Goal: Task Accomplishment & Management: Complete application form

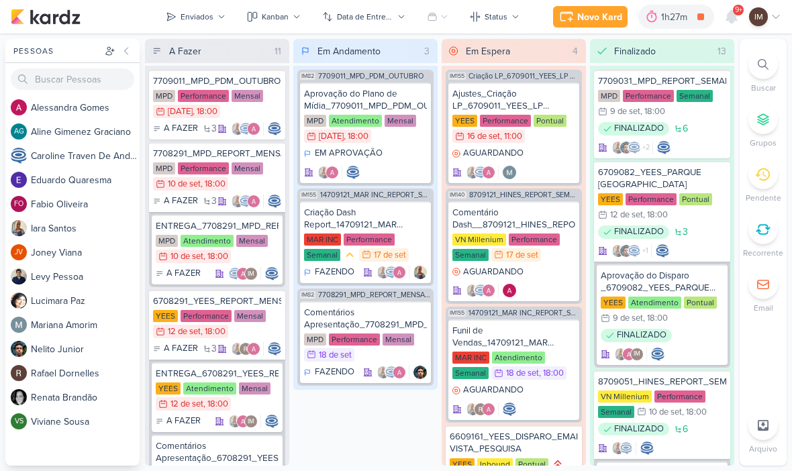
click at [759, 66] on icon at bounding box center [763, 64] width 11 height 11
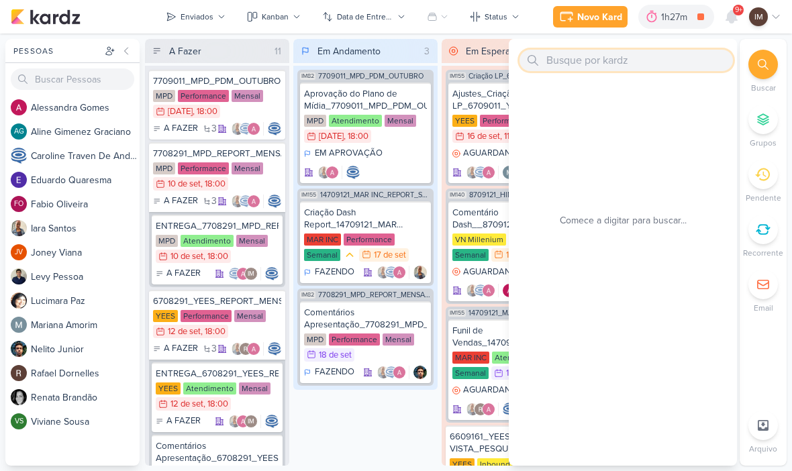
click at [634, 57] on input "text" at bounding box center [626, 60] width 213 height 21
paste input "6709172_YEES_VERIFICAÇÃO_DE_VERBA_SETEMBRO"
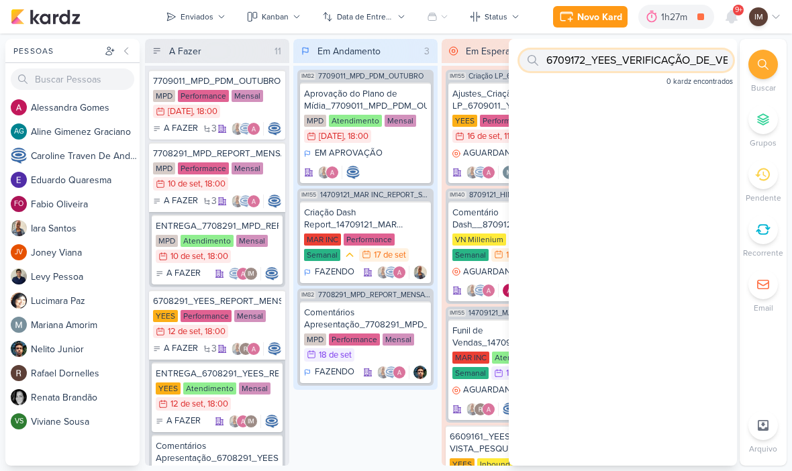
type input "6709172_YEES_VERIFICAÇÃO_DE_VERBA_SETEMBRO"
click at [595, 22] on div "Novo Kard" at bounding box center [599, 17] width 45 height 14
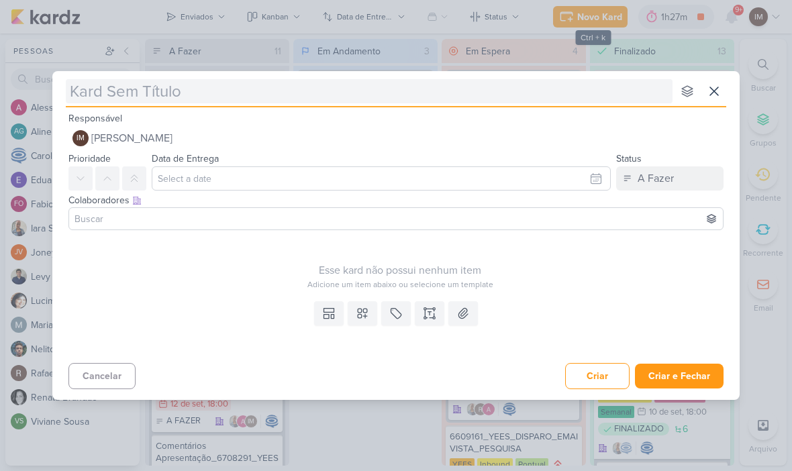
click at [520, 99] on input "text" at bounding box center [369, 91] width 607 height 24
type input "6709172_YEES_VERIFICAÇÃO_DE_VERBA_SETEMBRO"
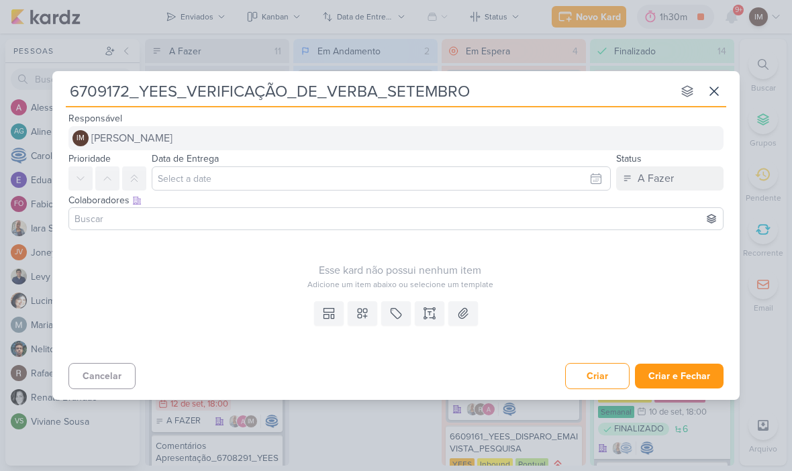
type input "6709172_YEES_VERIFICAÇÃO_DE_VERBA_SETEMBRO"
click at [451, 145] on button "IM Isabella Machado Guimarães" at bounding box center [395, 138] width 655 height 24
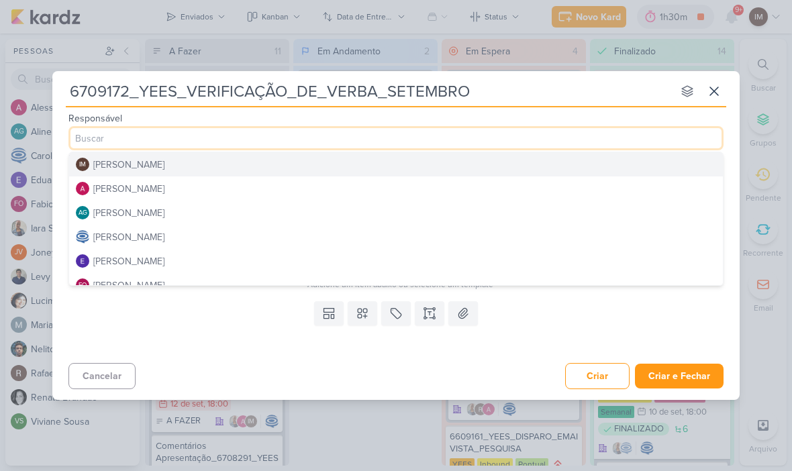
click at [247, 370] on div "Cancelar Criar Criar e Fechar Ctrl + Enter" at bounding box center [395, 375] width 687 height 34
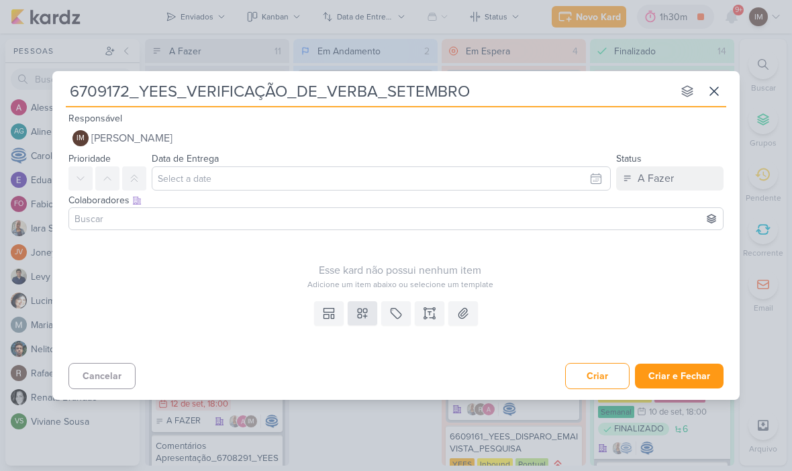
click at [368, 312] on icon at bounding box center [362, 313] width 13 height 13
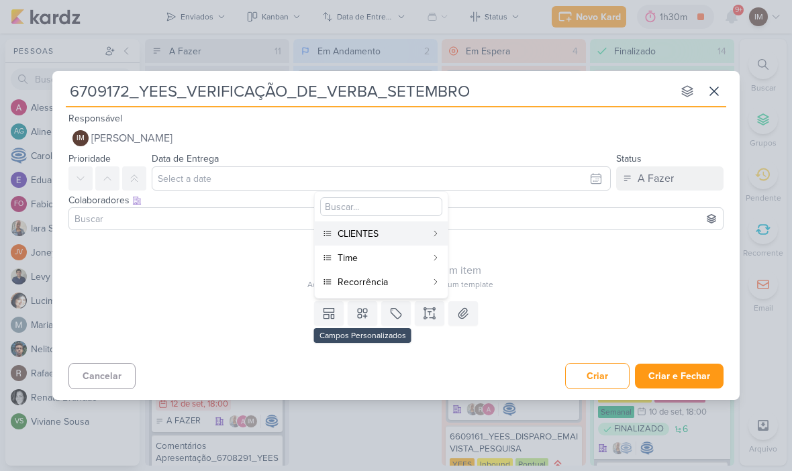
click at [393, 231] on div "CLIENTES" at bounding box center [382, 234] width 89 height 14
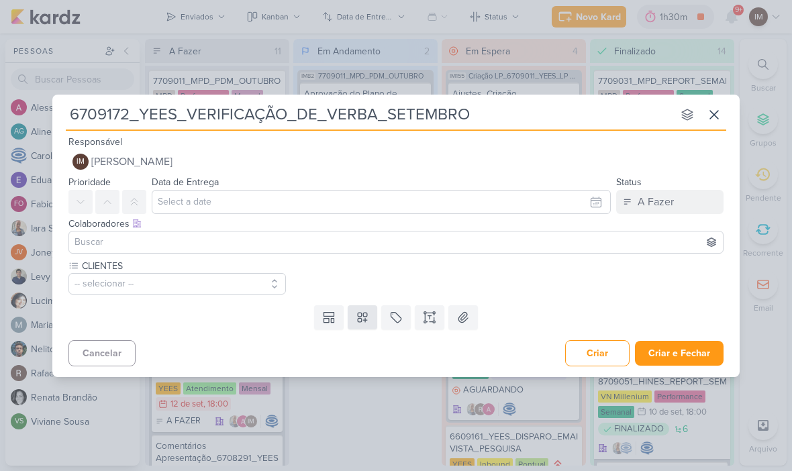
click at [362, 323] on icon at bounding box center [362, 317] width 13 height 13
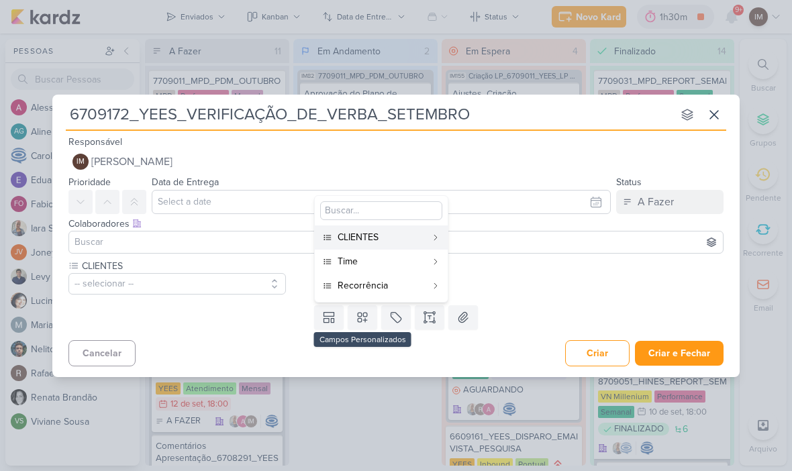
click at [378, 266] on div "Time" at bounding box center [382, 261] width 89 height 14
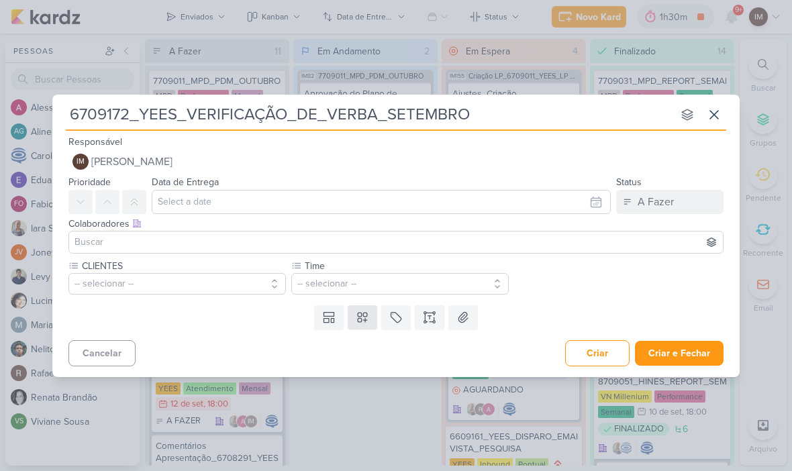
click at [362, 319] on icon at bounding box center [362, 317] width 9 height 9
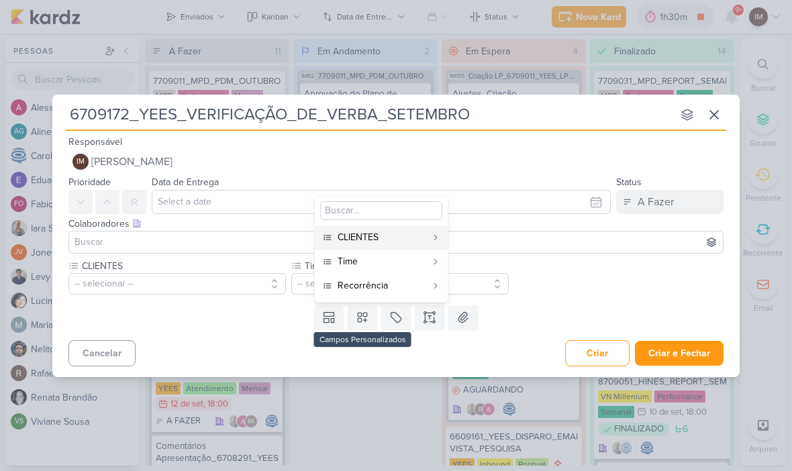
click at [379, 282] on div "Recorrência" at bounding box center [382, 286] width 89 height 14
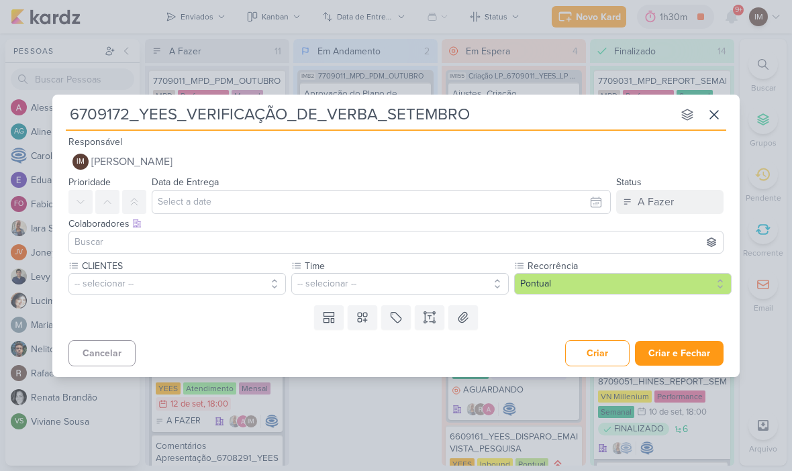
click at [371, 282] on button "-- selecionar --" at bounding box center [399, 283] width 217 height 21
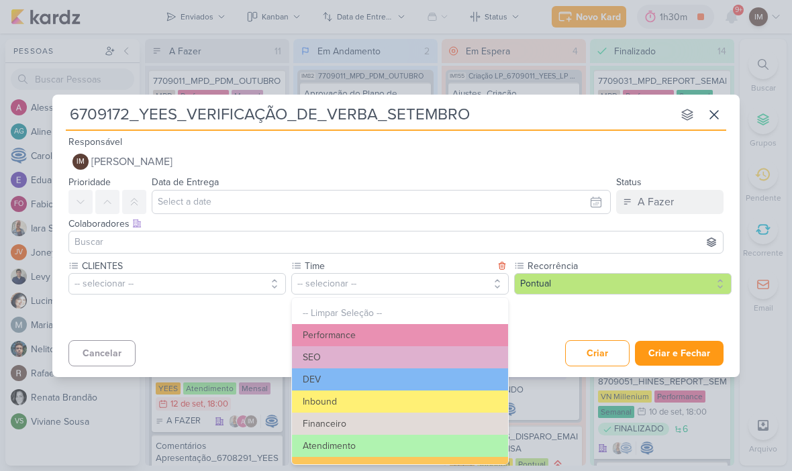
click at [373, 326] on button "Performance" at bounding box center [400, 335] width 216 height 22
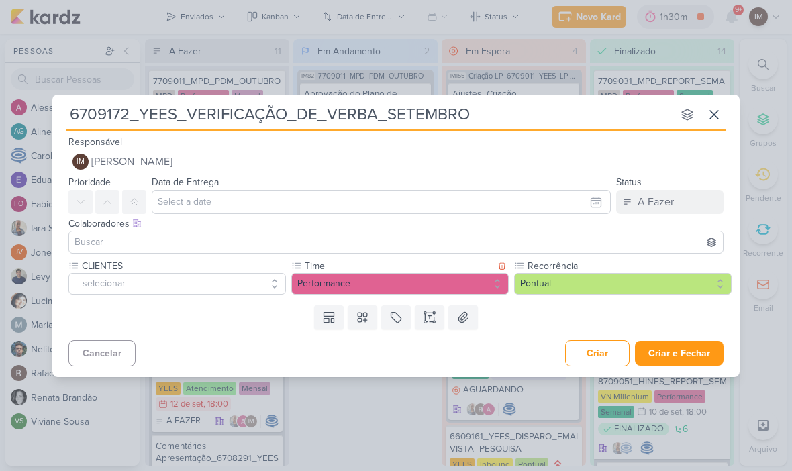
click at [236, 282] on button "-- selecionar --" at bounding box center [176, 283] width 217 height 21
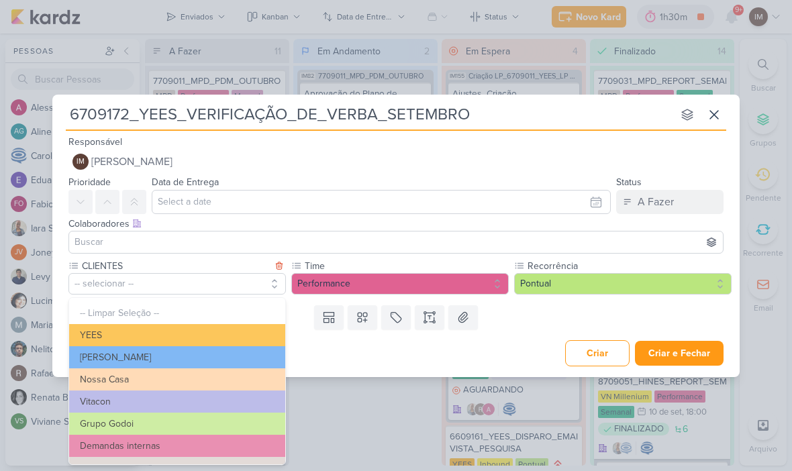
click at [169, 328] on button "YEES" at bounding box center [177, 335] width 216 height 22
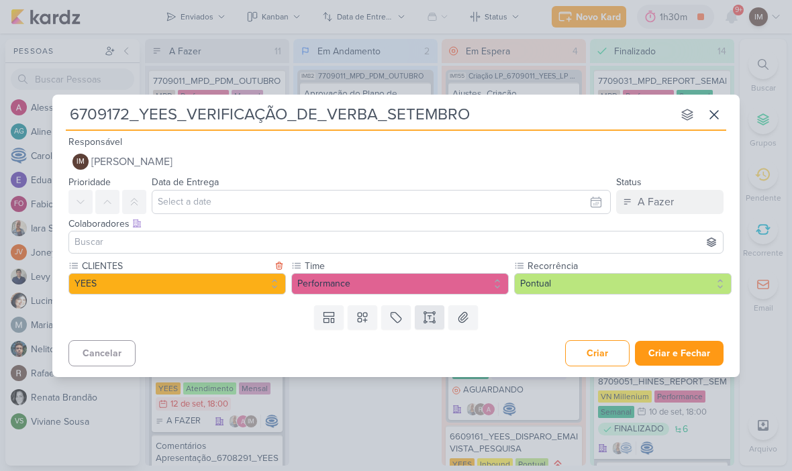
click at [429, 313] on icon at bounding box center [429, 313] width 7 height 0
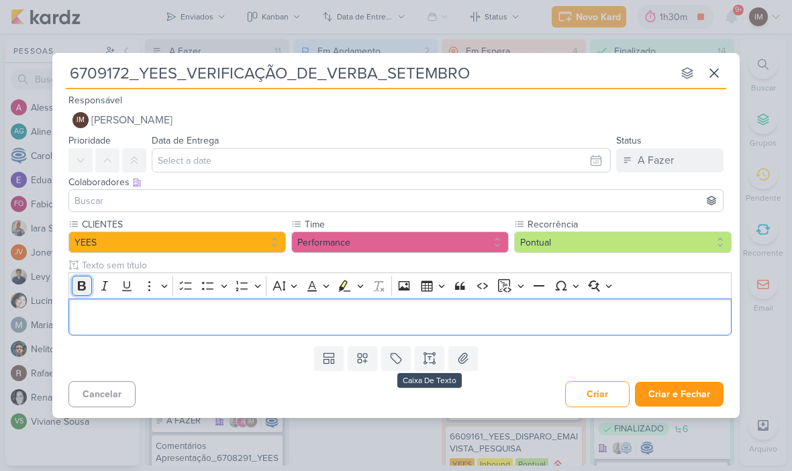
click at [85, 286] on icon "Editor toolbar" at bounding box center [81, 285] width 13 height 13
click at [607, 312] on p "Editor editing area: main" at bounding box center [400, 317] width 649 height 16
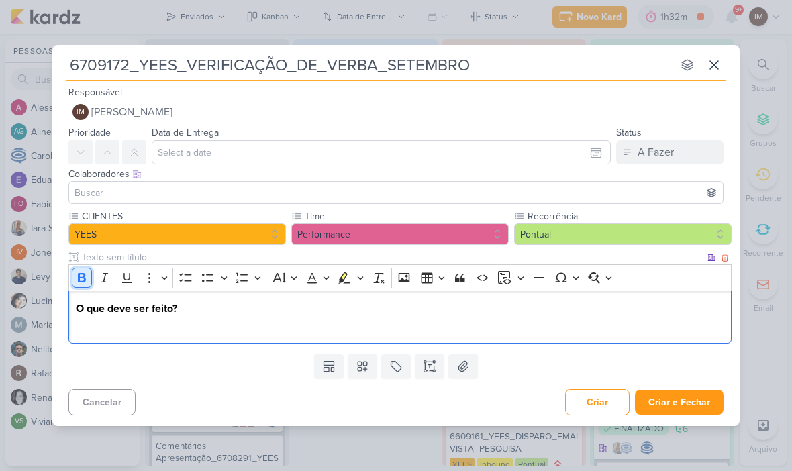
click at [74, 273] on button "Bold" at bounding box center [82, 278] width 20 height 20
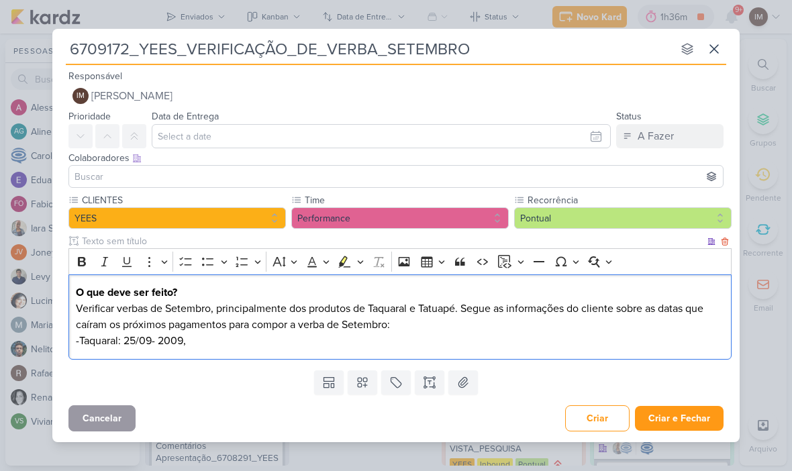
click at [93, 407] on button "Cancelar" at bounding box center [101, 418] width 67 height 26
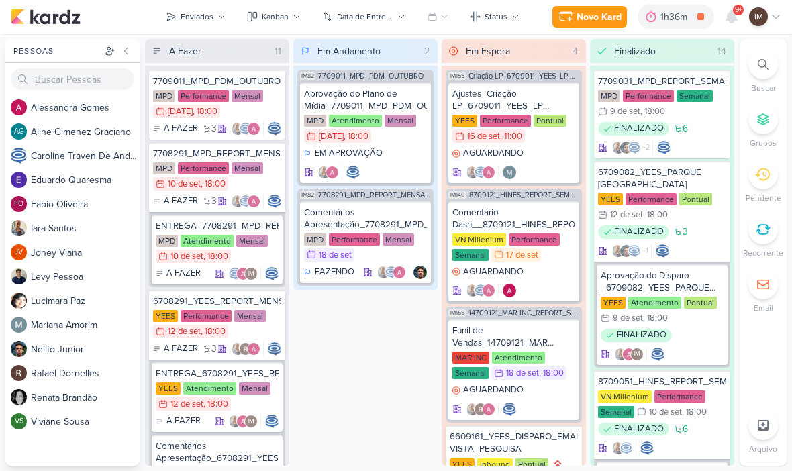
click at [586, 25] on button "Novo Kard" at bounding box center [589, 16] width 75 height 21
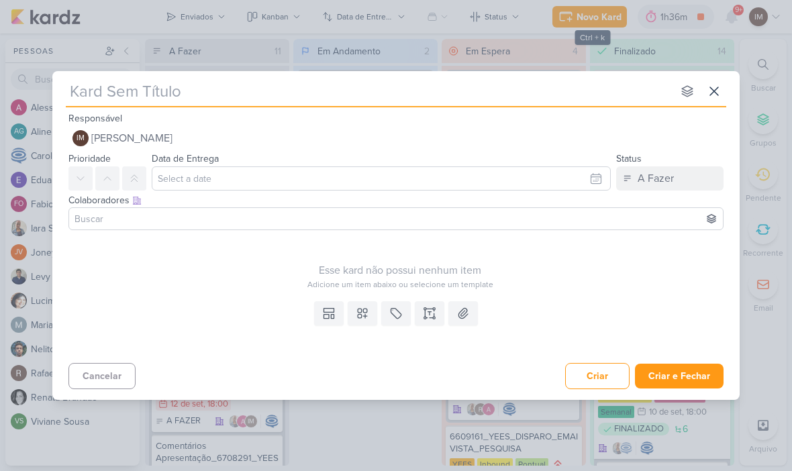
type input "6709172_YEES_VERIFICAÇÃO_DE_VERBA_SETEMBRO"
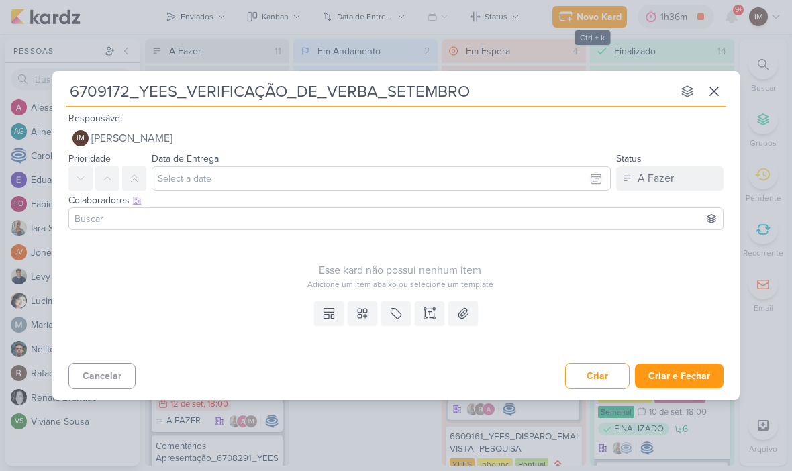
type input "6709172_YEES_VERIFICAÇÃO_DE_VERBA_SETEMBRO"
click at [375, 307] on button at bounding box center [363, 313] width 30 height 24
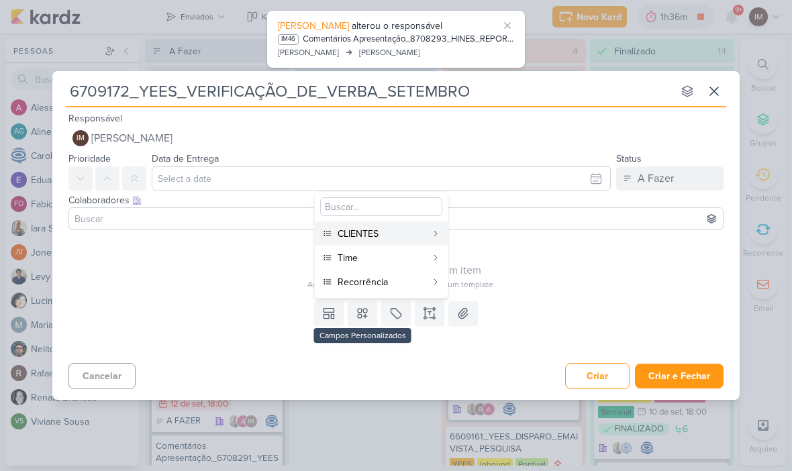
click at [418, 232] on div "CLIENTES" at bounding box center [382, 234] width 89 height 14
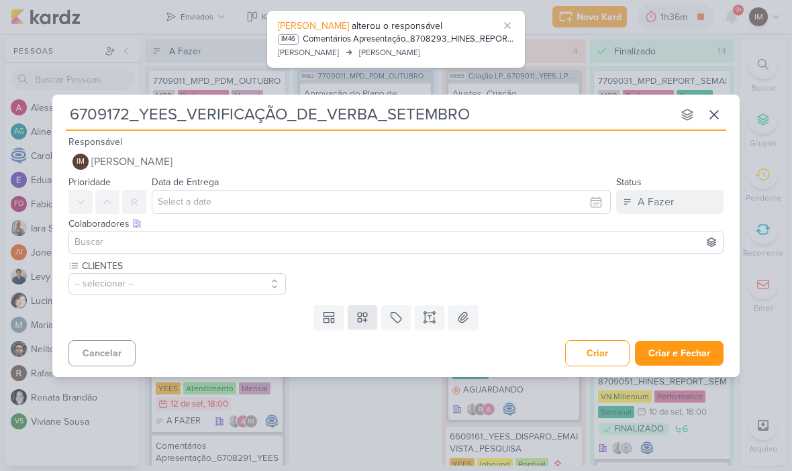
click at [359, 326] on button at bounding box center [363, 317] width 30 height 24
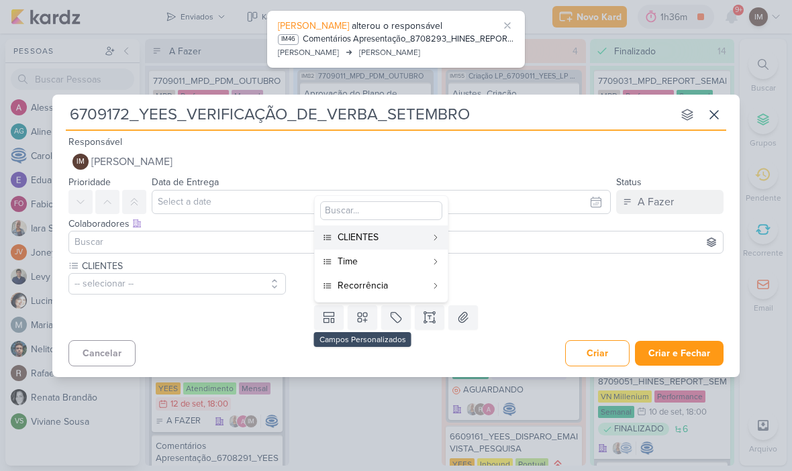
click at [398, 253] on button "Time" at bounding box center [381, 262] width 133 height 24
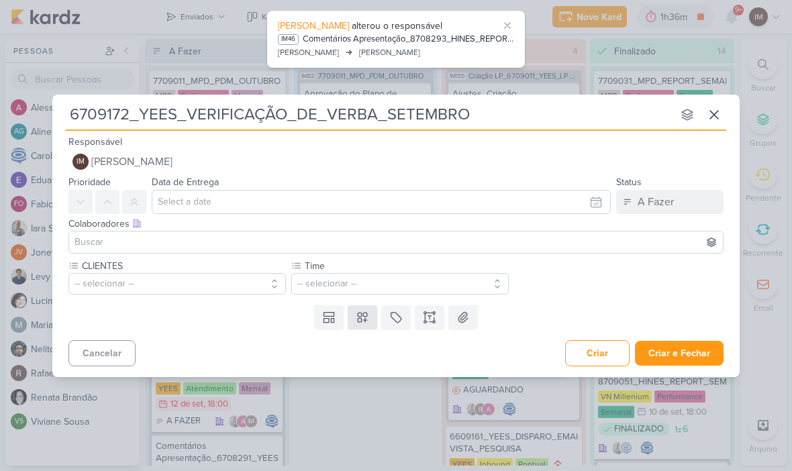
click at [363, 317] on icon at bounding box center [362, 317] width 13 height 13
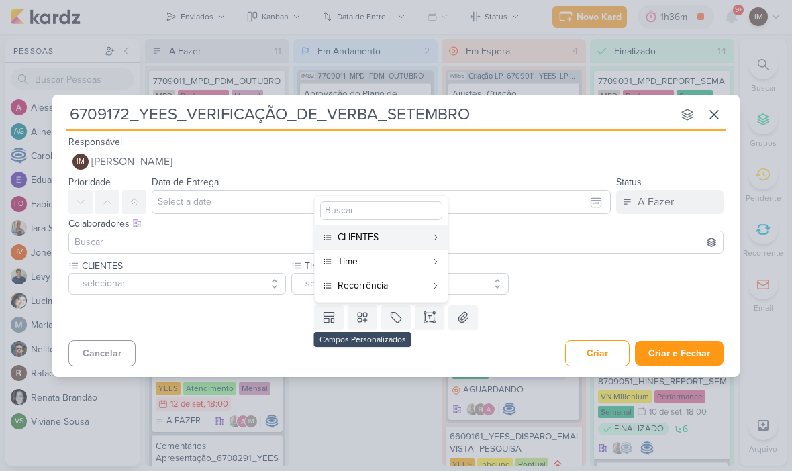
click at [402, 284] on div "Recorrência" at bounding box center [382, 286] width 89 height 14
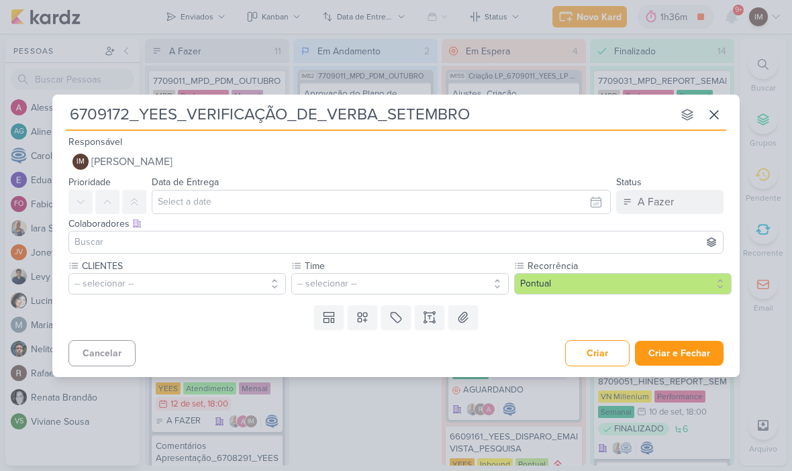
click at [260, 281] on button "-- selecionar --" at bounding box center [176, 283] width 217 height 21
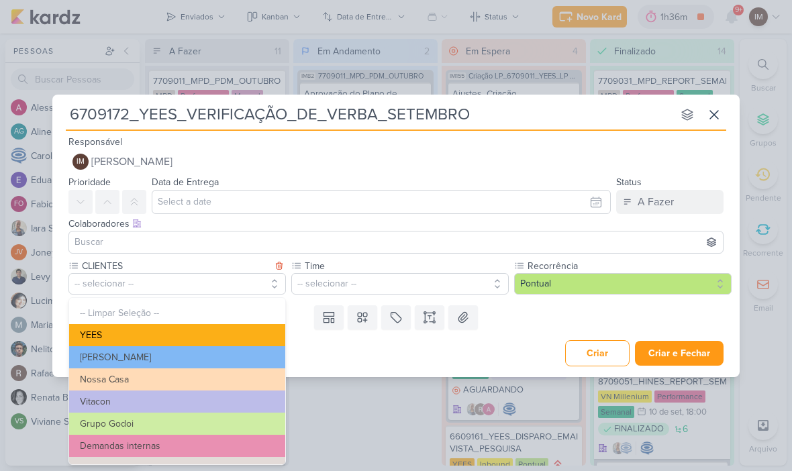
click at [84, 331] on button "YEES" at bounding box center [177, 335] width 216 height 22
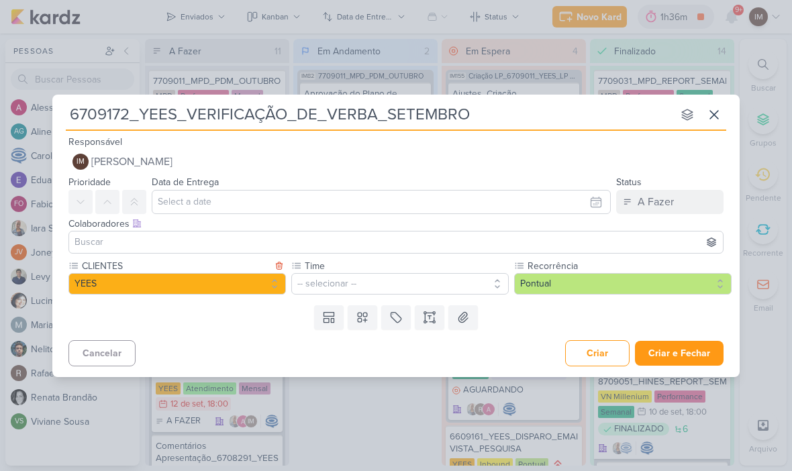
click at [462, 279] on button "-- selecionar --" at bounding box center [399, 283] width 217 height 21
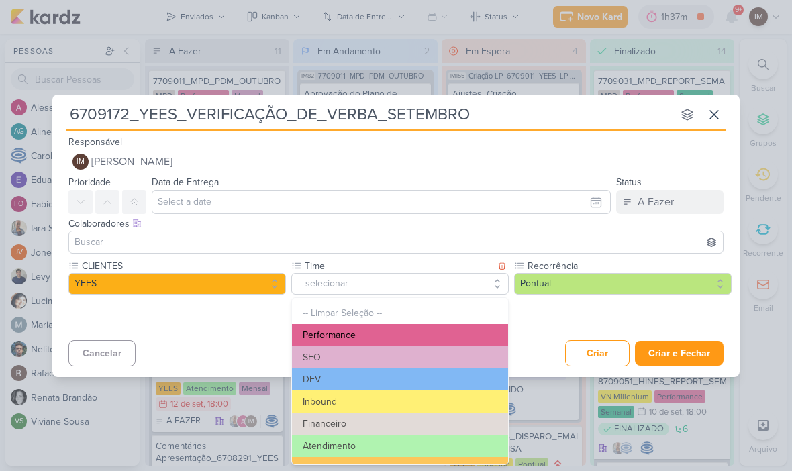
click at [473, 332] on button "Performance" at bounding box center [400, 335] width 216 height 22
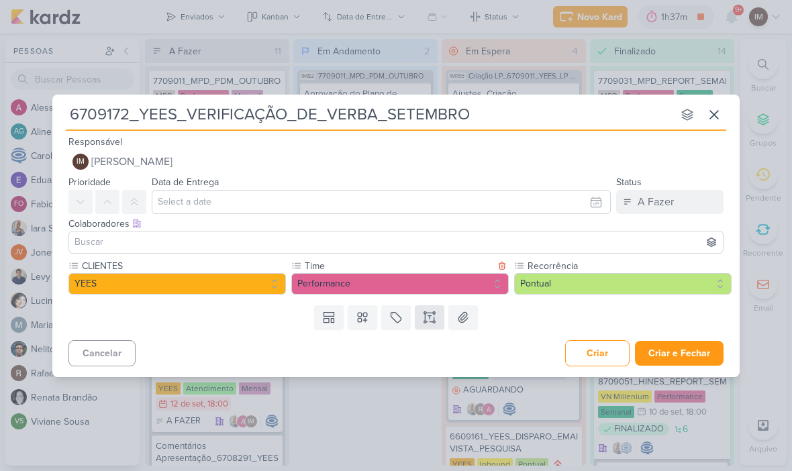
click at [426, 324] on button at bounding box center [430, 317] width 30 height 24
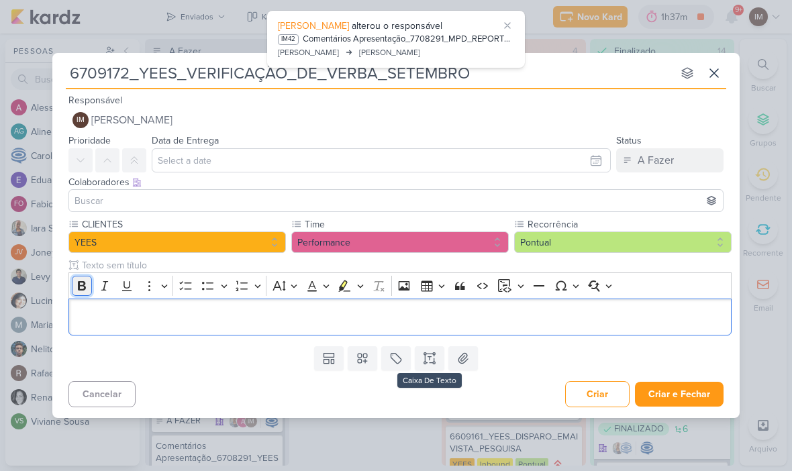
click at [72, 285] on button "Bold" at bounding box center [82, 286] width 20 height 20
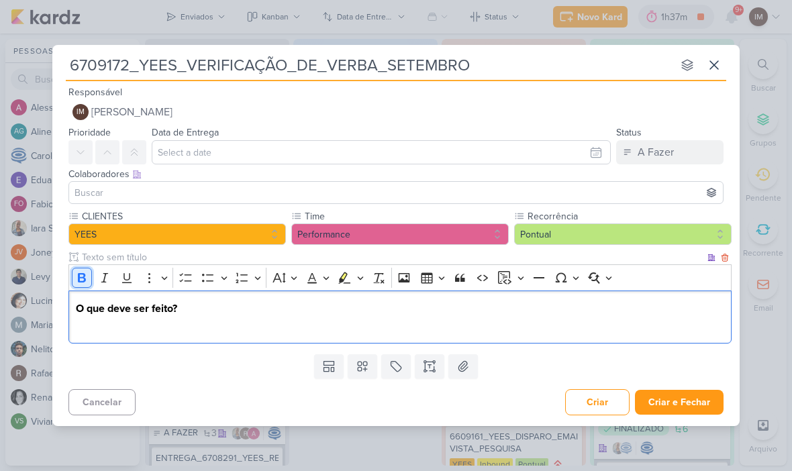
click at [83, 271] on button "Bold" at bounding box center [82, 278] width 20 height 20
click at [379, 418] on div "6709172_YEES_VERIFICAÇÃO_DE_VERBA_SETEMBRO nenhum grupo disponível esc Responsá…" at bounding box center [395, 235] width 687 height 381
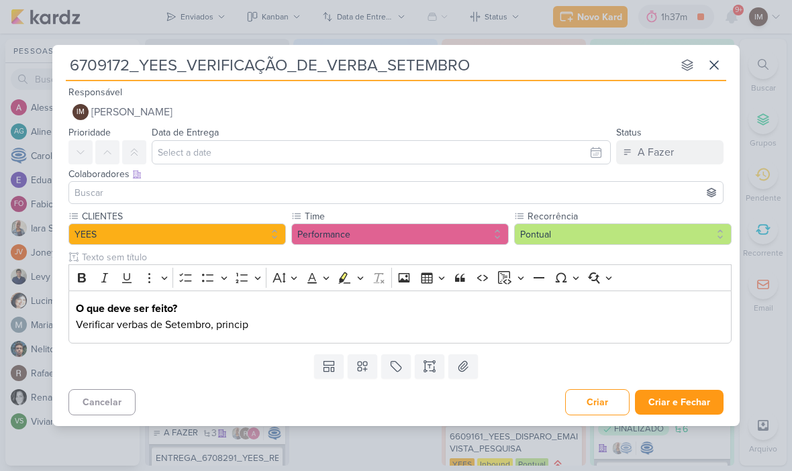
click at [308, 330] on p "Verificar verbas de Setembro, princip" at bounding box center [400, 325] width 649 height 16
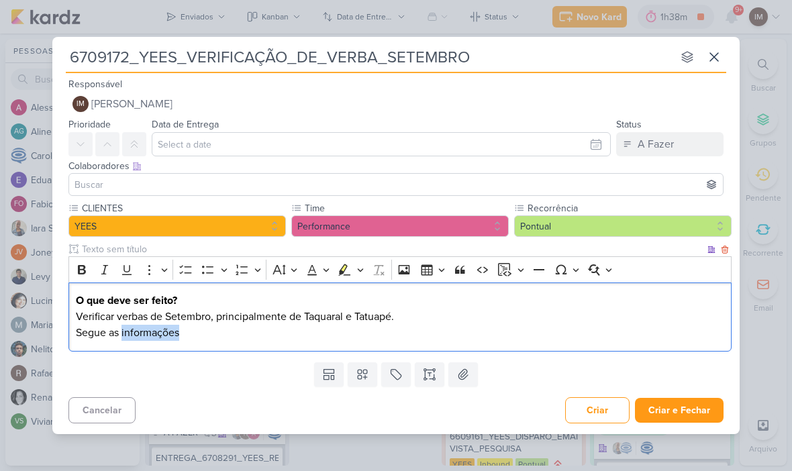
click at [186, 336] on p "Segue as informações" at bounding box center [400, 333] width 649 height 16
click at [146, 330] on p "Segue as informações" at bounding box center [400, 333] width 649 height 16
click at [144, 333] on p "Segue as informações" at bounding box center [400, 333] width 649 height 16
click at [135, 266] on button "Underline" at bounding box center [127, 270] width 20 height 20
click at [212, 336] on p "Segue as informações" at bounding box center [400, 333] width 649 height 16
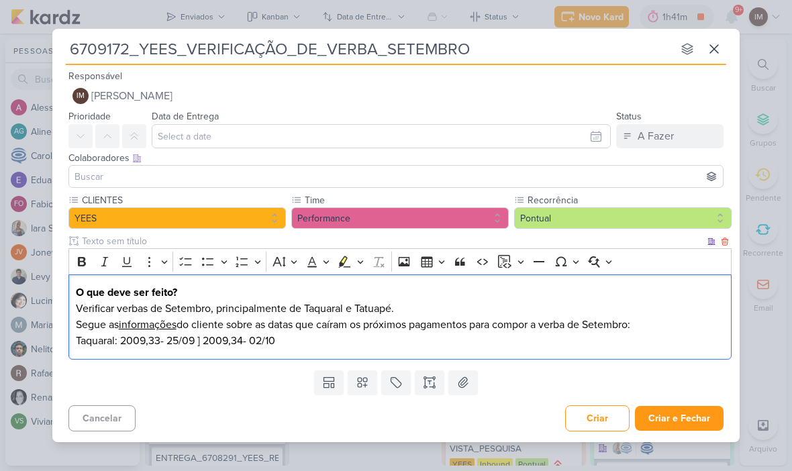
click at [77, 340] on p "Taquaral: 2009,33- 25/09 ] 2009,34- 02/10" at bounding box center [400, 341] width 649 height 16
click at [395, 338] on p "-Taquaral: 2009,33- 25/09 ] 2009,34- 02/10" at bounding box center [400, 341] width 649 height 16
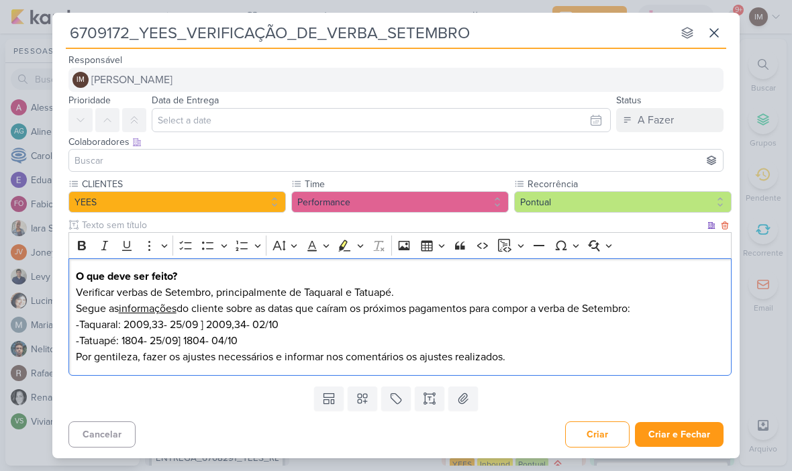
click at [577, 79] on button "IM Isabella Machado Guimarães" at bounding box center [395, 80] width 655 height 24
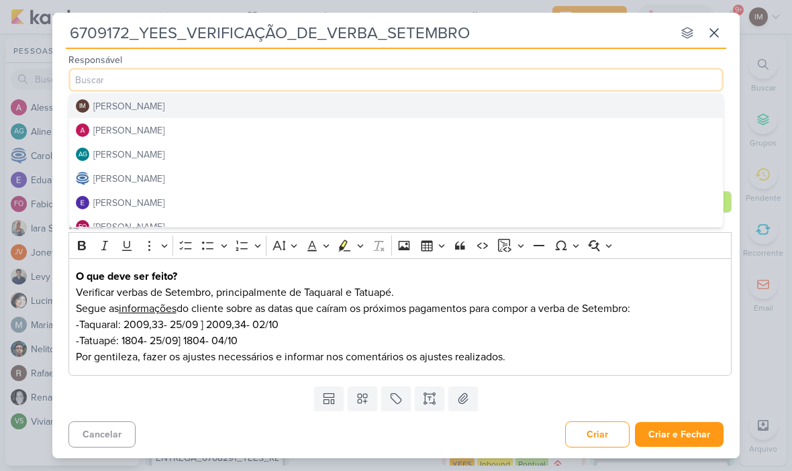
click at [422, 136] on button "[PERSON_NAME]" at bounding box center [396, 130] width 654 height 24
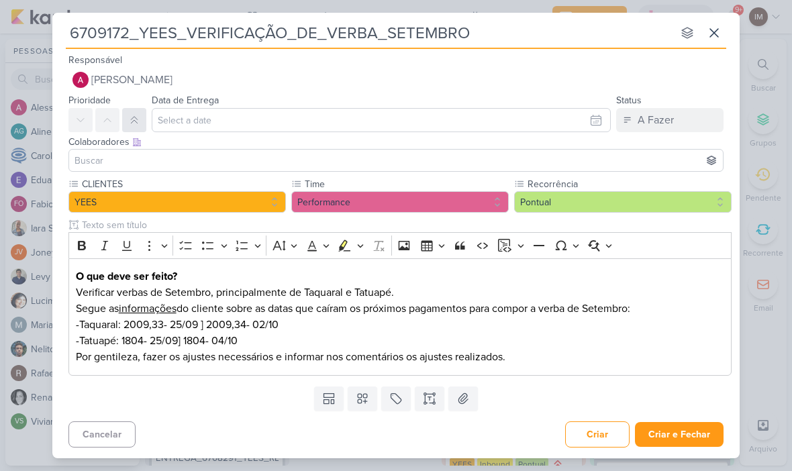
click at [136, 121] on icon at bounding box center [134, 120] width 11 height 11
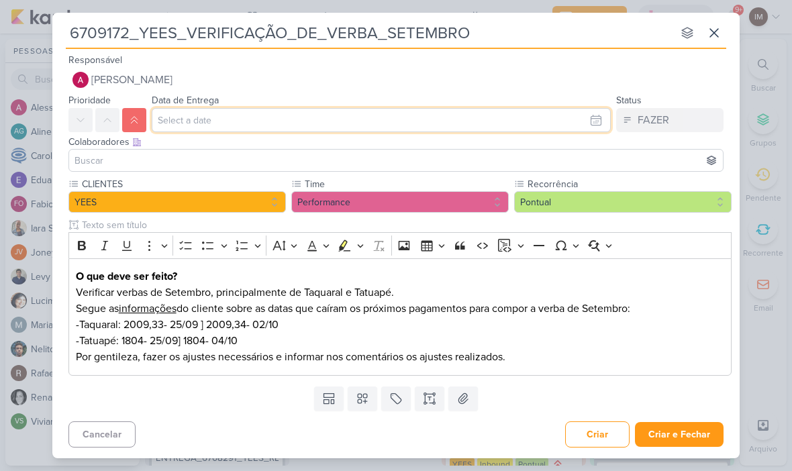
click at [532, 115] on input "text" at bounding box center [381, 120] width 459 height 24
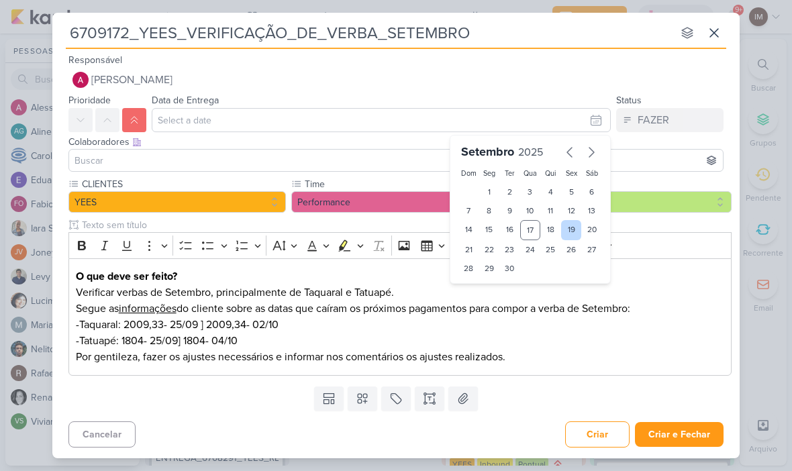
click at [568, 227] on div "19" at bounding box center [571, 230] width 21 height 20
click at [476, 277] on div "28" at bounding box center [468, 268] width 21 height 19
type input "28 de setembro de 2025 às 23:59"
click at [485, 287] on select "00 01 02 03 04 05 06 07 08 09 10 11 12 13 14 15 16 17 18 19 20 21 22 23" at bounding box center [489, 291] width 19 height 16
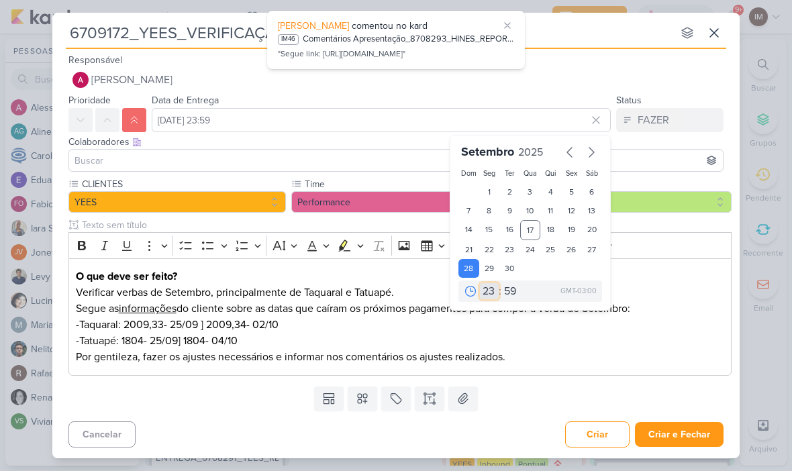
select select "18"
type input "28 de setembro de 2025 às 18:59"
click at [511, 290] on select "00 05 10 15 20 25 30 35 40 45 50 55 59" at bounding box center [510, 291] width 19 height 16
select select "0"
click at [577, 228] on div "19" at bounding box center [571, 230] width 21 height 20
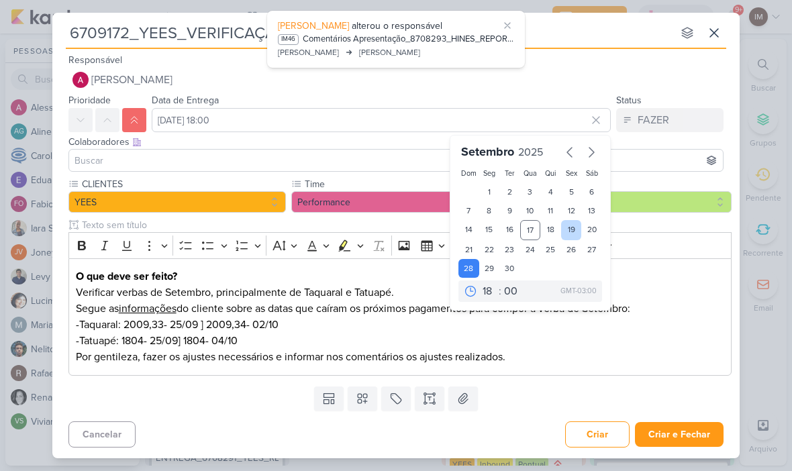
type input "19 de setembro de 2025 às 18:00"
click at [389, 156] on input at bounding box center [396, 160] width 648 height 16
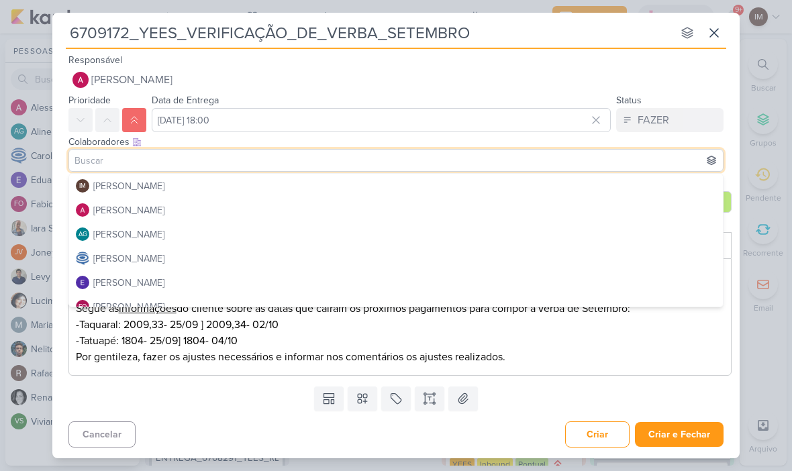
click at [405, 162] on input at bounding box center [396, 160] width 648 height 16
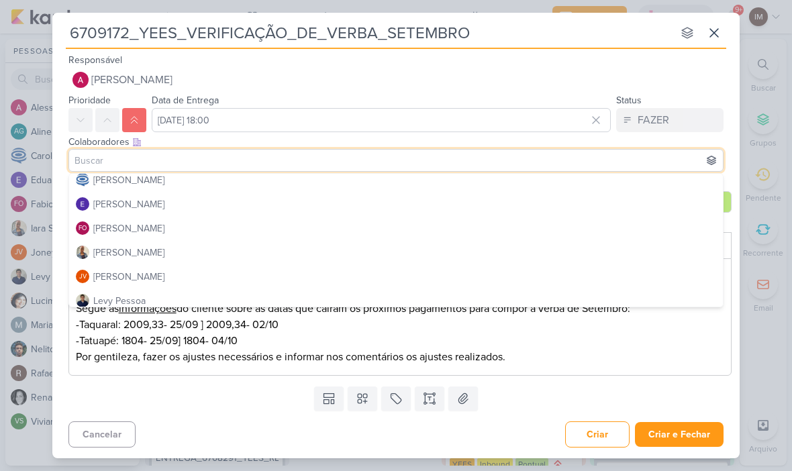
scroll to position [83, 0]
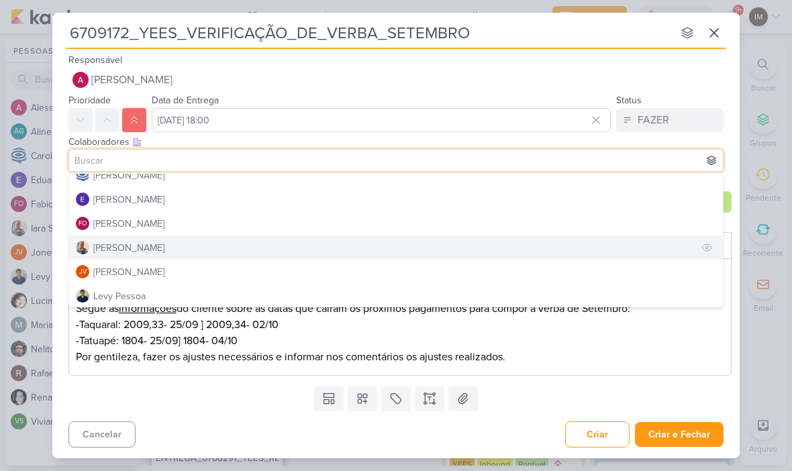
click at [441, 252] on button "[PERSON_NAME]" at bounding box center [396, 248] width 654 height 24
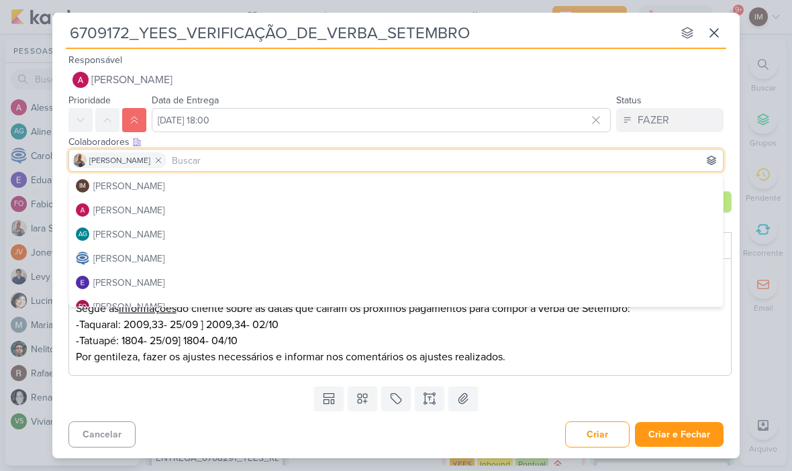
scroll to position [0, 0]
click at [457, 264] on button "[PERSON_NAME]" at bounding box center [396, 258] width 654 height 24
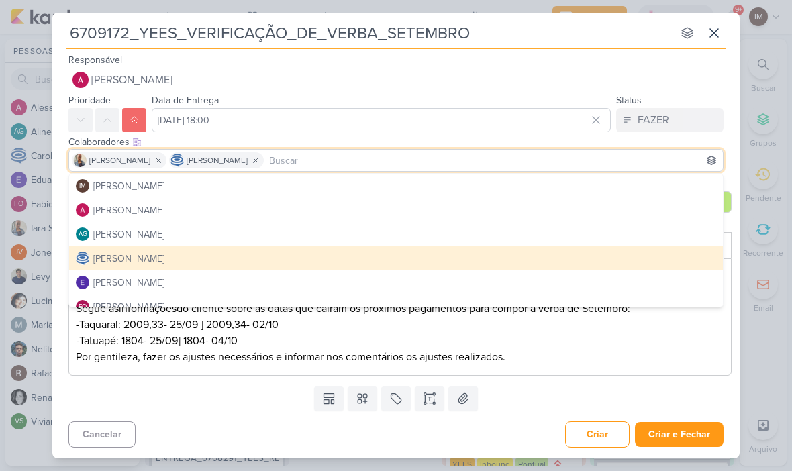
click at [460, 263] on button "[PERSON_NAME]" at bounding box center [396, 258] width 654 height 24
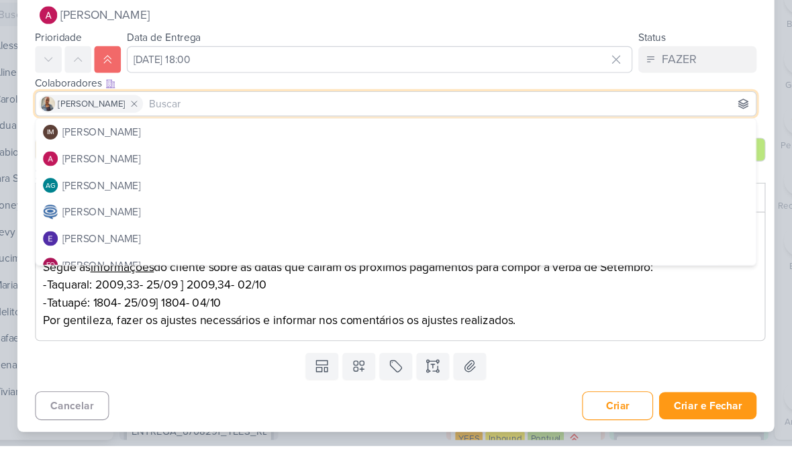
click at [106, 381] on div "Templates Campos Personalizados CLIENTES YEES Teixeira Duarte MPD" at bounding box center [395, 398] width 687 height 35
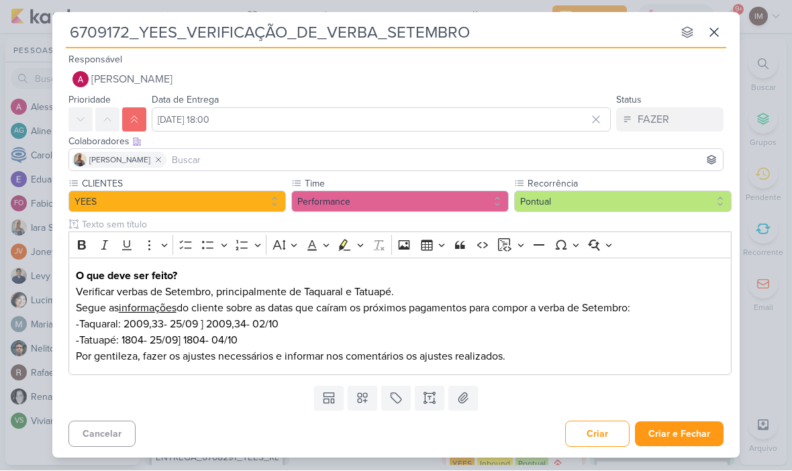
click at [501, 163] on input at bounding box center [444, 160] width 551 height 16
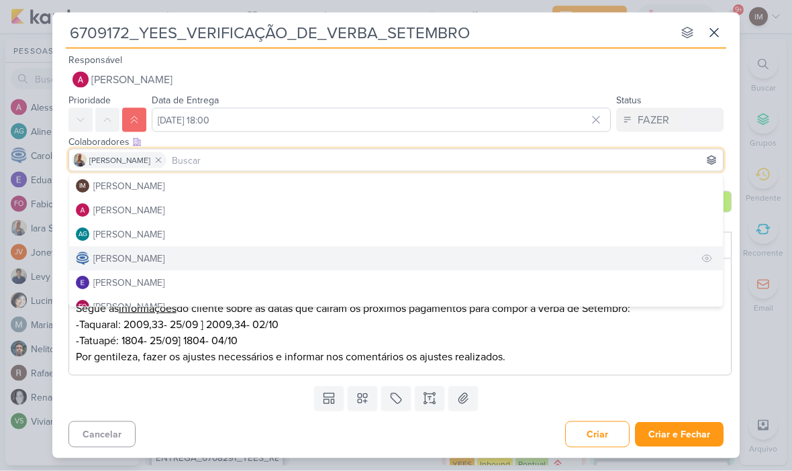
click at [540, 264] on button "[PERSON_NAME]" at bounding box center [396, 258] width 654 height 24
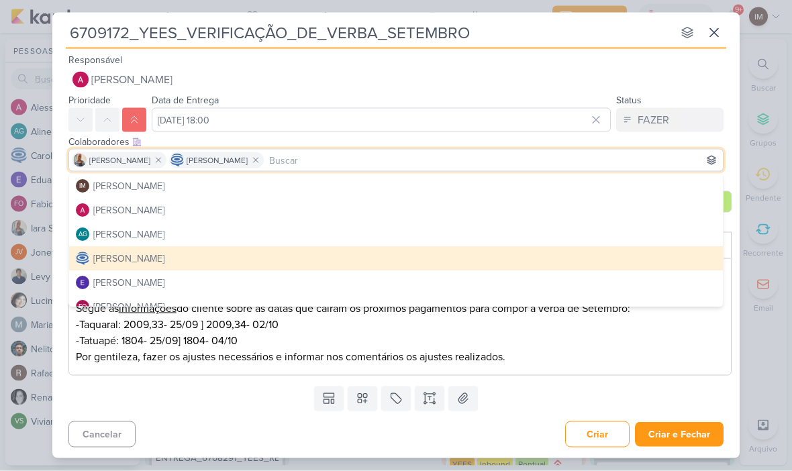
click at [567, 392] on div "Templates Campos Personalizados CLIENTES YEES Teixeira Duarte MPD" at bounding box center [395, 398] width 687 height 35
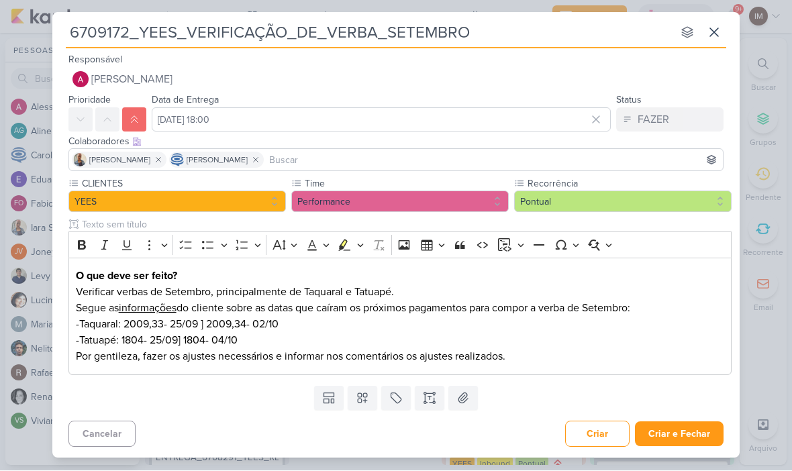
click at [635, 352] on p "Por gentileza, fazer os ajustes necessários e informar nos comentários os ajust…" at bounding box center [400, 357] width 649 height 16
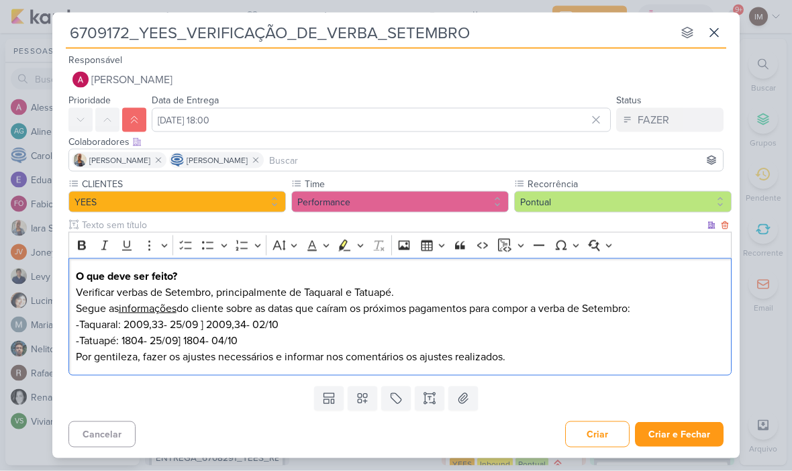
click at [647, 350] on p "Por gentileza, fazer os ajustes necessários e informar nos comentários os ajust…" at bounding box center [400, 357] width 649 height 16
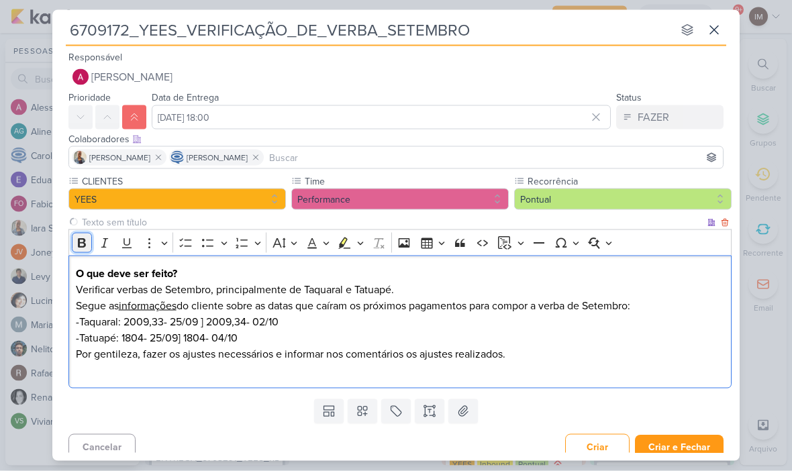
click at [81, 233] on button "Bold" at bounding box center [82, 243] width 20 height 20
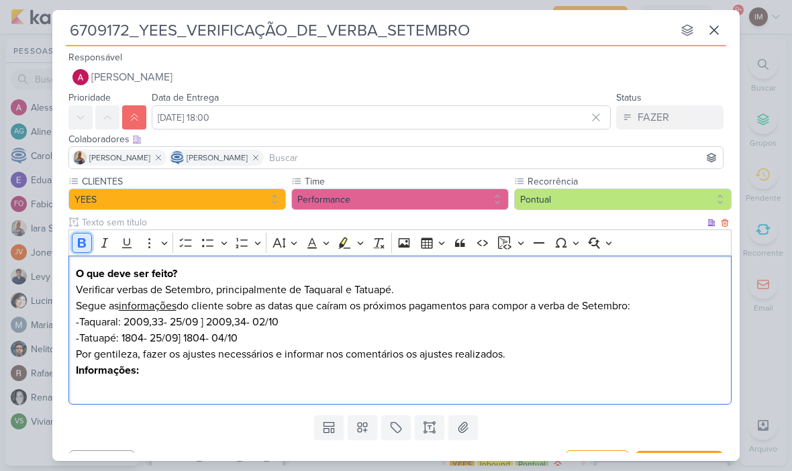
click at [83, 244] on icon "Editor toolbar" at bounding box center [81, 242] width 13 height 13
click at [199, 394] on p "Cliente: YEES" at bounding box center [400, 387] width 649 height 16
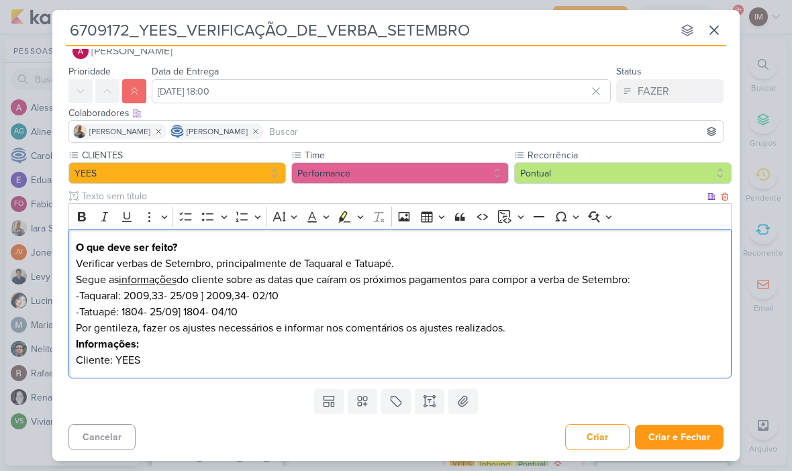
scroll to position [26, 0]
click at [703, 435] on button "Criar e Fechar" at bounding box center [679, 437] width 89 height 25
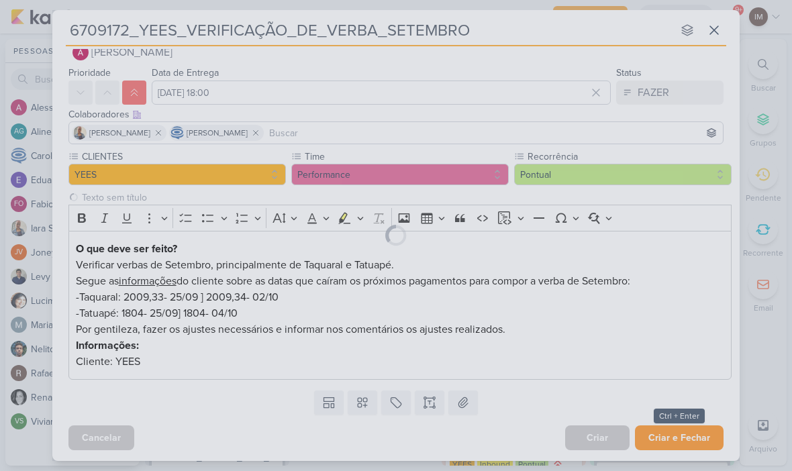
scroll to position [25, 0]
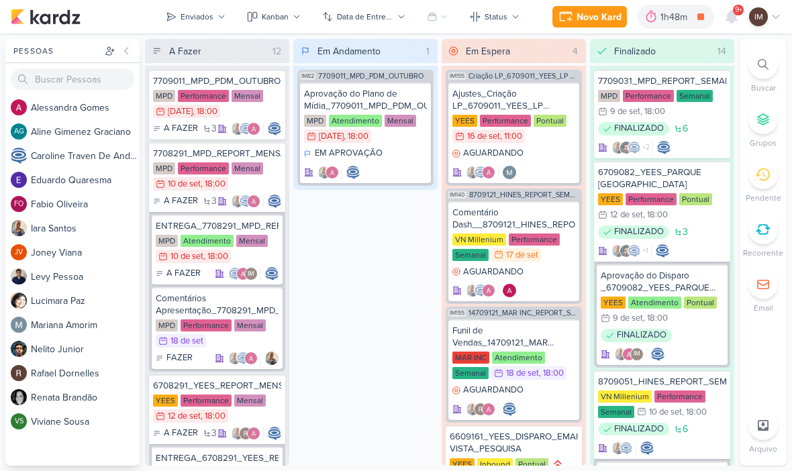
click at [603, 10] on div "Novo Kard" at bounding box center [599, 17] width 45 height 14
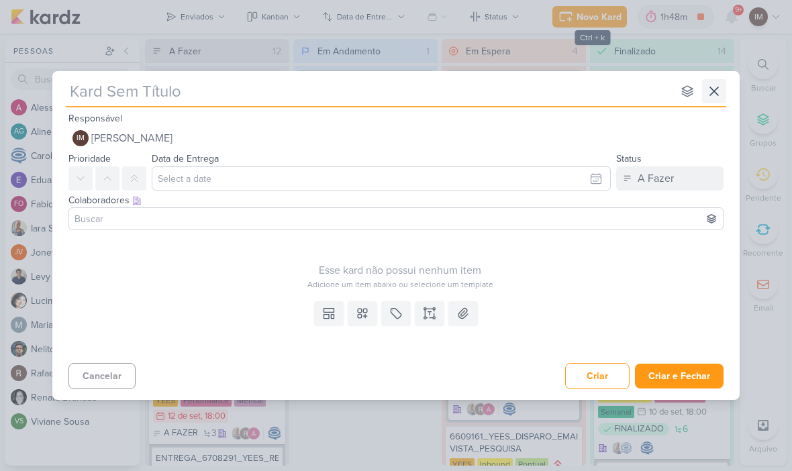
click at [710, 92] on icon at bounding box center [714, 91] width 16 height 16
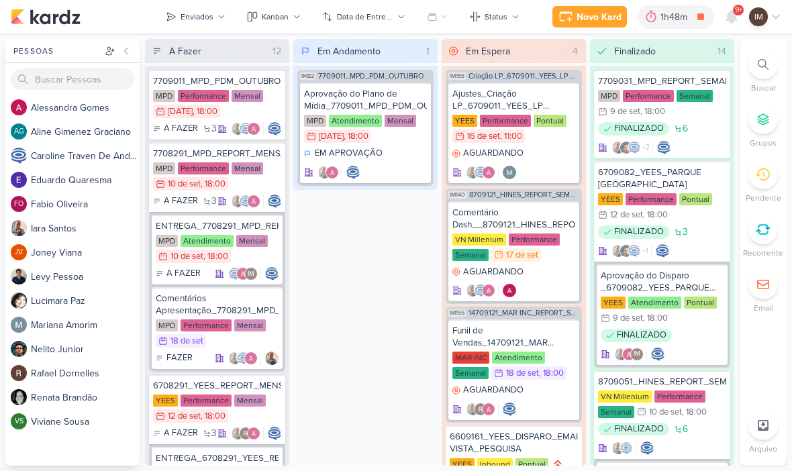
click at [773, 60] on div at bounding box center [763, 65] width 30 height 30
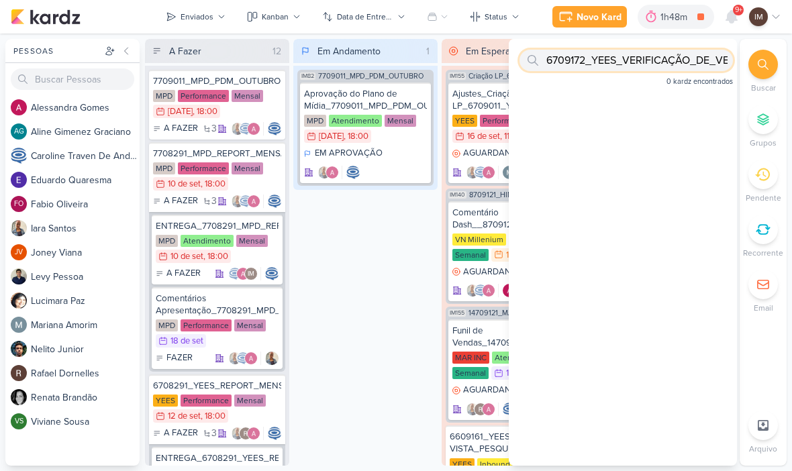
click at [616, 52] on input "6709172_YEES_VERIFICAÇÃO_DE_VERBA_SETEMBRO" at bounding box center [626, 60] width 213 height 21
click at [680, 70] on input "6709172_YEES_VERIFICAÇÃO_DE_VERBA_SETEMBRO" at bounding box center [626, 60] width 213 height 21
click at [687, 68] on input "6709172_YEES_VERIFICAÇÃO_DE_VERBA_SETEMBRO" at bounding box center [626, 60] width 213 height 21
click at [693, 60] on input "6709172_YEES_VERIFICAÇÃO_DE_VERBA_SETEMBRO" at bounding box center [626, 60] width 213 height 21
click at [693, 64] on input "6709172_YEES_VERIFICAÇÃO_DE_VERBA_SETEMBRO" at bounding box center [626, 60] width 213 height 21
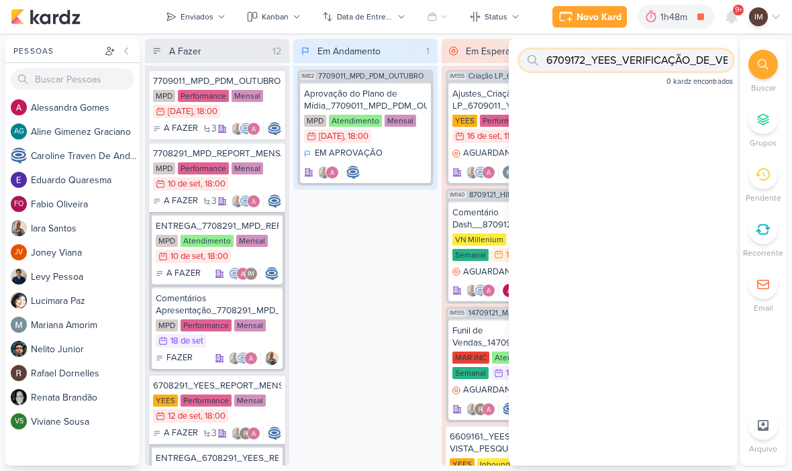
click at [694, 61] on input "6709172_YEES_VERIFICAÇÃO_DE_VERBA_SETEMBRO" at bounding box center [626, 60] width 213 height 21
click at [702, 58] on input "6709172_YEES_VERIFICAÇÃO_DE_VERBA_SETEMBRO" at bounding box center [626, 60] width 213 height 21
click at [590, 58] on input "text" at bounding box center [626, 60] width 213 height 21
paste input "7709021_MPD_AJUSTE_COPY_ANÚNCIO"
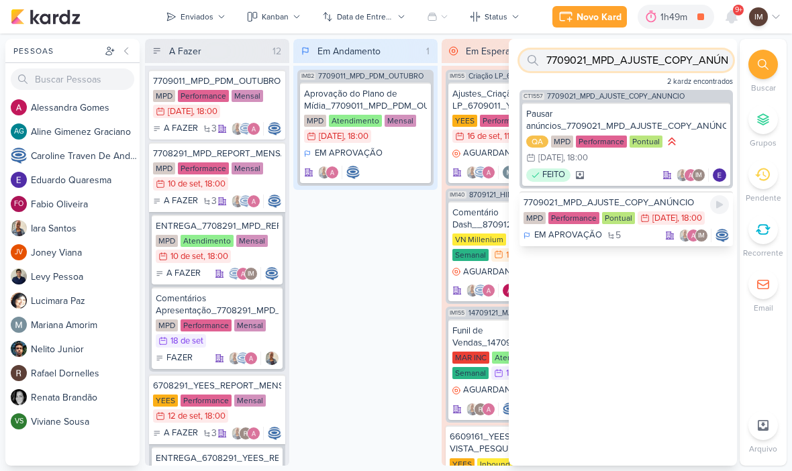
type input "7709021_MPD_AJUSTE_COPY_ANÚNCIO"
click at [646, 239] on div "EM APROVAÇÃO 5 IM" at bounding box center [626, 235] width 205 height 13
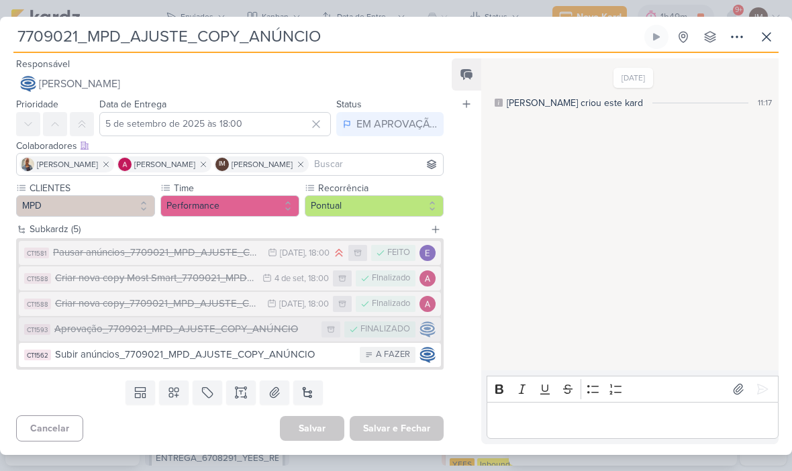
click at [278, 326] on div "Aprovação_7709021_MPD_AJUSTE_COPY_ANÚNCIO" at bounding box center [184, 329] width 260 height 15
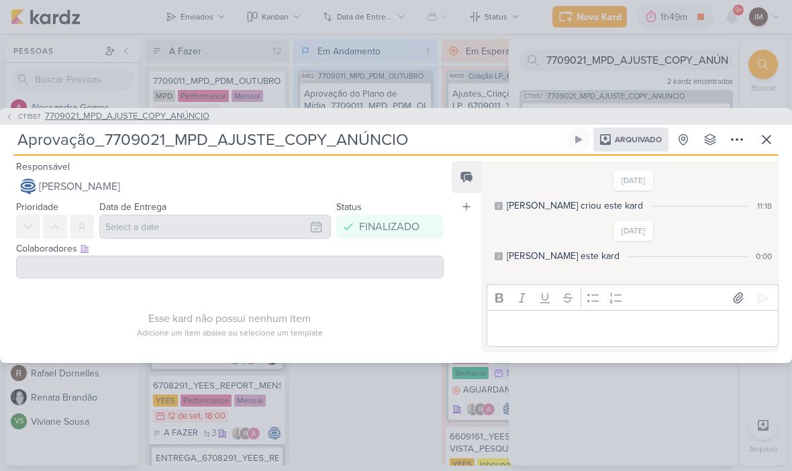
click at [12, 113] on icon at bounding box center [9, 117] width 8 height 8
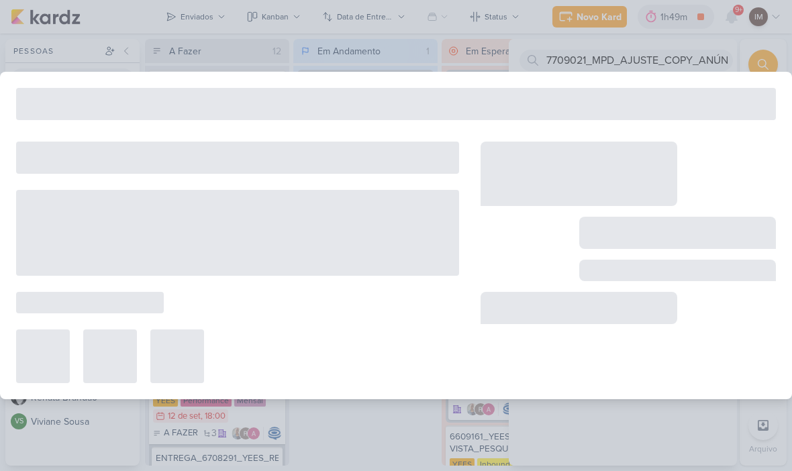
type input "7709021_MPD_AJUSTE_COPY_ANÚNCIO"
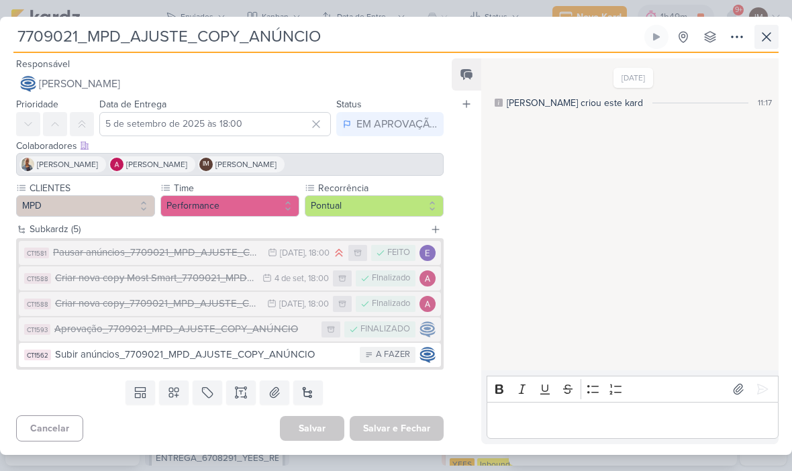
click at [770, 36] on icon at bounding box center [767, 37] width 16 height 16
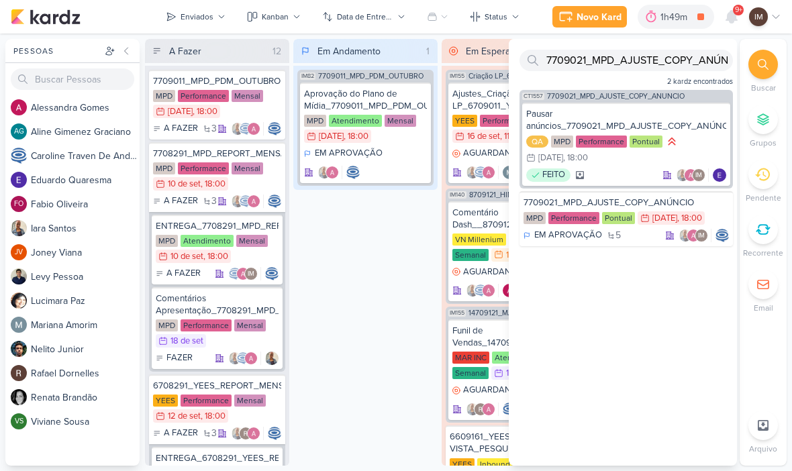
click at [336, 226] on div "Em Andamento 1 IM82 7709011_MPD_PDM_OUTUBRO Aprovação do Plano de Mídia_7709011…" at bounding box center [365, 252] width 144 height 427
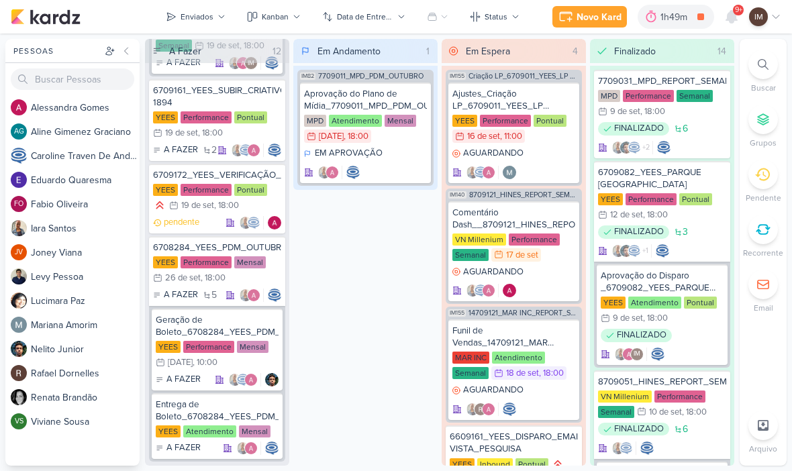
scroll to position [1827, 0]
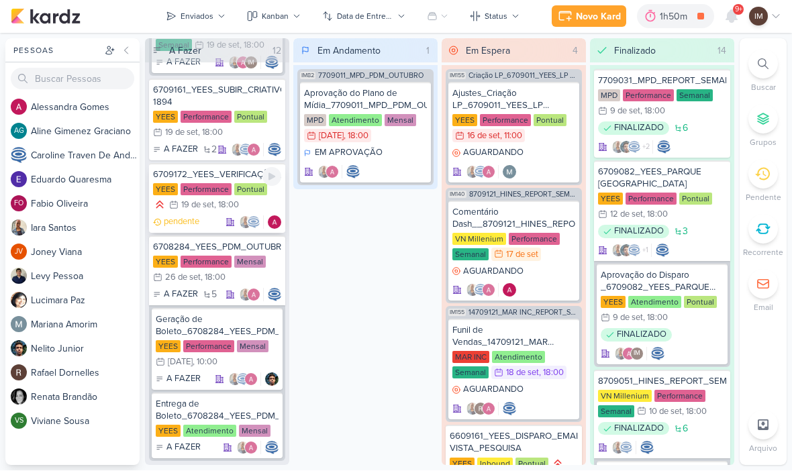
click at [214, 206] on div ", 18:00" at bounding box center [226, 205] width 25 height 9
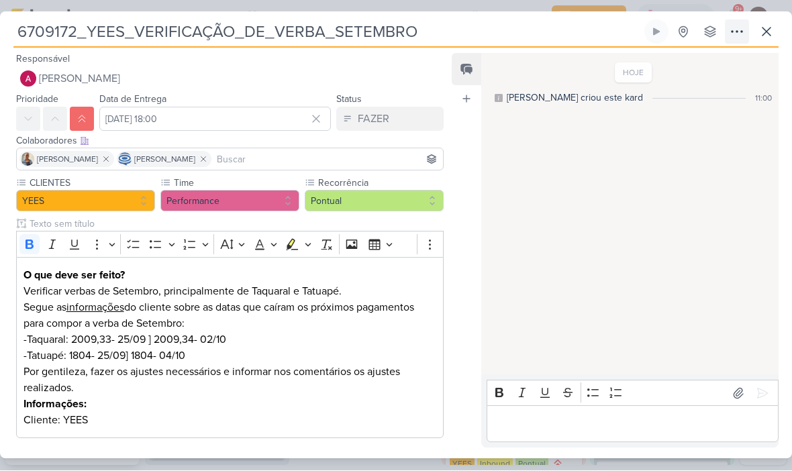
click at [730, 34] on icon at bounding box center [737, 32] width 16 height 16
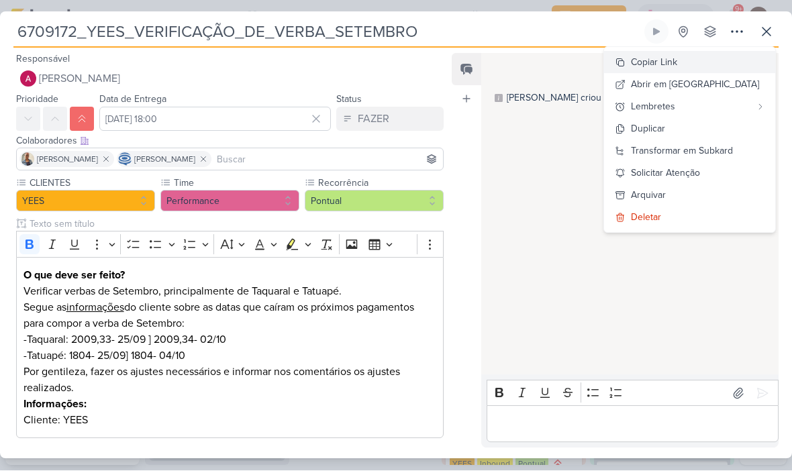
click at [711, 62] on button "Copiar Link" at bounding box center [689, 63] width 171 height 22
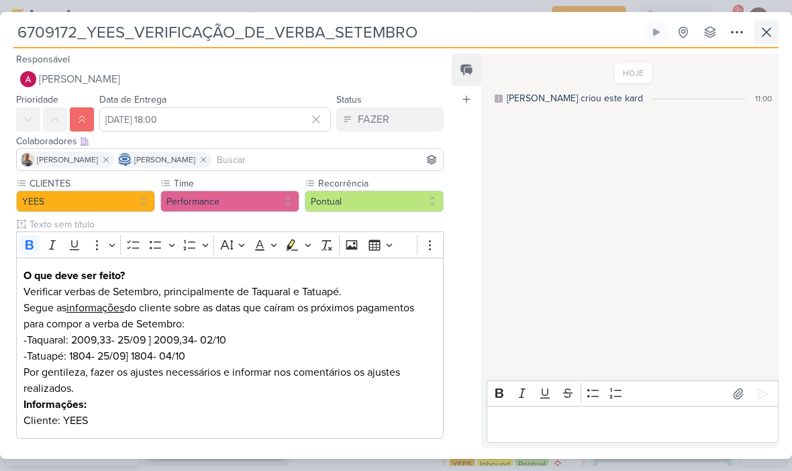
click at [777, 31] on button at bounding box center [767, 32] width 24 height 24
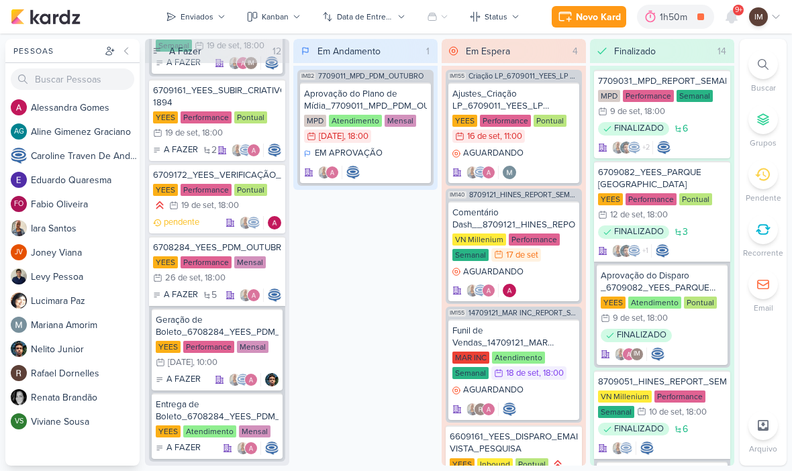
click at [593, 17] on div "Novo Kard" at bounding box center [598, 17] width 45 height 14
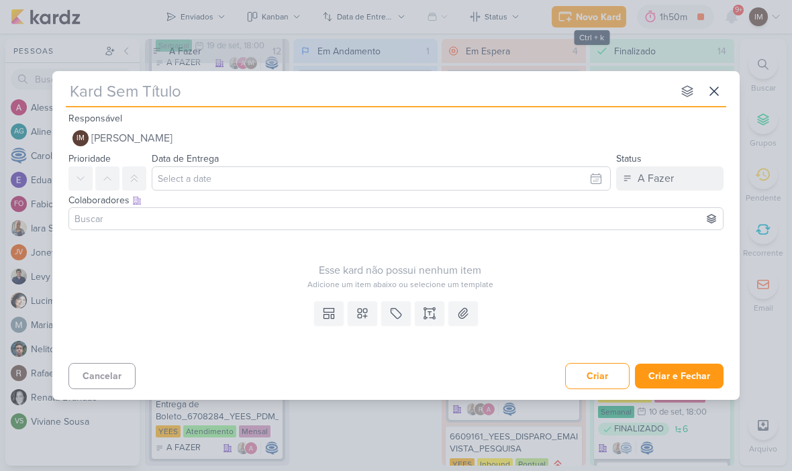
click at [127, 94] on input "text" at bounding box center [369, 91] width 607 height 24
paste input "7709021_MPD_AJUSTE_COPY_ANÚNCIO"
type input "7709021_MPD_AJUSTE_COPY_ANÚNCIO"
click at [78, 86] on input "7709021_MPD_AJUSTE_COPY_ANÚNCIO" at bounding box center [369, 91] width 607 height 24
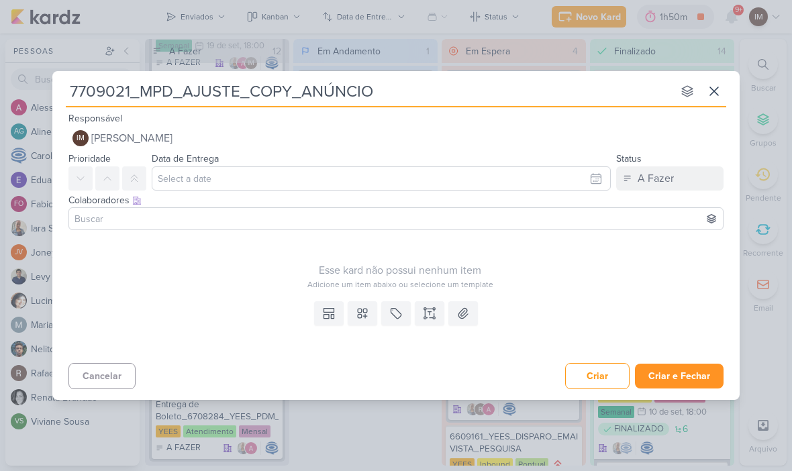
type input "7709021_MPD_AJUSTE_COPY_ANÚNCIO"
click at [699, 375] on button "Criar e Fechar" at bounding box center [679, 376] width 89 height 25
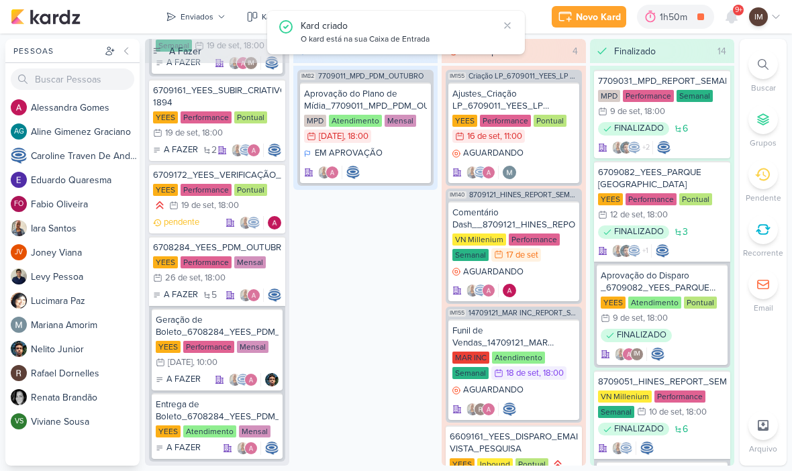
click at [755, 72] on div at bounding box center [763, 65] width 30 height 30
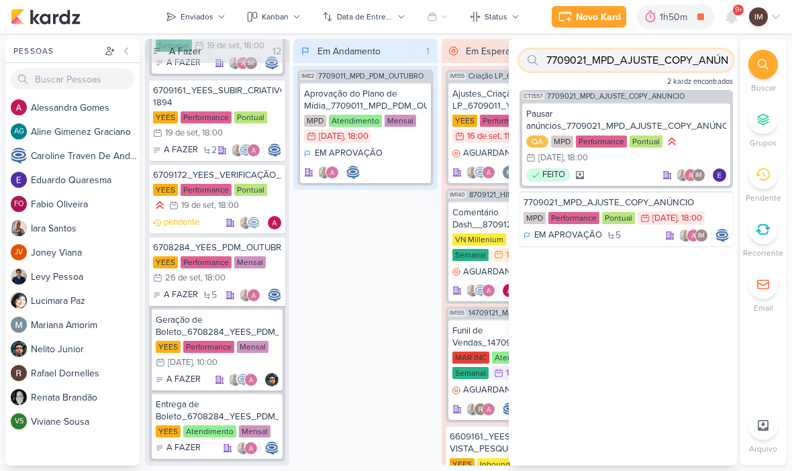
click at [673, 53] on input "7709021_MPD_AJUSTE_COPY_ANÚNCIO" at bounding box center [626, 60] width 213 height 21
click at [583, 58] on input "text" at bounding box center [626, 60] width 213 height 21
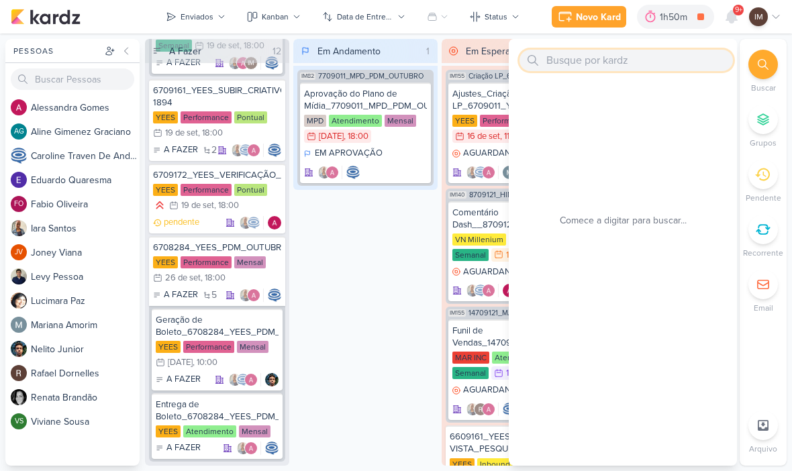
paste input "7709021_MPD_AJUSTE_COPY_ANÚNCIO"
type input "7709021_MPD_AJUSTE_COPY_ANÚNCIO"
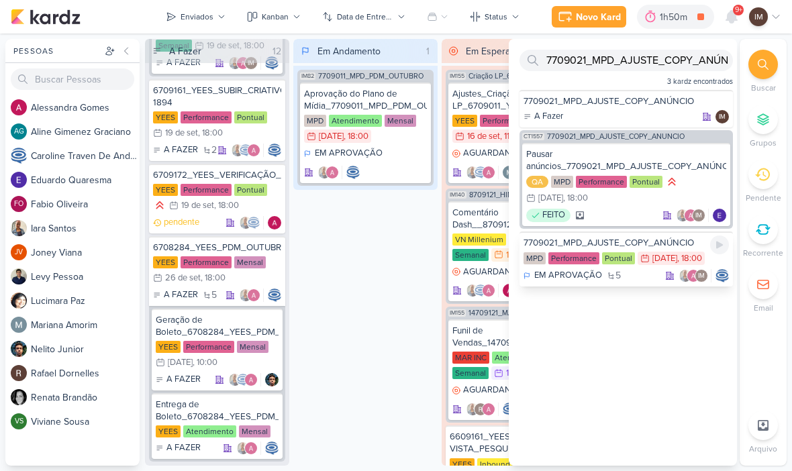
click at [625, 273] on div "EM APROVAÇÃO 5 IM" at bounding box center [626, 275] width 205 height 13
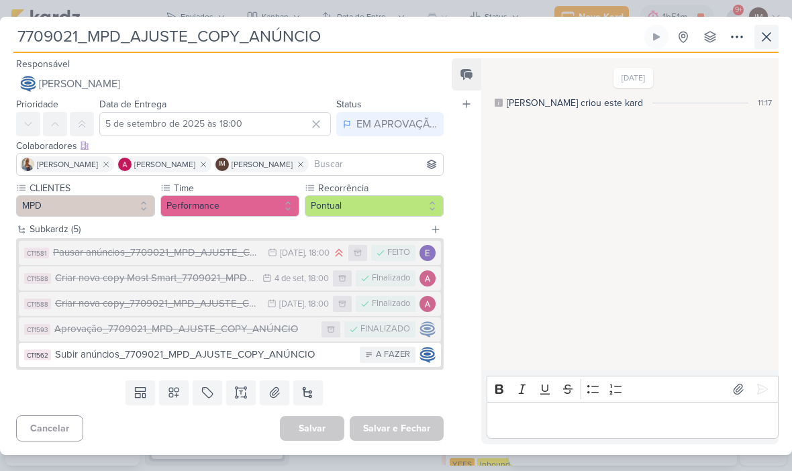
click at [769, 33] on icon at bounding box center [767, 37] width 16 height 16
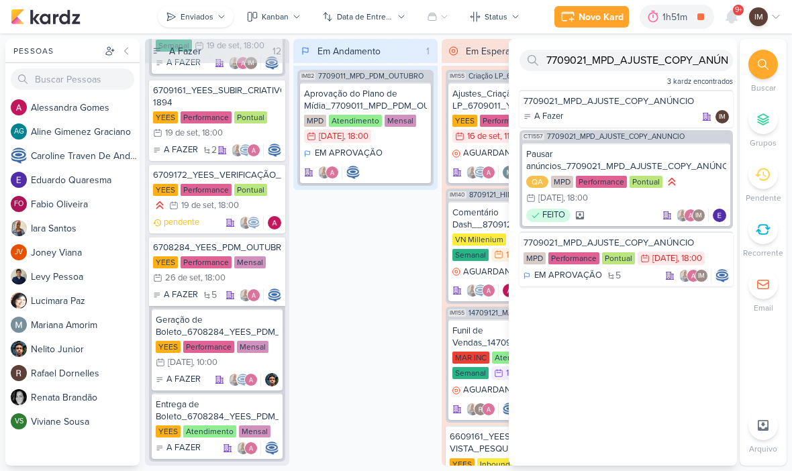
click at [207, 7] on button "Enviados" at bounding box center [196, 16] width 76 height 21
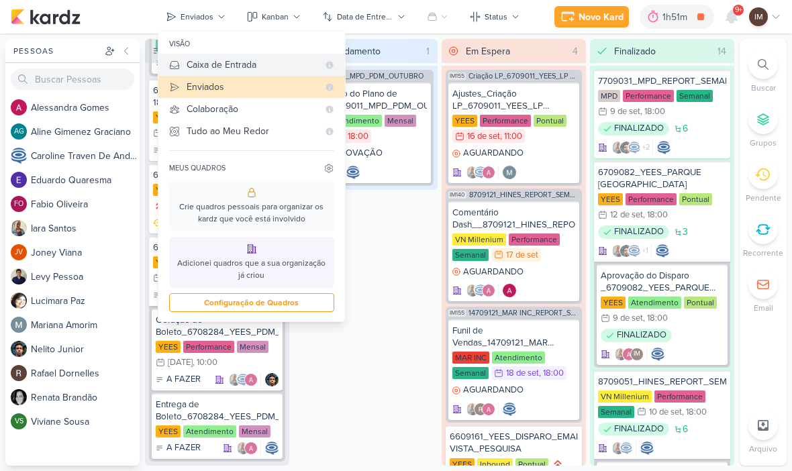
click at [258, 57] on button "Caixa de Entrada" at bounding box center [251, 65] width 187 height 22
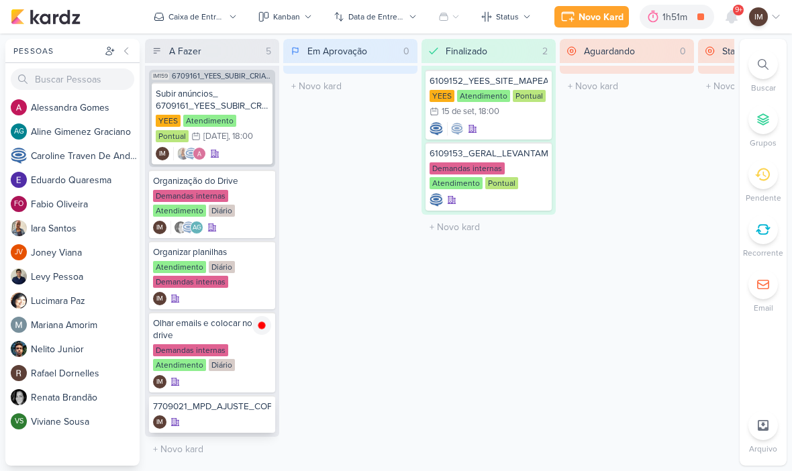
click at [205, 409] on div "7709021_MPD_AJUSTE_COPY_ANÚNCIO" at bounding box center [212, 407] width 118 height 12
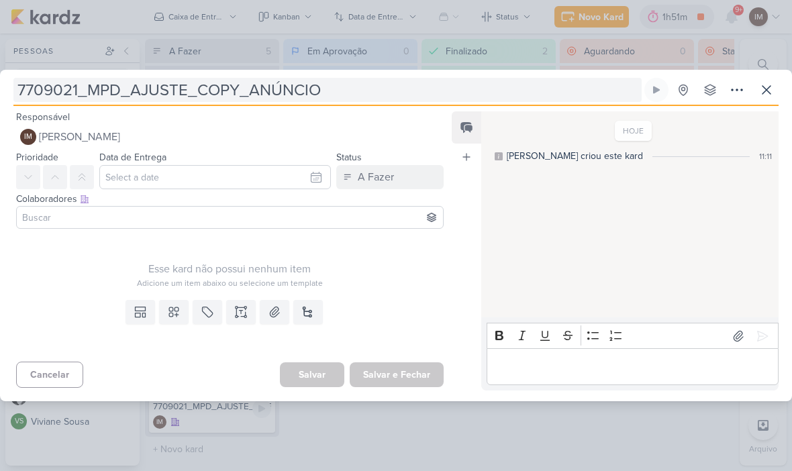
click at [19, 89] on input "7709021_MPD_AJUSTE_COPY_ANÚNCIO" at bounding box center [327, 90] width 628 height 24
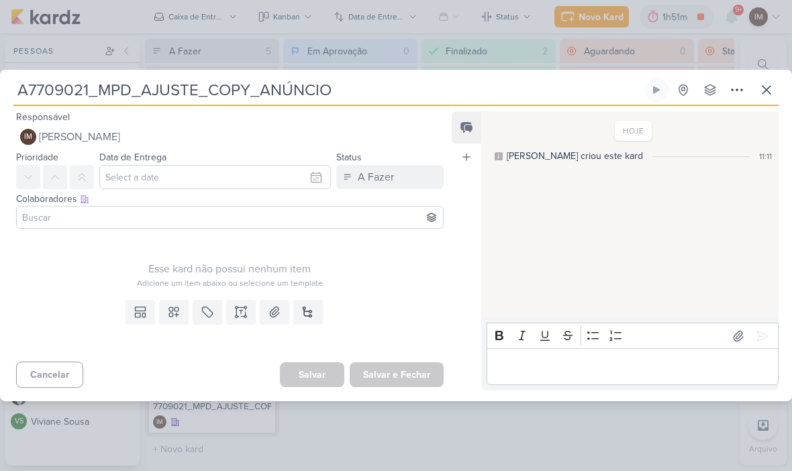
type input "Aj7709021_MPD_AJUSTE_COPY_ANÚNCIO"
type input "Ajs7709021_MPD_AJUSTE_COPY_ANÚNCIO"
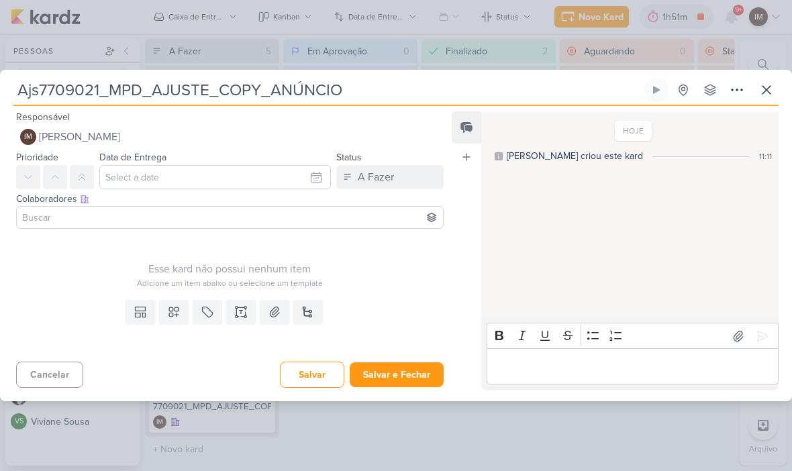
type input "Aj7709021_MPD_AJUSTE_COPY_ANÚNCIO"
type input "Aju7709021_MPD_AJUSTE_COPY_ANÚNCIO"
type input "Ajue7709021_MPD_AJUSTE_COPY_ANÚNCIO"
type input "Ajues7709021_MPD_AJUSTE_COPY_ANÚNCIO"
type input "Aju7709021_MPD_AJUSTE_COPY_ANÚNCIO"
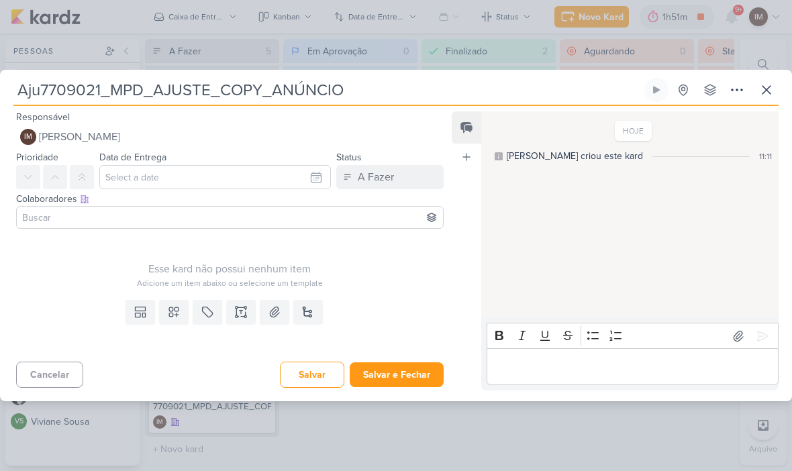
type input "Ajus7709021_MPD_AJUSTE_COPY_ANÚNCIO"
type input "Ajuste7709021_MPD_AJUSTE_COPY_ANÚNCIO"
type input "Ajustes7709021_MPD_AJUSTE_COPY_ANÚNCIO"
type input "Ajustes_7709021_MPD_AJUSTE_COPY_ANÚNCIO"
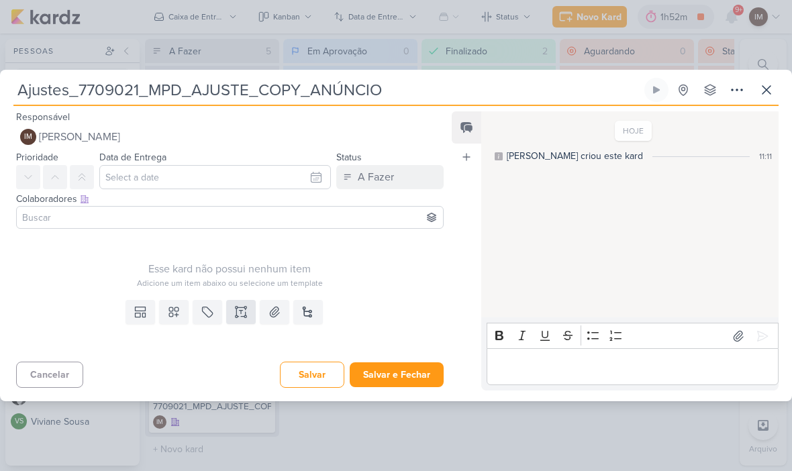
click at [232, 311] on button at bounding box center [241, 312] width 30 height 24
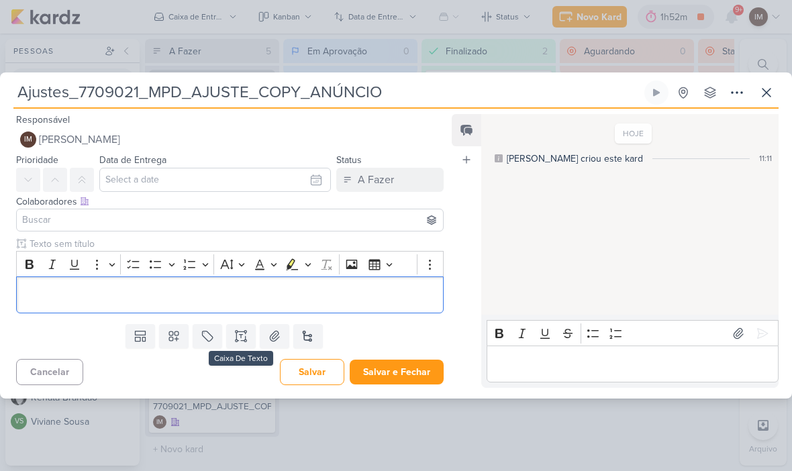
click at [54, 301] on p "Editor editing area: main" at bounding box center [229, 295] width 413 height 16
click at [24, 258] on icon "Editor toolbar" at bounding box center [29, 264] width 13 height 13
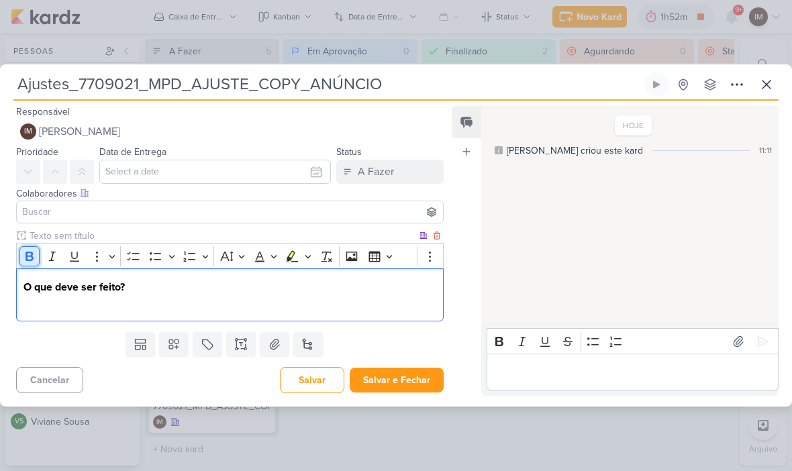
click at [34, 260] on icon "Editor toolbar" at bounding box center [29, 256] width 13 height 13
click at [162, 301] on p "Cliente pediu alguns ajustes nas" at bounding box center [229, 303] width 413 height 16
click at [275, 301] on p "Cliente pediu alguns ajustes simples nas" at bounding box center [229, 303] width 413 height 16
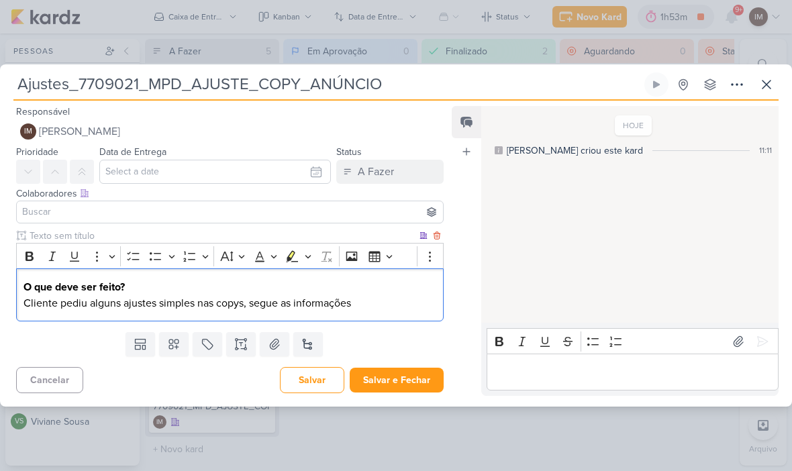
click at [329, 293] on p "O que deve ser feito?" at bounding box center [229, 287] width 413 height 16
click at [323, 307] on p "Cliente pediu alguns ajustes simples nas copys, segue as informações" at bounding box center [229, 303] width 413 height 16
click at [324, 303] on p "Cliente pediu alguns ajustes simples nas copys, segue as informações" at bounding box center [229, 303] width 413 height 16
click at [424, 281] on p "O que deve ser feito?" at bounding box center [229, 287] width 413 height 16
click at [336, 305] on p "Cliente pediu alguns ajustes simples nas copys, segue as informações" at bounding box center [229, 303] width 413 height 16
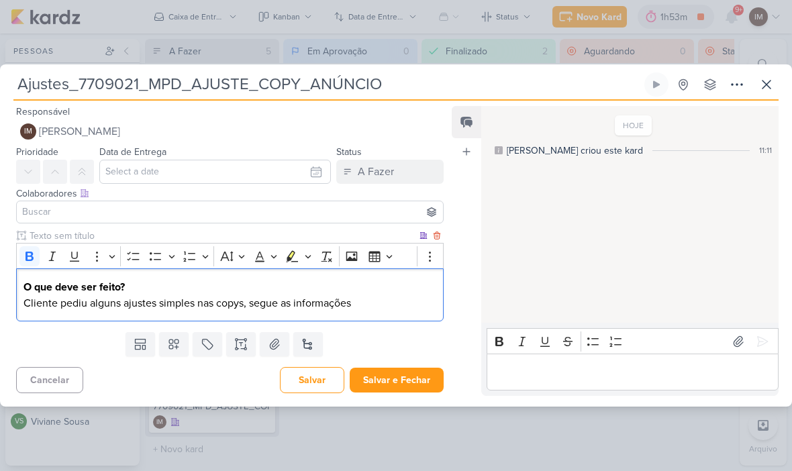
click at [332, 303] on p "Cliente pediu alguns ajustes simples nas copys, segue as informações" at bounding box center [229, 303] width 413 height 16
click at [77, 251] on icon "Editor toolbar" at bounding box center [74, 256] width 13 height 13
click at [388, 302] on p "Cliente pediu alguns ajustes simples nas copys, segue as informações" at bounding box center [229, 303] width 413 height 16
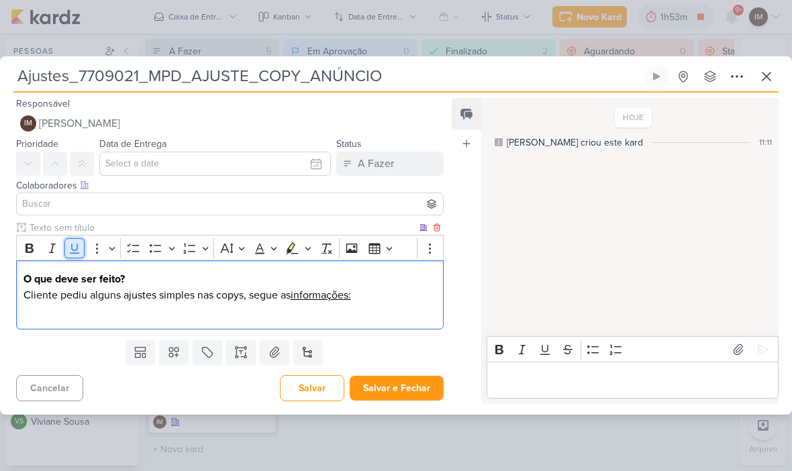
click at [74, 247] on icon "Editor toolbar" at bounding box center [74, 248] width 13 height 13
click at [44, 311] on p "Editor editing area: main" at bounding box center [229, 311] width 413 height 16
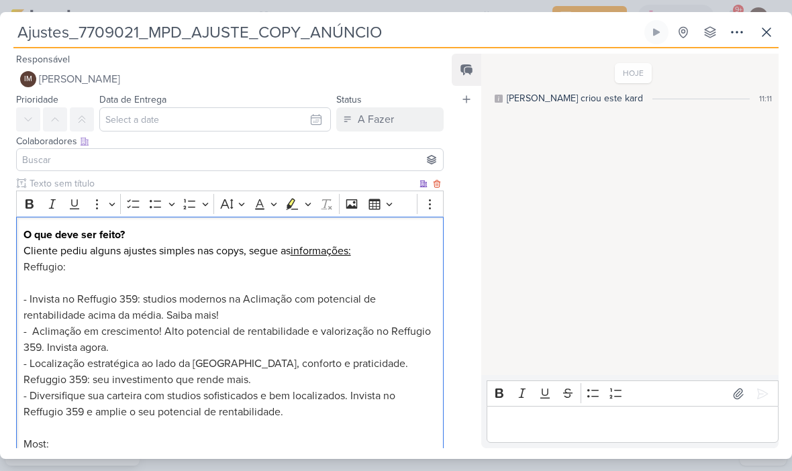
scroll to position [117, 0]
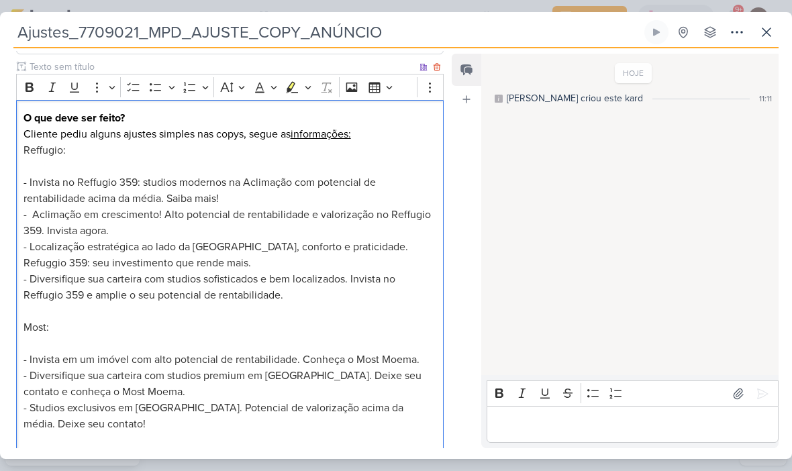
click at [30, 342] on p "Reffugio: - Invista no Reffugio 359: studios modernos na Aclimação com potencia…" at bounding box center [229, 295] width 413 height 306
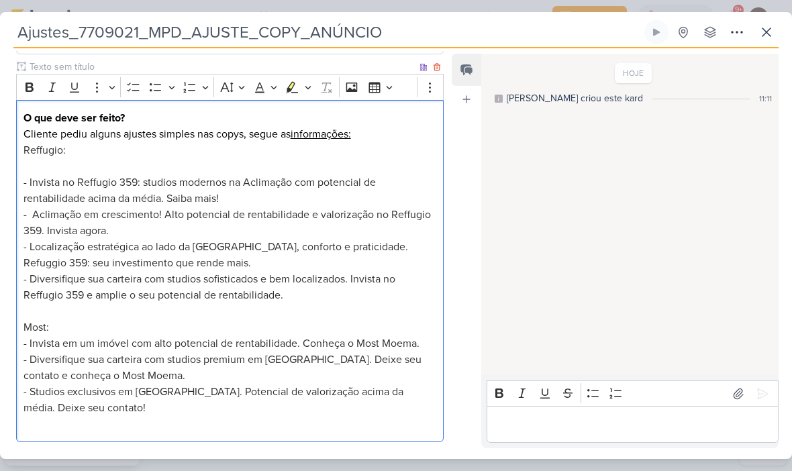
click at [27, 162] on p "Reffugio: ⁠⁠⁠⁠⁠⁠⁠ - Invista no Reffugio 359: studios modernos na Aclimação com …" at bounding box center [229, 287] width 413 height 290
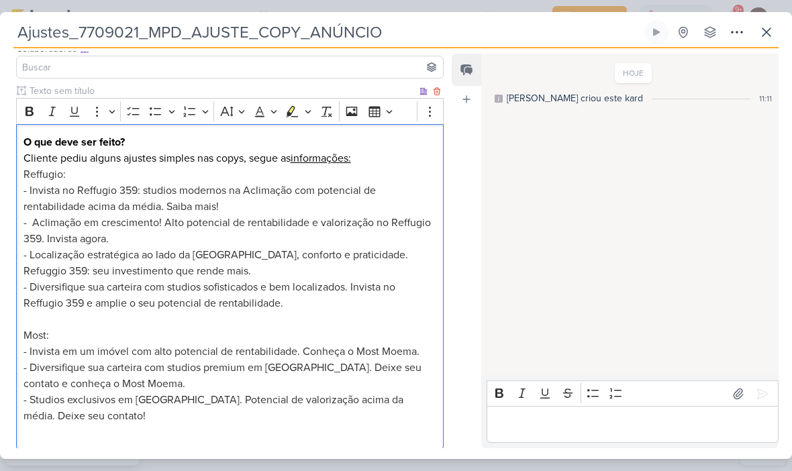
scroll to position [97, 0]
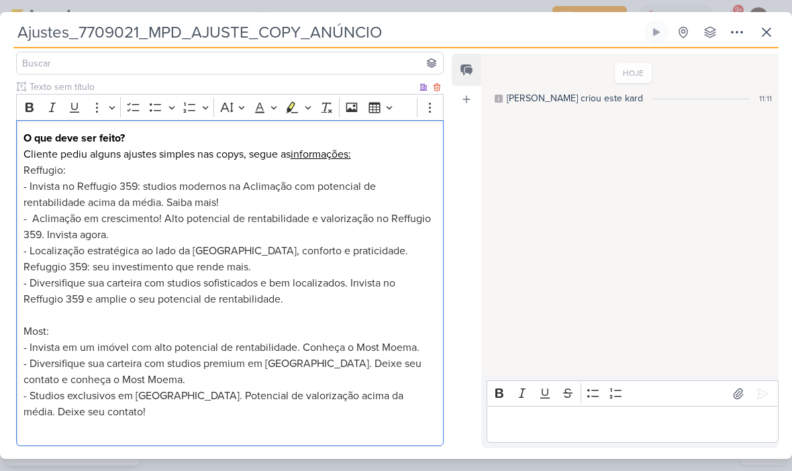
click at [87, 402] on span "- Studios exclusivos em [GEOGRAPHIC_DATA]. Potencial de valorização acima da mé…" at bounding box center [213, 404] width 380 height 30
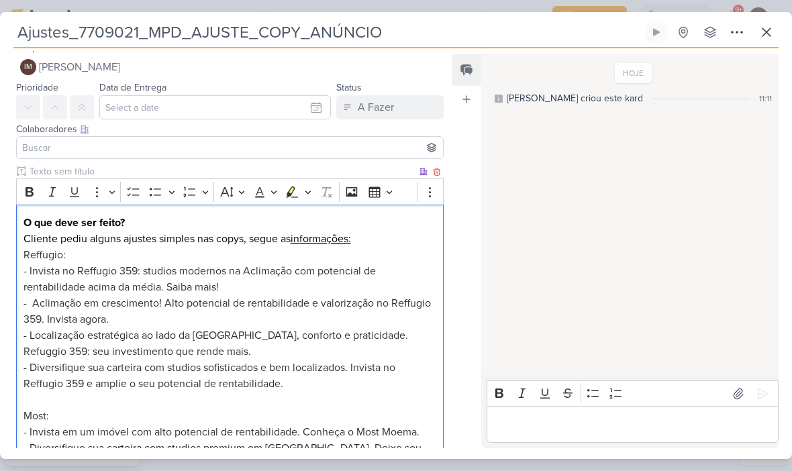
scroll to position [4, 0]
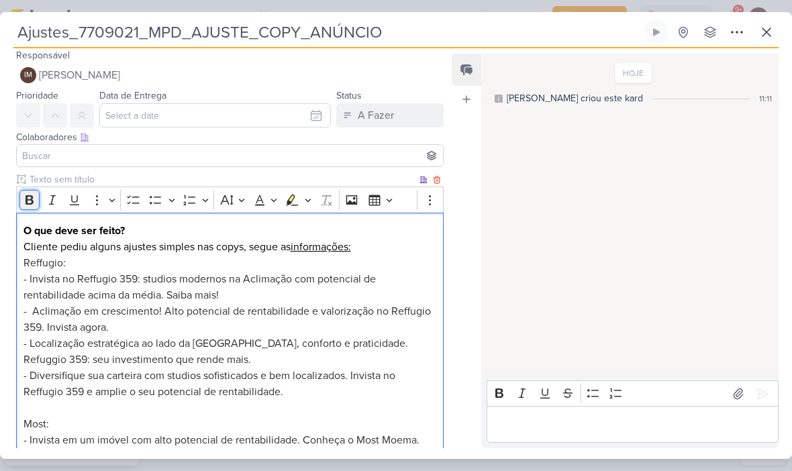
click at [28, 205] on icon "Editor toolbar" at bounding box center [29, 199] width 13 height 13
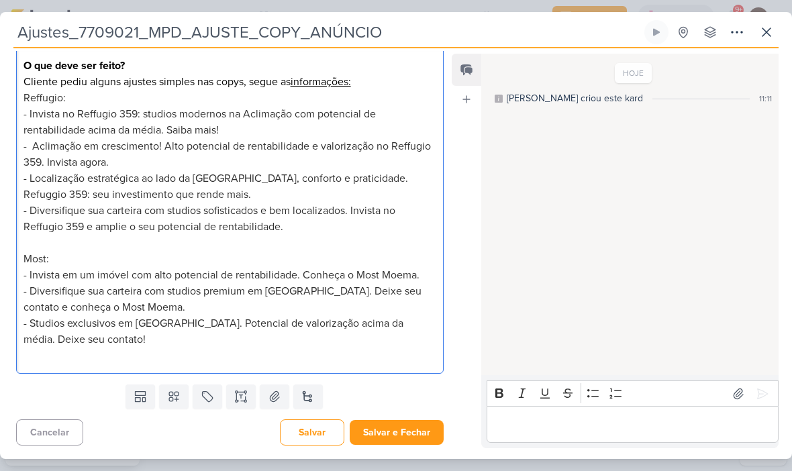
scroll to position [169, 0]
click at [37, 367] on div "O que deve ser feito? Cliente pediu alguns ajustes simples nas copys, segue as …" at bounding box center [230, 211] width 428 height 327
click at [74, 356] on p "Reffugio: - Invista no Reffugio 359: studios modernos na Aclimação com potencia…" at bounding box center [229, 227] width 413 height 274
click at [72, 350] on p "Reffugio: - Invista no Reffugio 359: studios modernos na Aclimação com potencia…" at bounding box center [229, 227] width 413 height 274
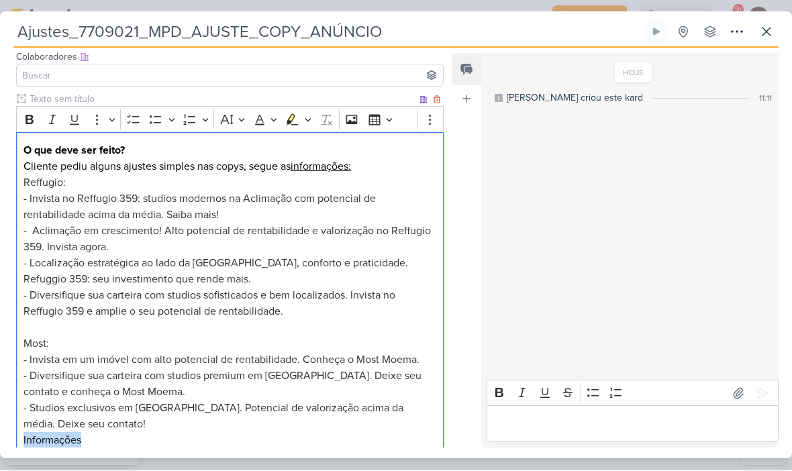
scroll to position [80, 0]
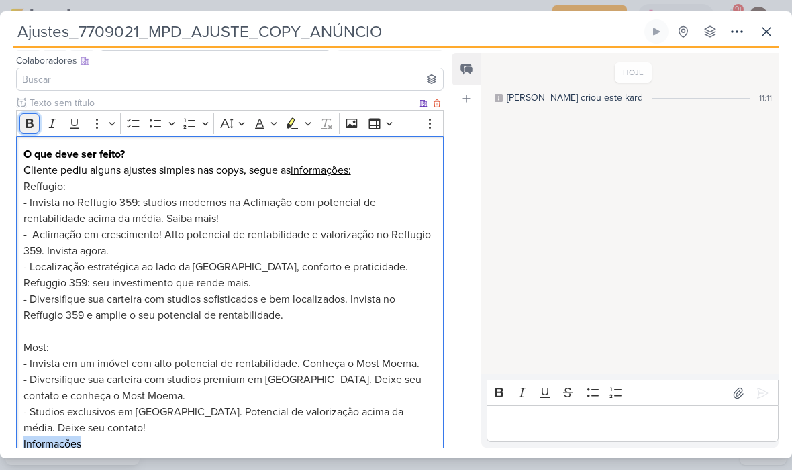
click at [35, 122] on icon "Editor toolbar" at bounding box center [29, 123] width 13 height 13
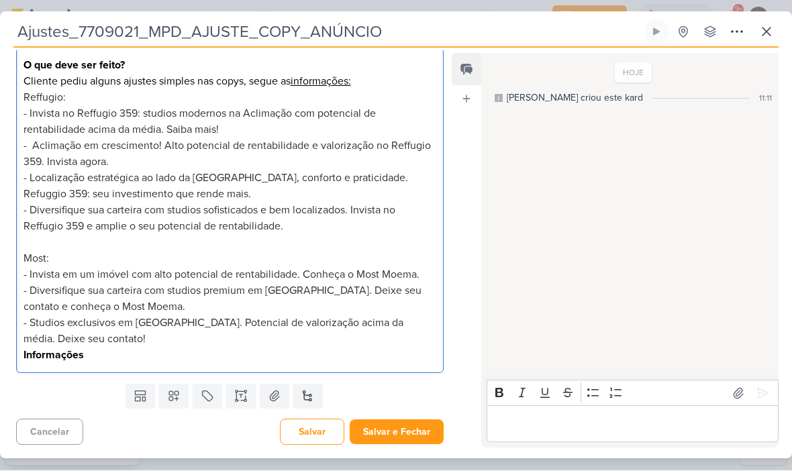
scroll to position [169, 0]
click at [119, 358] on p "Reffugio: - Invista no Reffugio 359: studios modernos na Aclimação com potencia…" at bounding box center [229, 227] width 413 height 274
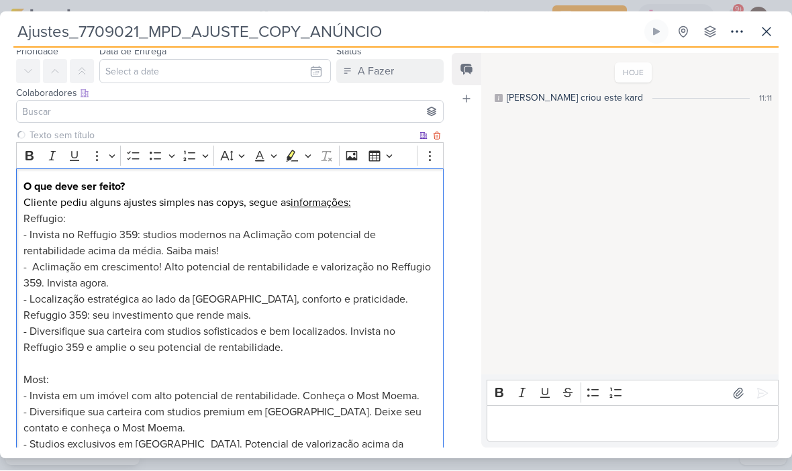
scroll to position [44, 0]
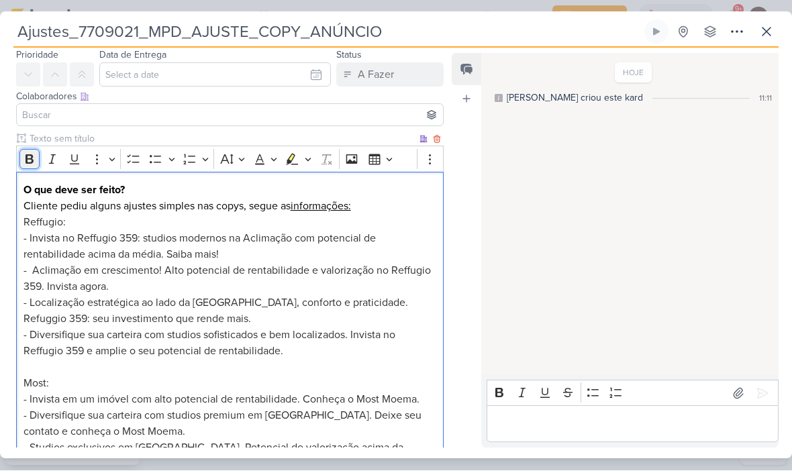
click at [29, 161] on icon "Editor toolbar" at bounding box center [29, 159] width 13 height 13
click at [26, 161] on icon "Editor toolbar" at bounding box center [30, 159] width 8 height 9
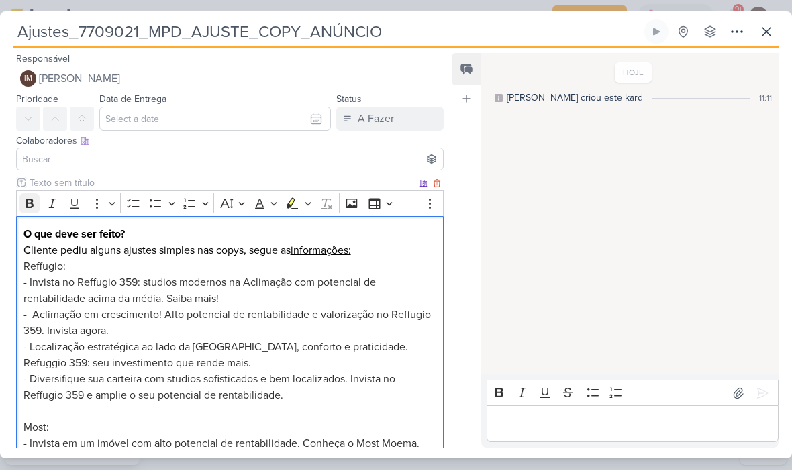
scroll to position [0, 0]
click at [740, 30] on icon at bounding box center [737, 32] width 16 height 16
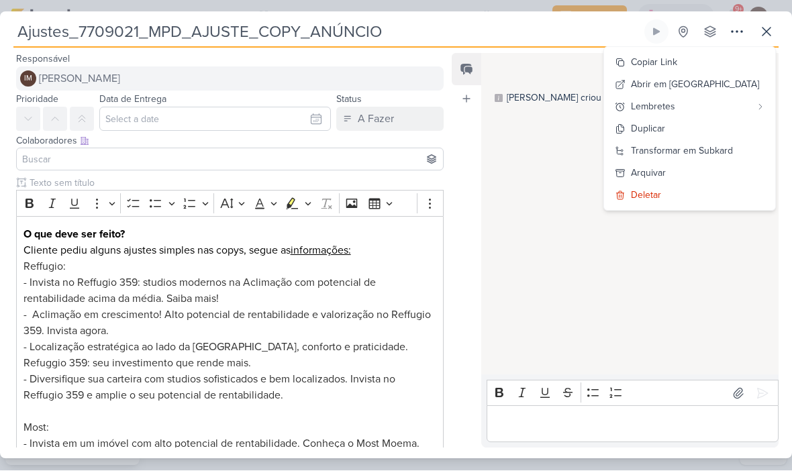
click at [65, 79] on span "[PERSON_NAME]" at bounding box center [79, 79] width 81 height 16
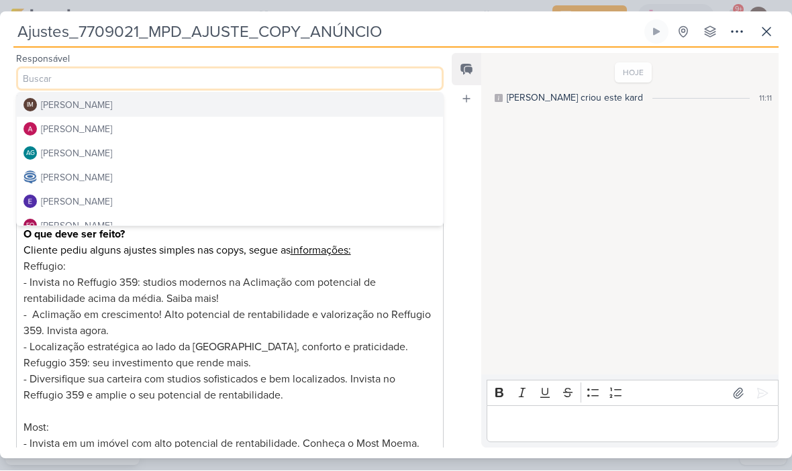
click at [339, 129] on button "[PERSON_NAME]" at bounding box center [230, 129] width 426 height 24
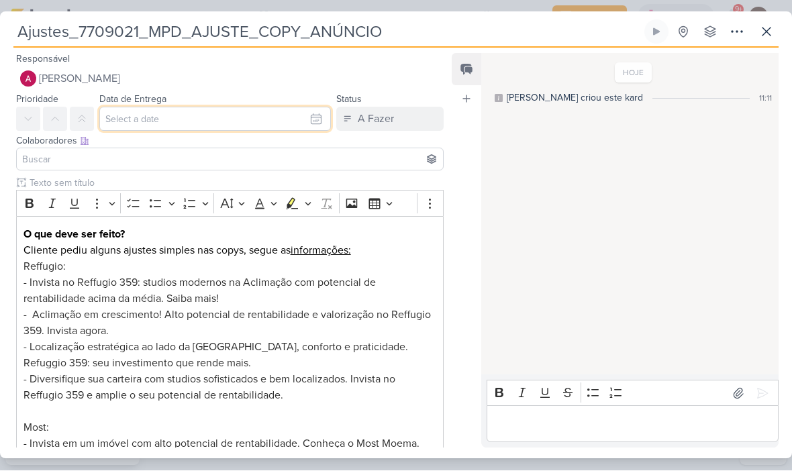
click at [290, 113] on input "text" at bounding box center [215, 119] width 232 height 24
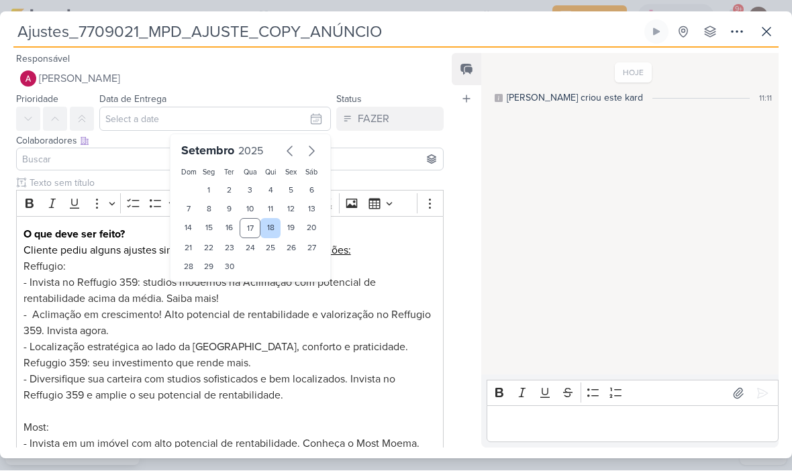
click at [272, 224] on div "18" at bounding box center [270, 229] width 21 height 20
type input "18 de setembro de 2025 às 23:59"
click at [222, 297] on select "00 05 10 15 20 25 30 35 40 45 50 55 59" at bounding box center [231, 290] width 19 height 16
select select "45"
type input "18 de setembro de 2025 às 23:45"
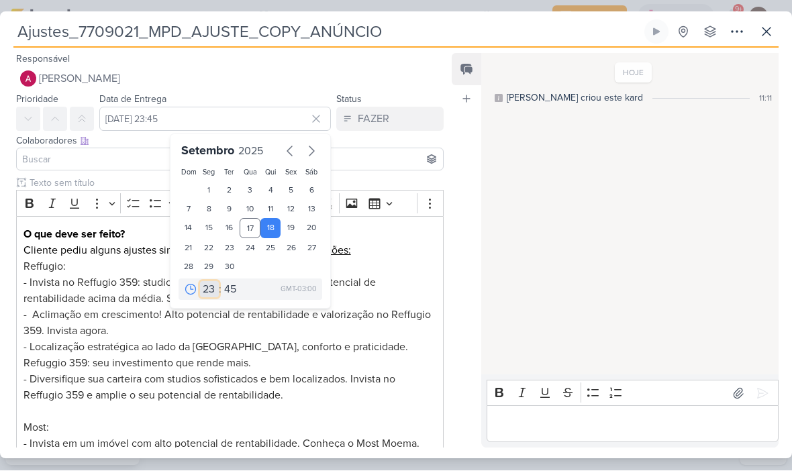
click at [207, 285] on select "00 01 02 03 04 05 06 07 08 09 10 11 12 13 14 15 16 17 18 19 20 21 22 23" at bounding box center [209, 290] width 19 height 16
select select "18"
type input "18 de setembro de 2025 às 18:45"
click at [236, 287] on select "00 05 10 15 20 25 30 35 40 45 50 55 59" at bounding box center [231, 290] width 19 height 16
select select "0"
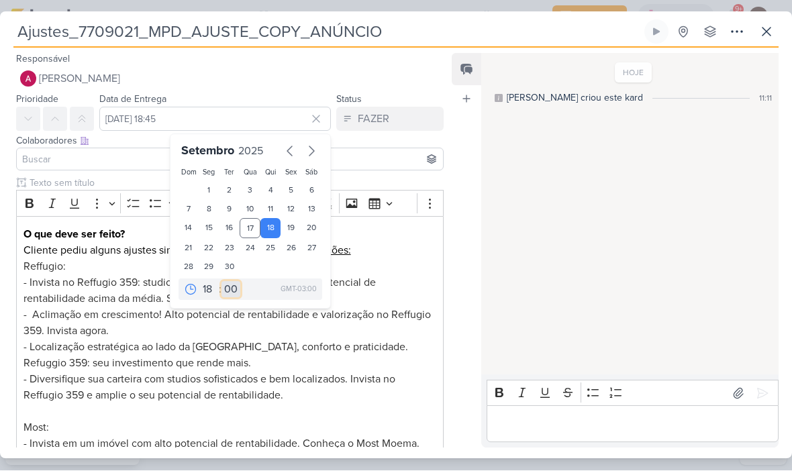
type input "[DATE] 18:00"
click at [39, 156] on input at bounding box center [229, 160] width 421 height 16
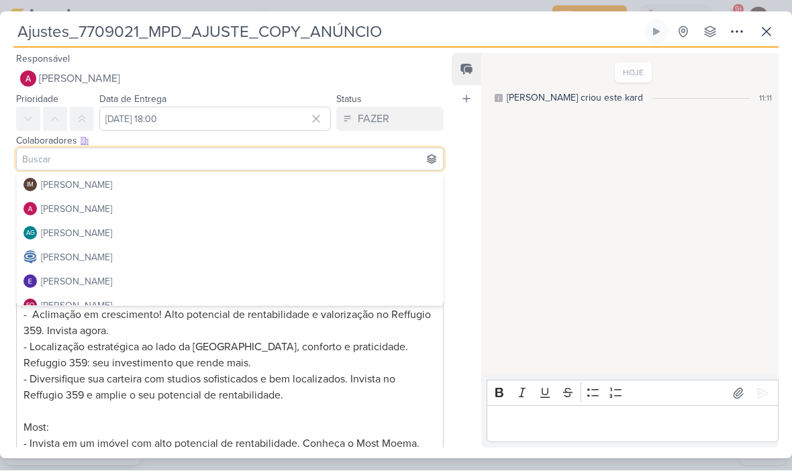
click at [22, 160] on input at bounding box center [229, 160] width 421 height 16
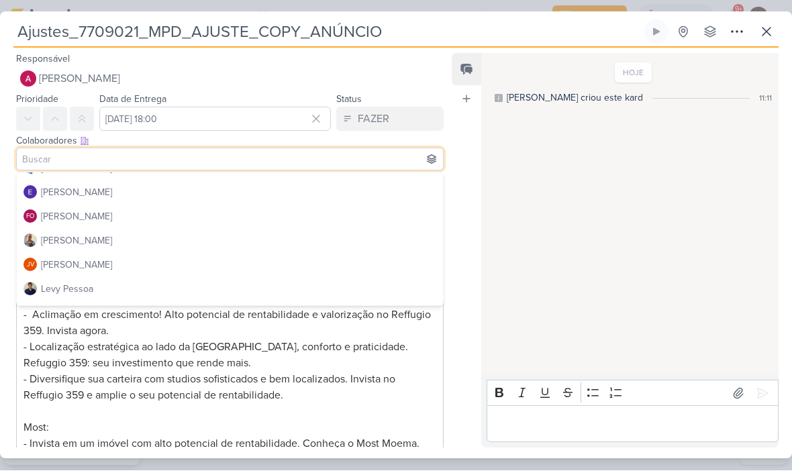
scroll to position [97, 0]
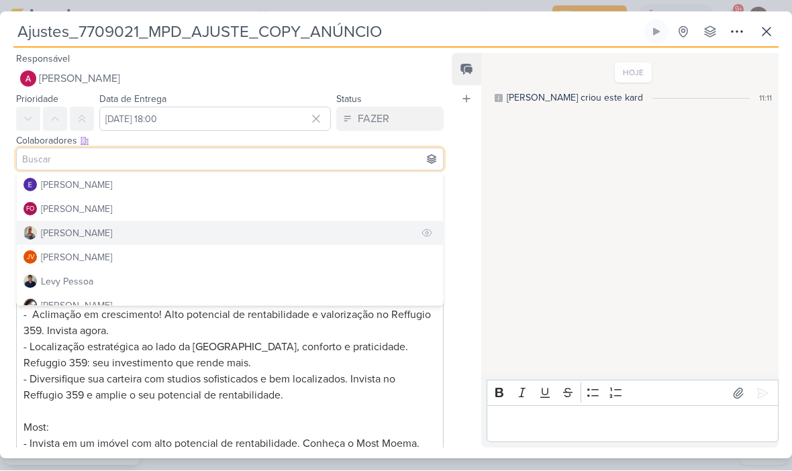
click at [273, 230] on button "[PERSON_NAME]" at bounding box center [230, 234] width 426 height 24
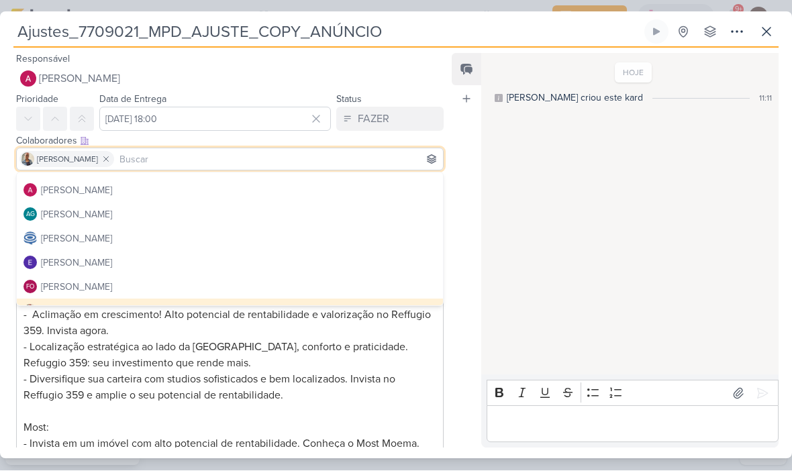
scroll to position [17, 0]
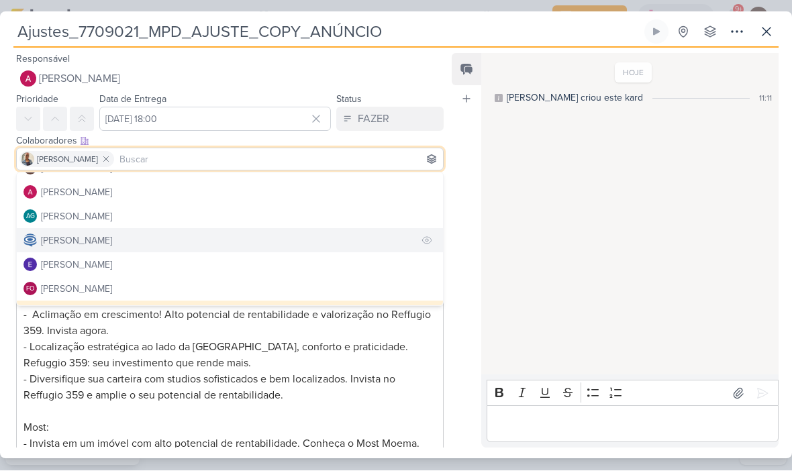
click at [287, 238] on button "[PERSON_NAME]" at bounding box center [230, 241] width 426 height 24
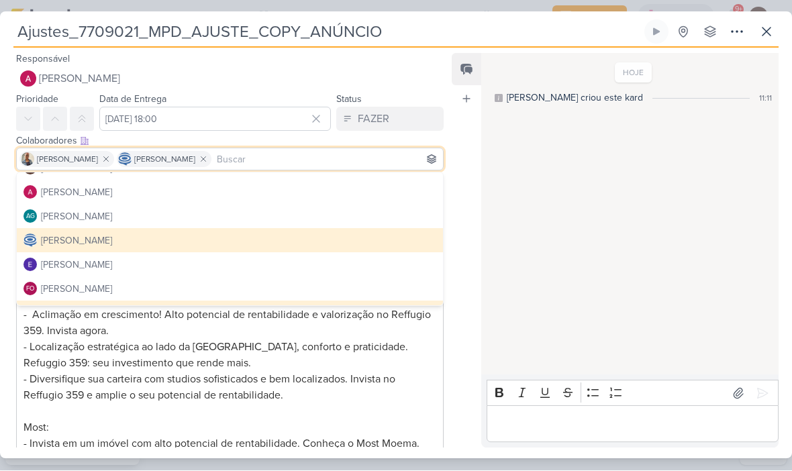
click at [463, 198] on div "Feed Atrelar email Solte o email para atrelar ao kard" at bounding box center [467, 251] width 30 height 395
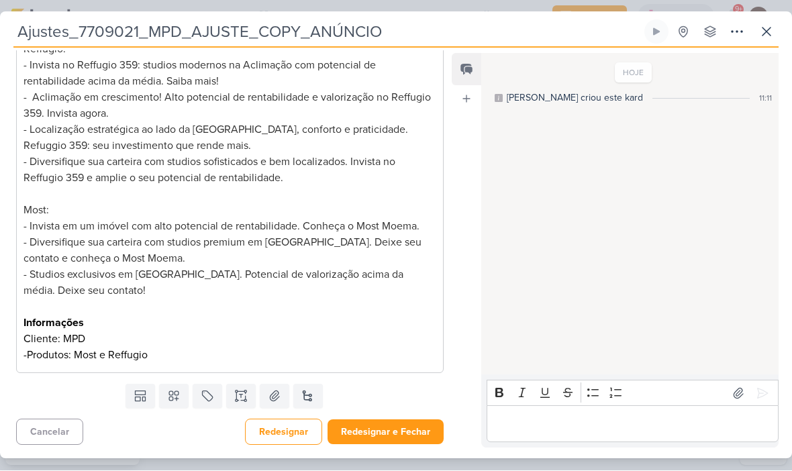
scroll to position [217, 0]
click at [734, 31] on icon at bounding box center [737, 32] width 16 height 16
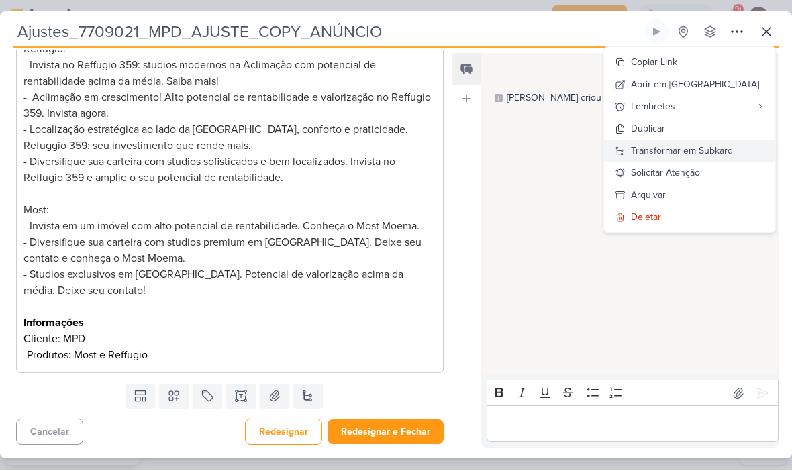
click at [707, 144] on div "Transformar em Subkard" at bounding box center [682, 151] width 102 height 14
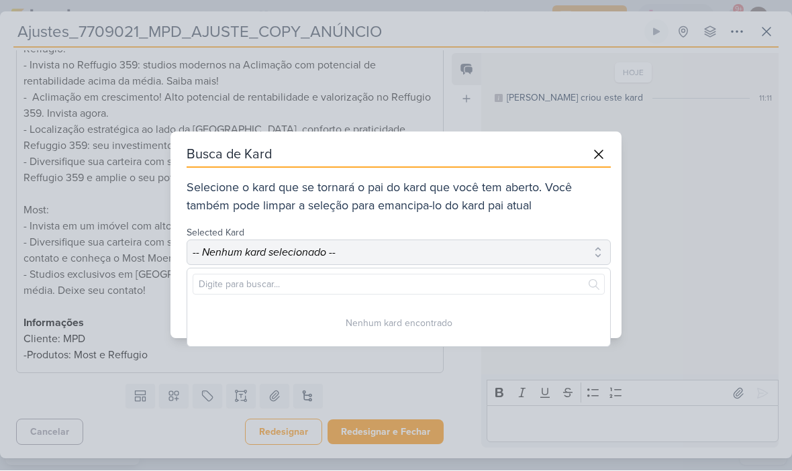
click at [509, 264] on button "-- Nenhum kard selecionado --" at bounding box center [399, 253] width 424 height 26
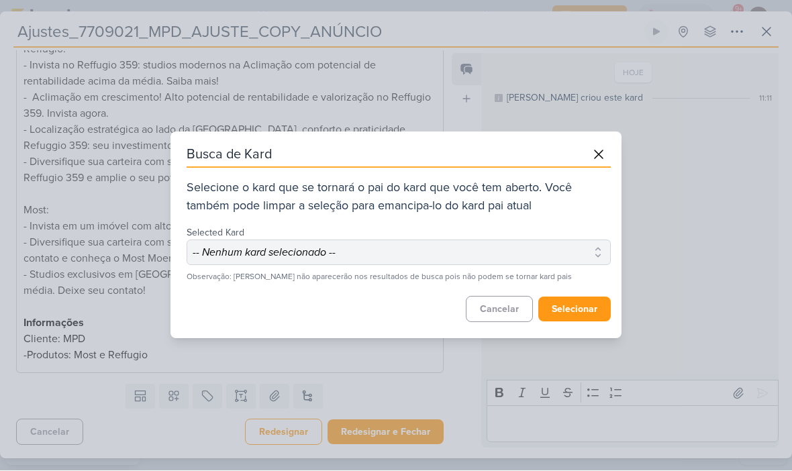
click at [505, 246] on button "-- Nenhum kard selecionado --" at bounding box center [399, 253] width 424 height 26
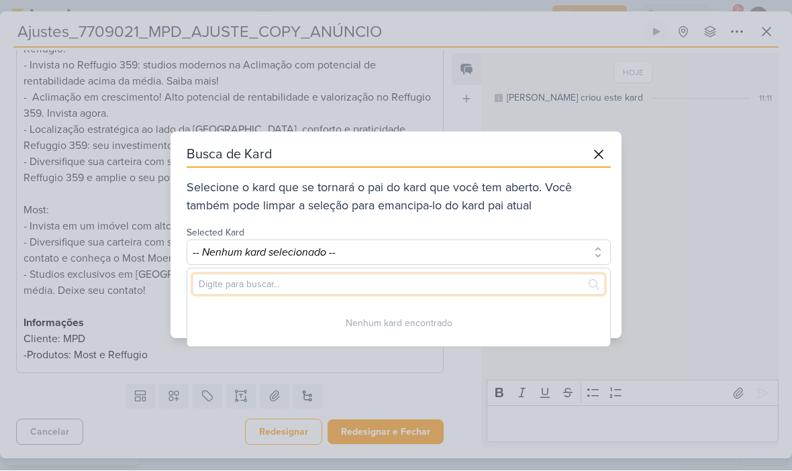
click at [501, 289] on input "text" at bounding box center [399, 285] width 412 height 21
click at [512, 279] on input "text" at bounding box center [399, 285] width 412 height 21
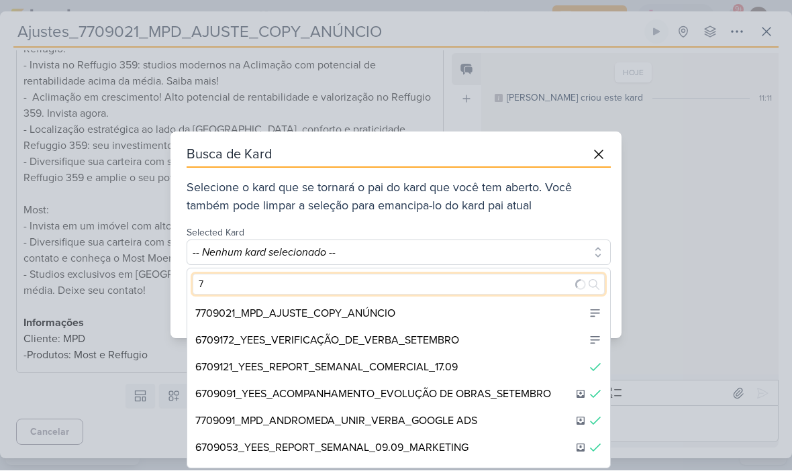
type input "77"
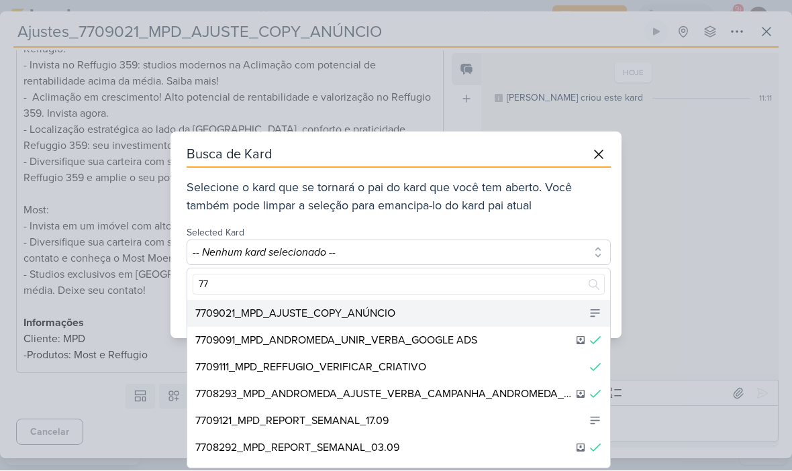
click at [493, 306] on div "7709021_MPD_AJUSTE_COPY_ANÚNCIO" at bounding box center [398, 314] width 423 height 27
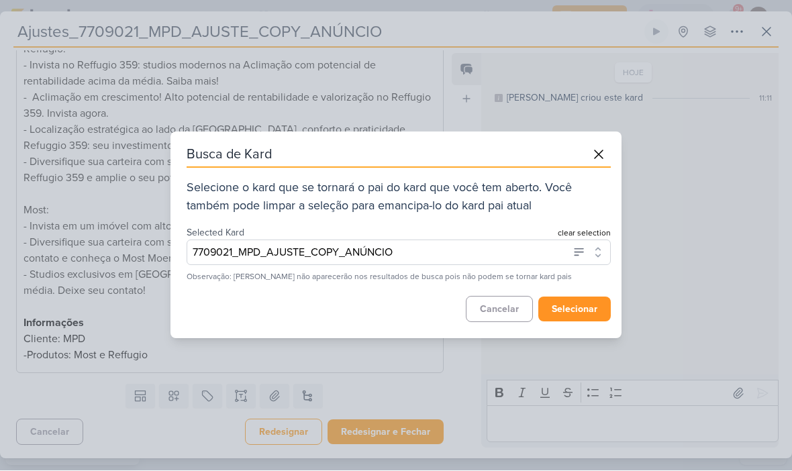
click at [577, 311] on button "selecionar" at bounding box center [574, 309] width 72 height 25
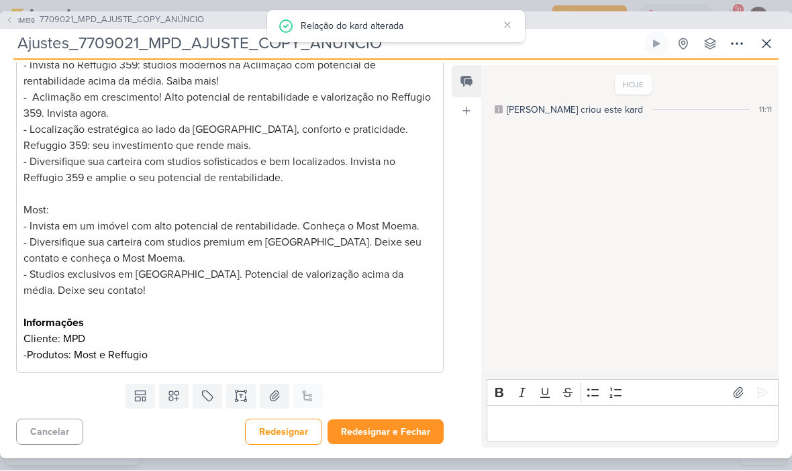
click at [394, 430] on button "Redesignar e Fechar" at bounding box center [386, 432] width 116 height 25
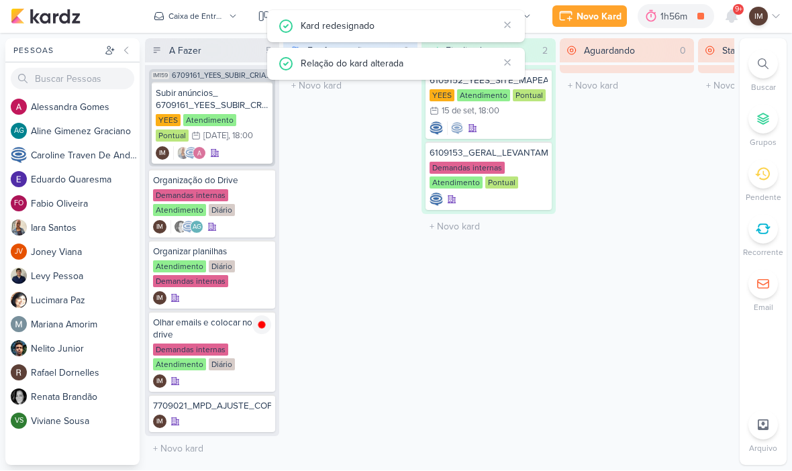
scroll to position [0, 0]
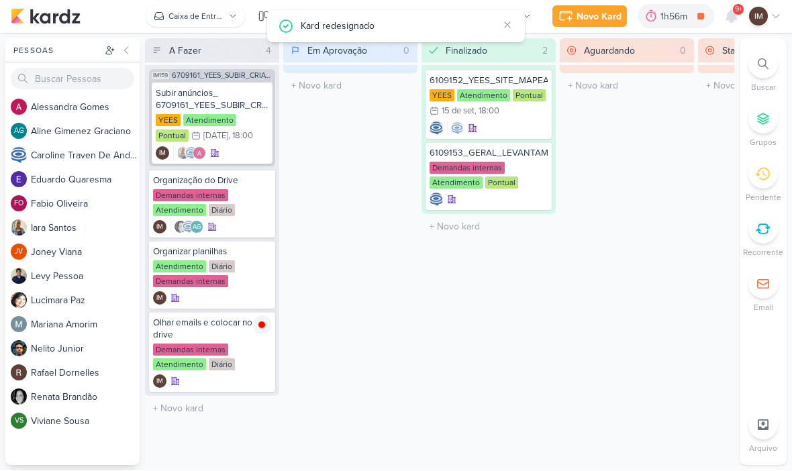
click at [227, 17] on button "Caixa de Entrada" at bounding box center [195, 16] width 99 height 21
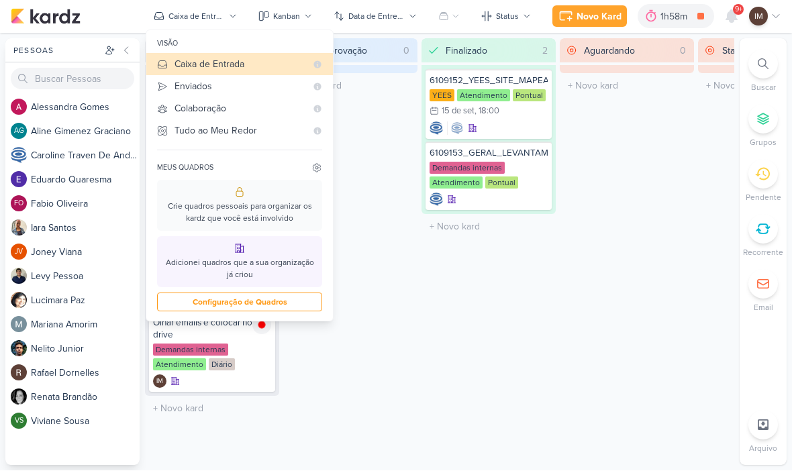
click at [183, 434] on div "A Fazer 4 Mover Para Esquerda Mover Para Direita Deletar IM159 6709161_YEES_SUB…" at bounding box center [212, 252] width 134 height 427
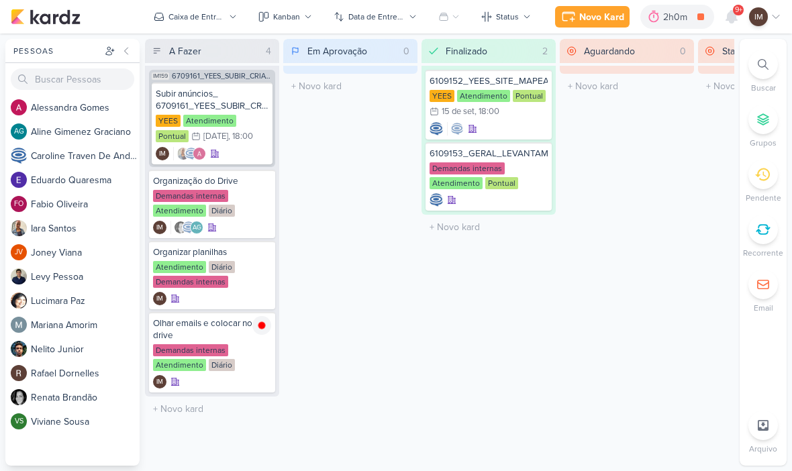
click at [775, 75] on li "Buscar" at bounding box center [763, 72] width 47 height 44
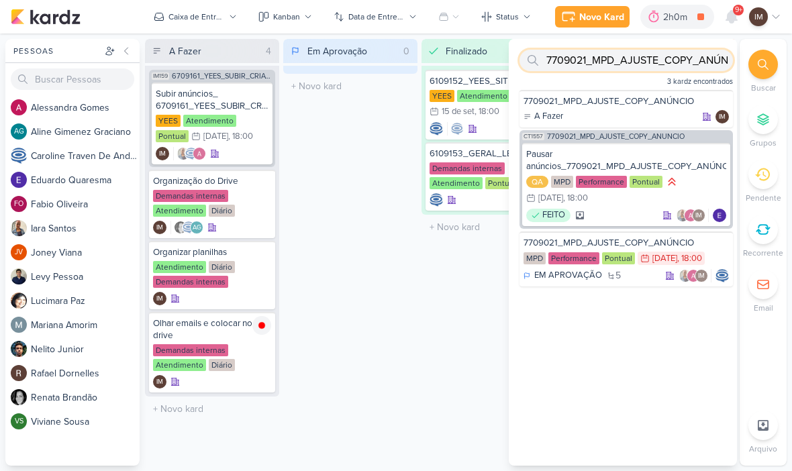
click at [688, 51] on input "7709021_MPD_AJUSTE_COPY_ANÚNCIO" at bounding box center [626, 60] width 213 height 21
click at [593, 51] on input "text" at bounding box center [626, 60] width 213 height 21
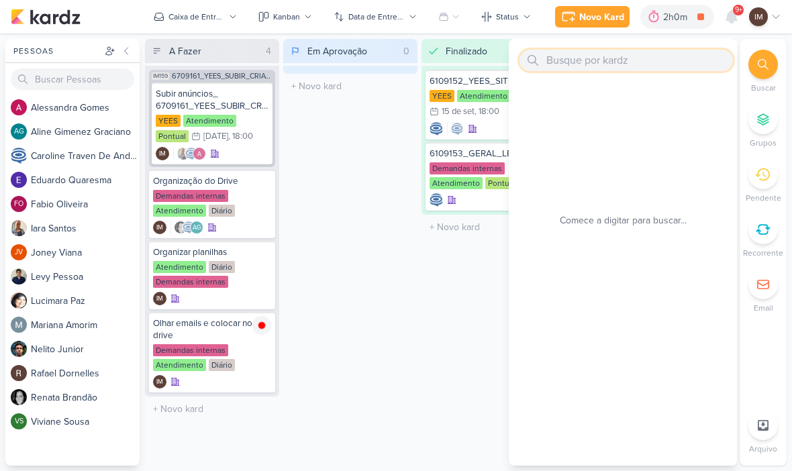
paste input "7708121_MPD_NEO_ALPHAVILLE_CRIAÇÃO_PEÇAS_EVOLUÇÃO_DE_OBRA"
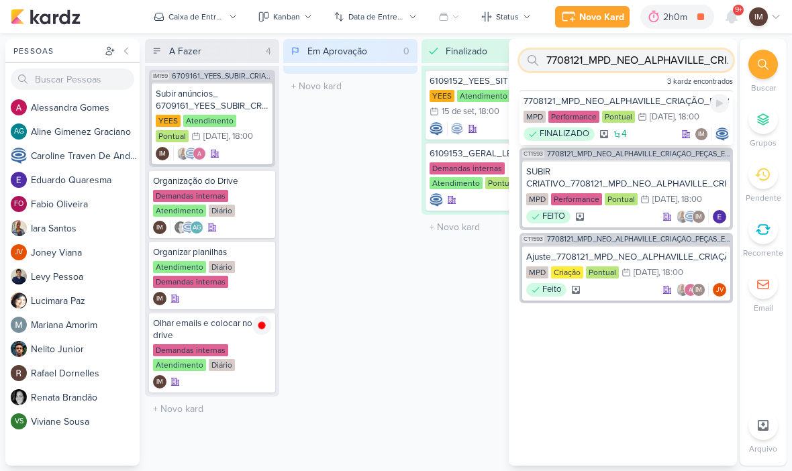
type input "7708121_MPD_NEO_ALPHAVILLE_CRIAÇÃO_PEÇAS_EVOLUÇÃO_DE_OBRA"
click at [669, 113] on div "18 de ago" at bounding box center [662, 117] width 25 height 9
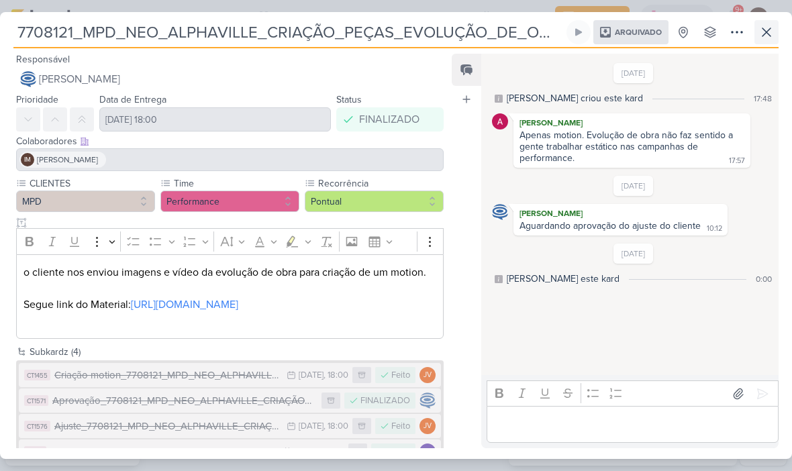
click at [774, 33] on icon at bounding box center [767, 32] width 16 height 16
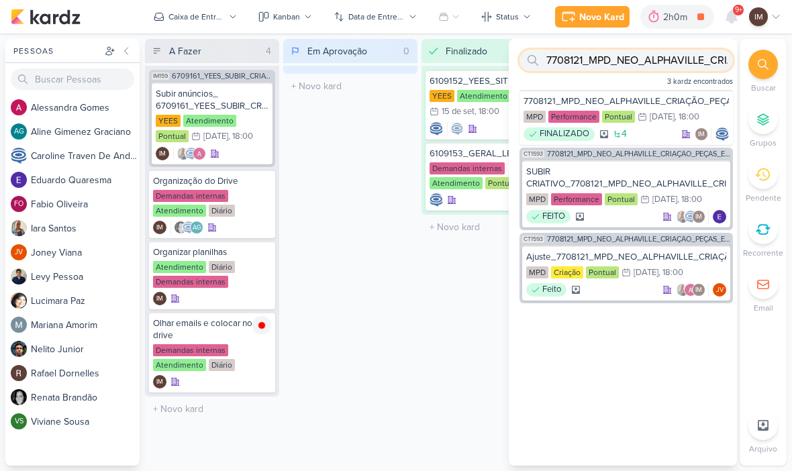
click at [671, 62] on input "7708121_MPD_NEO_ALPHAVILLE_CRIAÇÃO_PEÇAS_EVOLUÇÃO_DE_OBRA" at bounding box center [626, 60] width 213 height 21
click at [677, 57] on input "7708121_MPD_NEO_ALPHAVILLE_CRIAÇÃO_PEÇAS_EVOLUÇÃO_DE_OBRA" at bounding box center [626, 60] width 213 height 21
click at [675, 60] on input "7708121_MPD_NEO_ALPHAVILLE_CRIAÇÃO_PEÇAS_EVOLUÇÃO_DE_OBRA" at bounding box center [626, 60] width 213 height 21
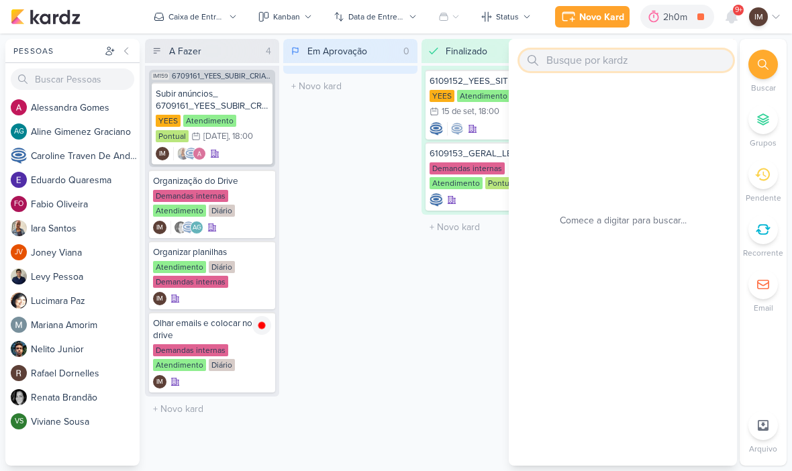
click at [589, 56] on input "text" at bounding box center [626, 60] width 213 height 21
paste input "7409123_MPD_FLORÁ_DESDOBRAMENTO_CRIATIVOS"
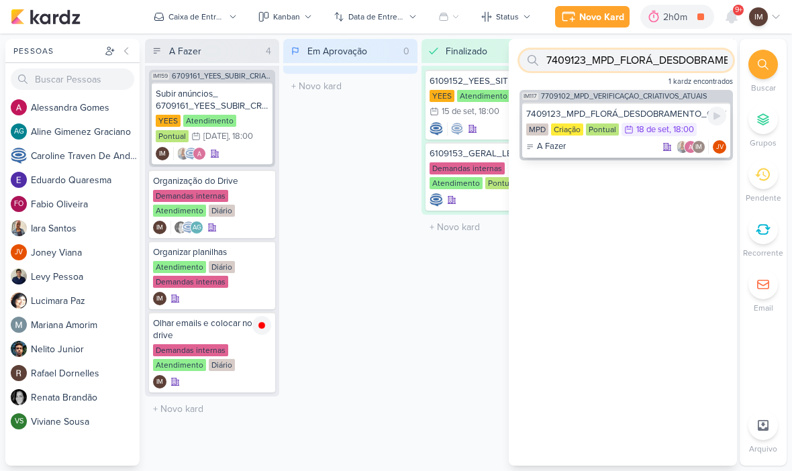
type input "7409123_MPD_FLORÁ_DESDOBRAMENTO_CRIATIVOS"
click at [619, 113] on div "7409123_MPD_FLORÁ_DESDOBRAMENTO_CRIATIVOS" at bounding box center [626, 114] width 200 height 12
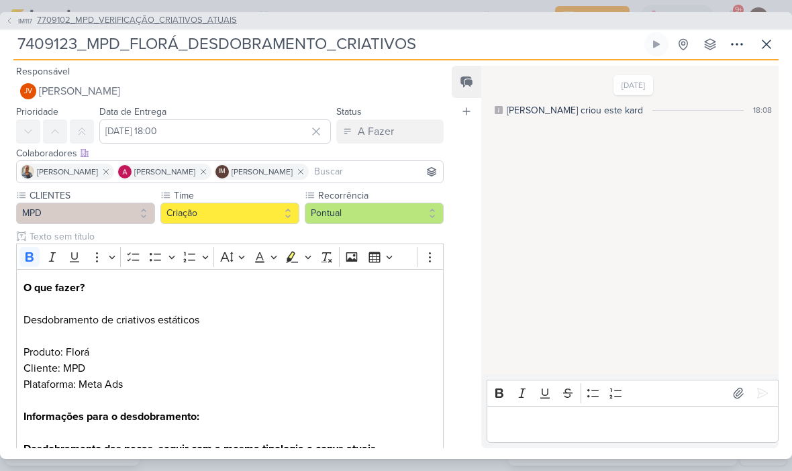
click at [18, 16] on span "IM117" at bounding box center [25, 21] width 18 height 10
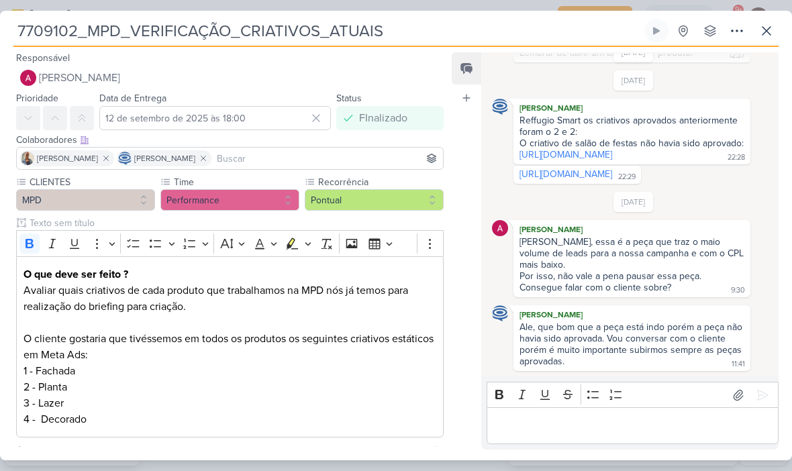
scroll to position [595, 0]
click at [768, 32] on icon at bounding box center [767, 31] width 8 height 8
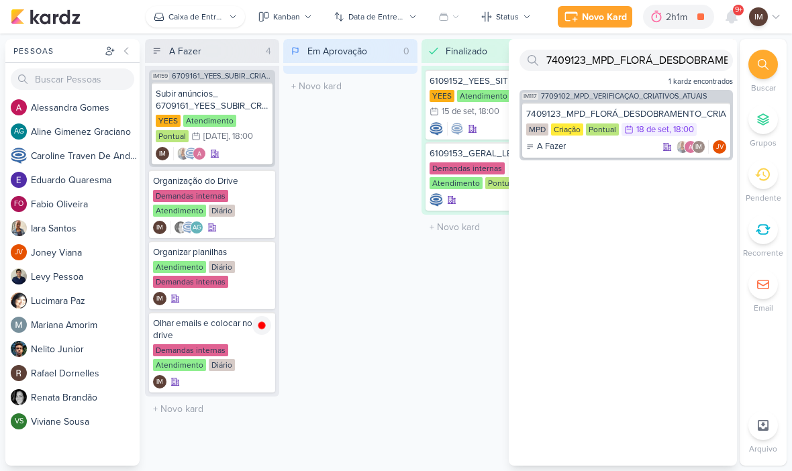
click at [199, 15] on div "Caixa de Entrada" at bounding box center [196, 17] width 56 height 12
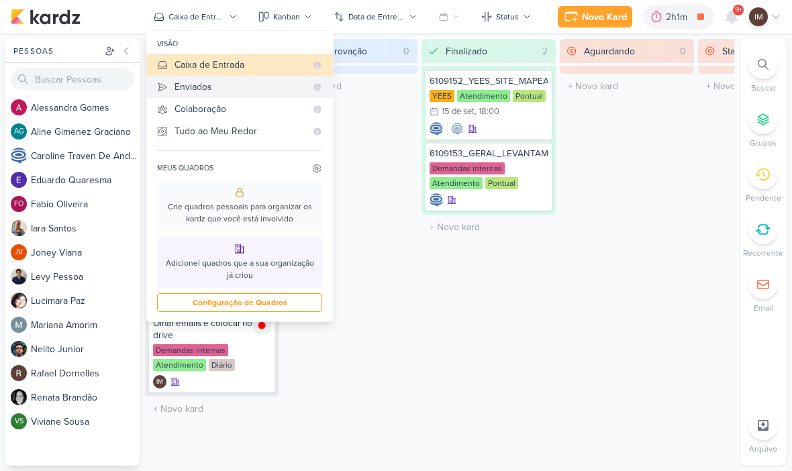
click at [178, 92] on div "Enviados" at bounding box center [241, 87] width 132 height 14
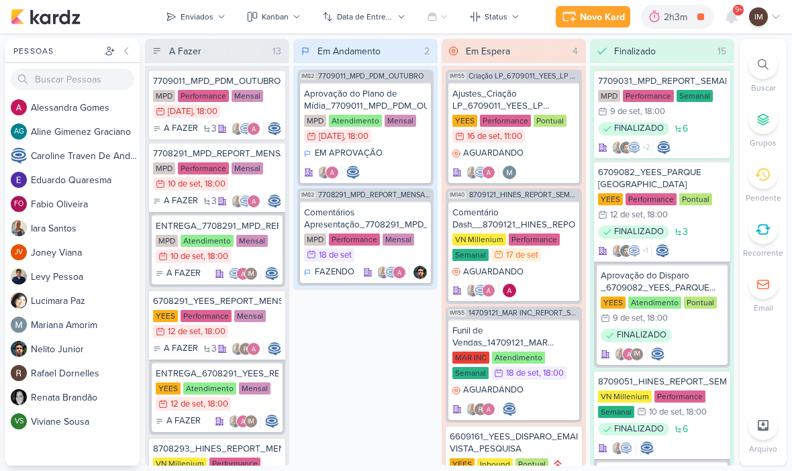
click at [774, 64] on div at bounding box center [763, 65] width 30 height 30
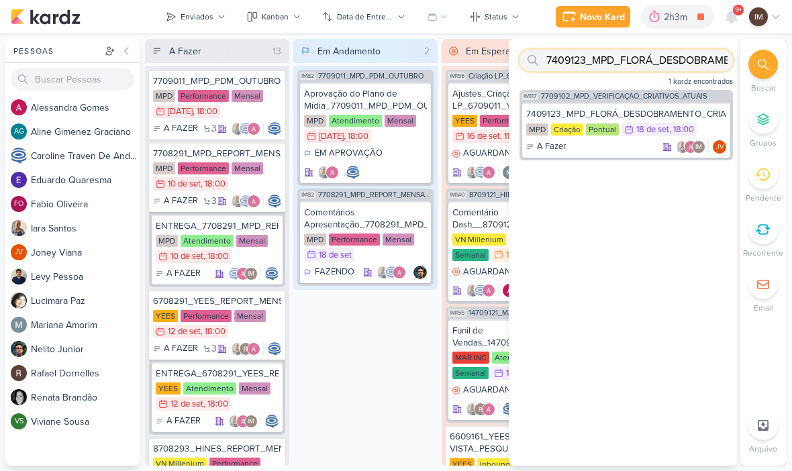
click at [641, 52] on input "7409123_MPD_FLORÁ_DESDOBRAMENTO_CRIATIVOS" at bounding box center [626, 60] width 213 height 21
click at [640, 52] on input "7409123_MPD_FLORÁ_DESDOBRAMENTO_CRIATIVOS" at bounding box center [626, 60] width 213 height 21
click at [630, 70] on input "7409123_MPD_FLORÁ_DESDOBRAMENTO_CRIATIVOS" at bounding box center [626, 60] width 213 height 21
click at [633, 65] on input "7409123_MPD_FLORÁ_DESDOBRAMENTO_CRIATIVOS" at bounding box center [626, 60] width 213 height 21
click at [630, 62] on input "7409123_MPD_FLORÁ_DESDOBRAMENTO_CRIATIVOS" at bounding box center [626, 60] width 213 height 21
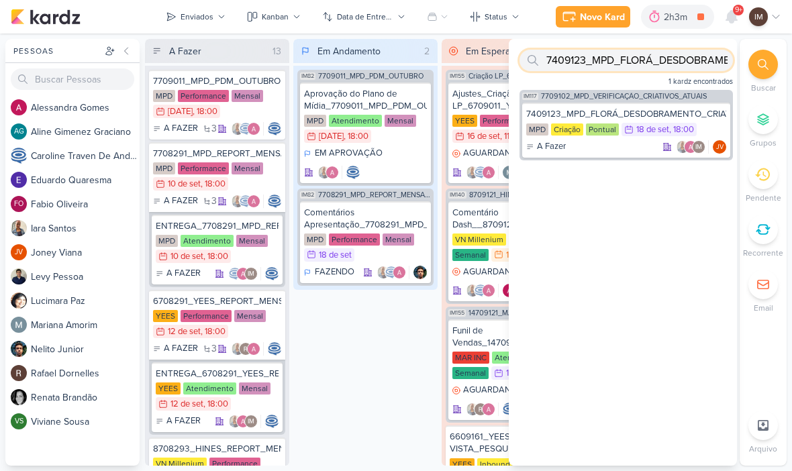
click at [677, 62] on input "7409123_MPD_FLORÁ_DESDOBRAMENTO_CRIATIVOS" at bounding box center [626, 60] width 213 height 21
click at [675, 68] on input "7409123_MPD_FLORÁ_DESDOBRAMENTO_CRIATIVOS" at bounding box center [626, 60] width 213 height 21
click at [677, 68] on input "7409123_MPD_FLORÁ_DESDOBRAMENTO_CRIATIVOS" at bounding box center [626, 60] width 213 height 21
click at [616, 64] on input "7409123_MPD_FLORÁ_DESDOBRAMENTO_CRIATIVOS" at bounding box center [626, 60] width 213 height 21
click at [615, 68] on input "7409123_MPD_FLORÁ_DESDOBRAMENTO_CRIATIVOS" at bounding box center [626, 60] width 213 height 21
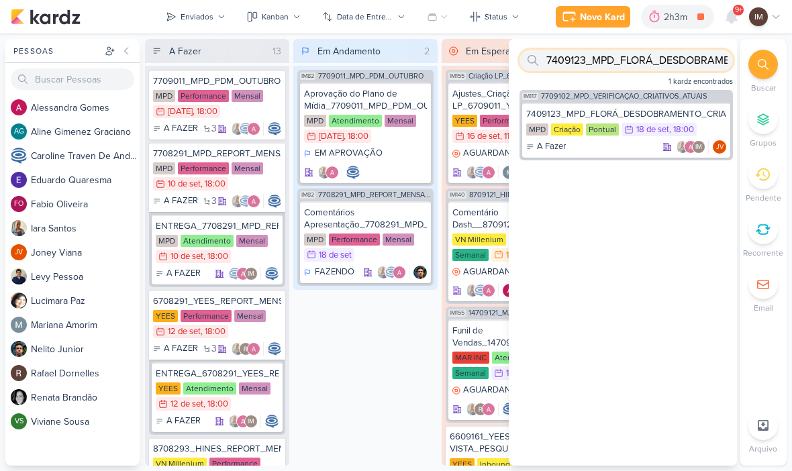
click at [615, 68] on input "7409123_MPD_FLORÁ_DESDOBRAMENTO_CRIATIVOS" at bounding box center [626, 60] width 213 height 21
click at [607, 68] on input "7409123_MPD_FLORÁ_DESDOBRAMENTO_CRIATIVOS" at bounding box center [626, 60] width 213 height 21
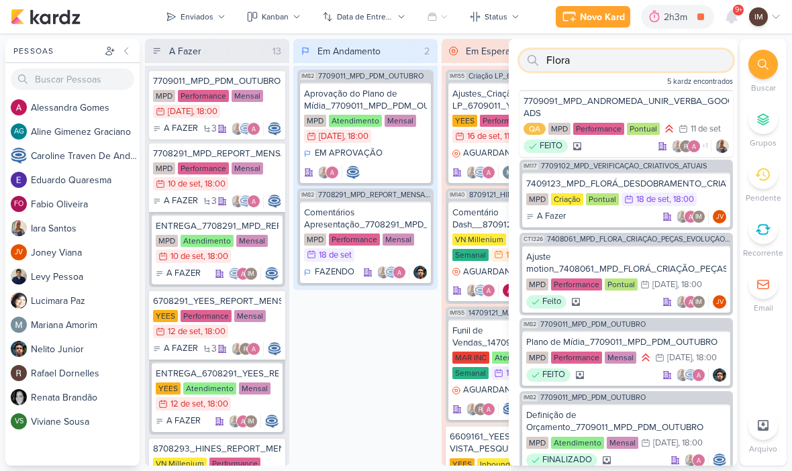
type input "Flora"
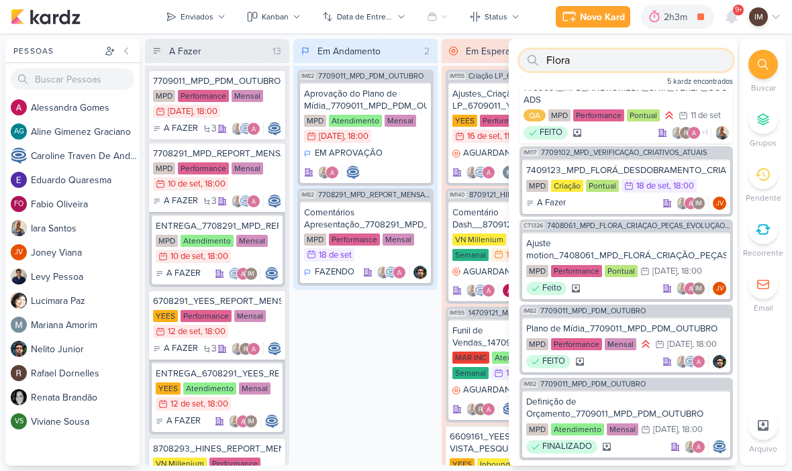
scroll to position [13, 0]
click at [617, 236] on div "Ajuste motion_7408061_MPD_FLORÁ_CRIAÇÃO_PEÇAS_EVOLUÇÃO_DE_OBRA_V2 MPD Performan…" at bounding box center [626, 265] width 208 height 67
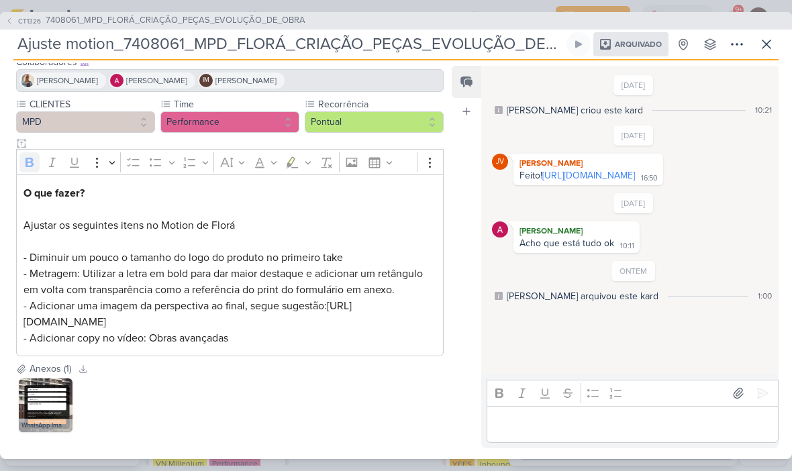
scroll to position [107, 0]
click at [600, 181] on link "https://drive.google.com/drive/folders/1CtKl3kc2pmbCgIuvpygz5Q-Qe3WDs0G1?usp=sh…" at bounding box center [588, 175] width 93 height 11
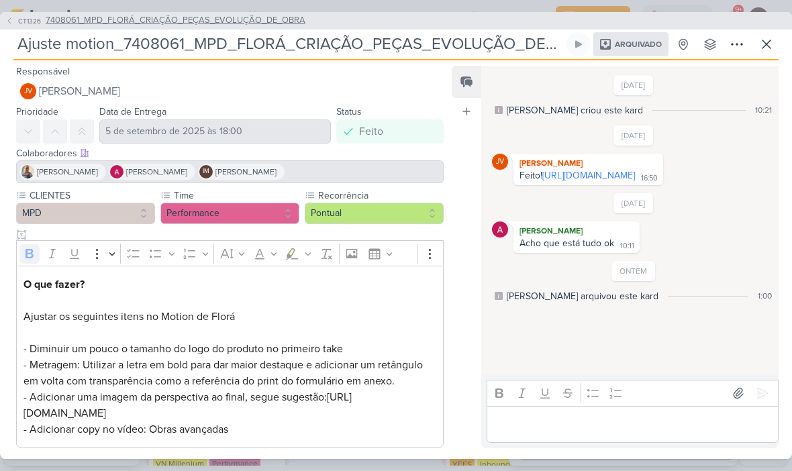
click at [8, 23] on icon at bounding box center [9, 21] width 8 height 8
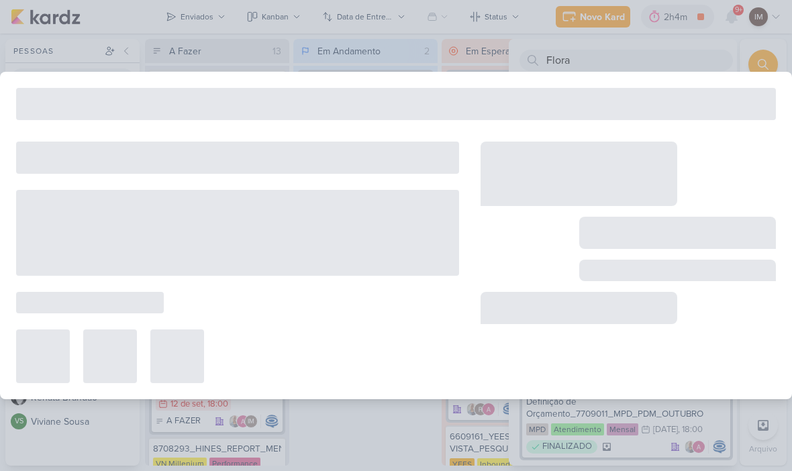
type input "7408061_MPD_FLORÁ_CRIAÇÃO_PEÇAS_EVOLUÇÃO_DE_OBRA"
type input "26 de agosto de 2025 às 18:00"
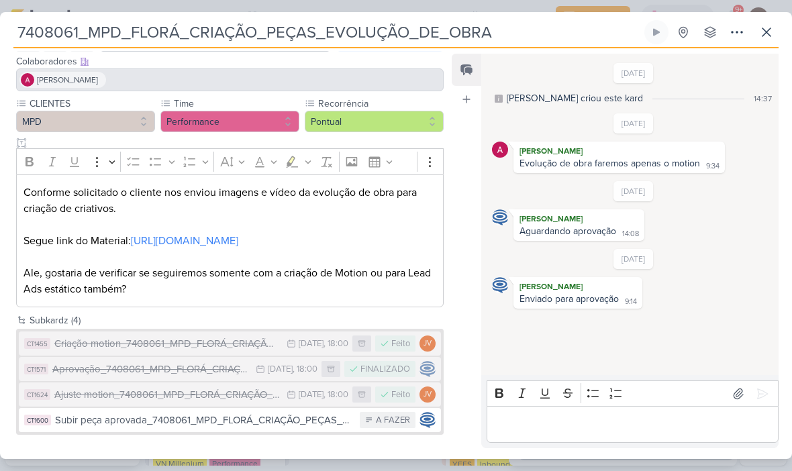
scroll to position [96, 0]
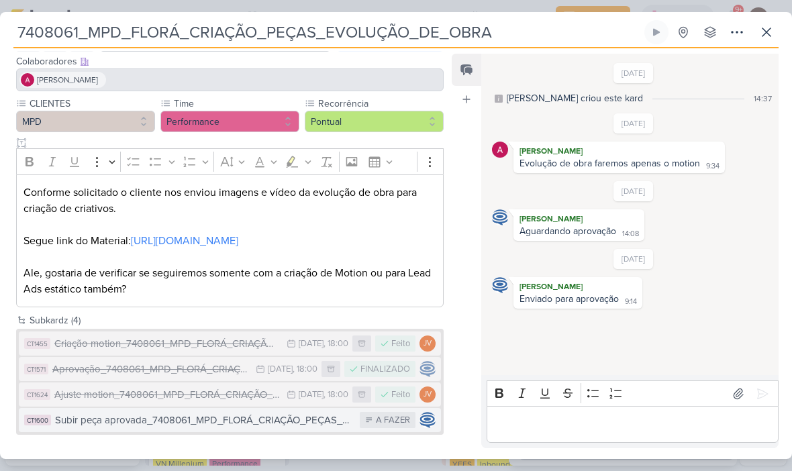
click at [175, 418] on div "Subir peça aprovada_7408061_MPD_FLORÁ_CRIAÇÃO_PEÇAS_EVOLUÇÃO_DE_OBRA" at bounding box center [204, 420] width 298 height 15
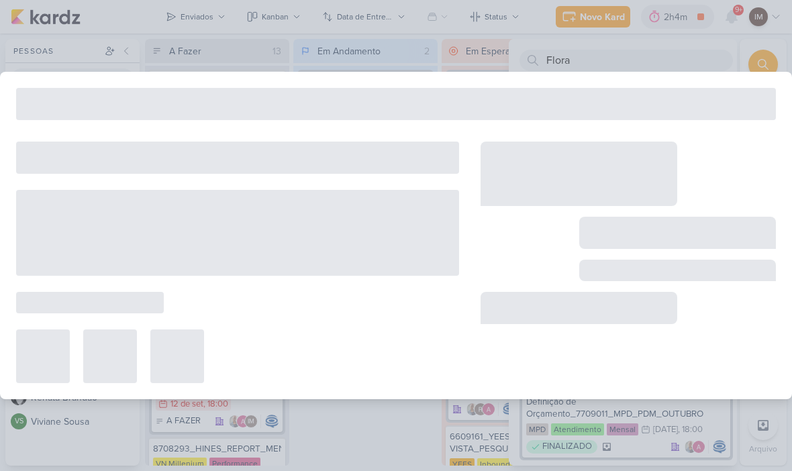
type input "Subir peça aprovada_7408061_MPD_FLORÁ_CRIAÇÃO_PEÇAS_EVOLUÇÃO_DE_OBRA"
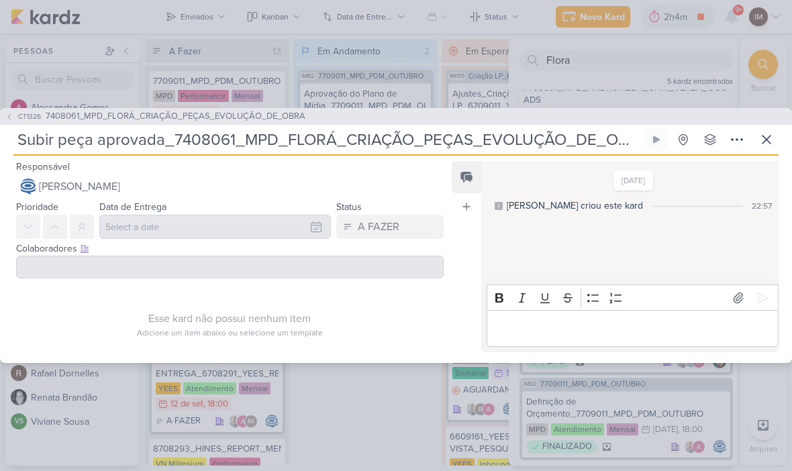
click at [380, 278] on div at bounding box center [230, 267] width 428 height 23
click at [15, 113] on button "CT1326 7408061_MPD_FLORÁ_CRIAÇÃO_PEÇAS_EVOLUÇÃO_DE_OBRA" at bounding box center [155, 116] width 300 height 13
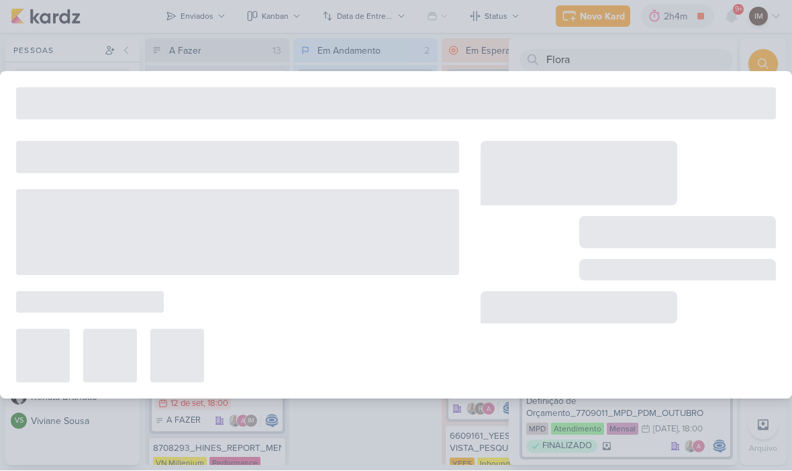
type input "7408061_MPD_FLORÁ_CRIAÇÃO_PEÇAS_EVOLUÇÃO_DE_OBRA"
type input "26 de agosto de 2025 às 18:00"
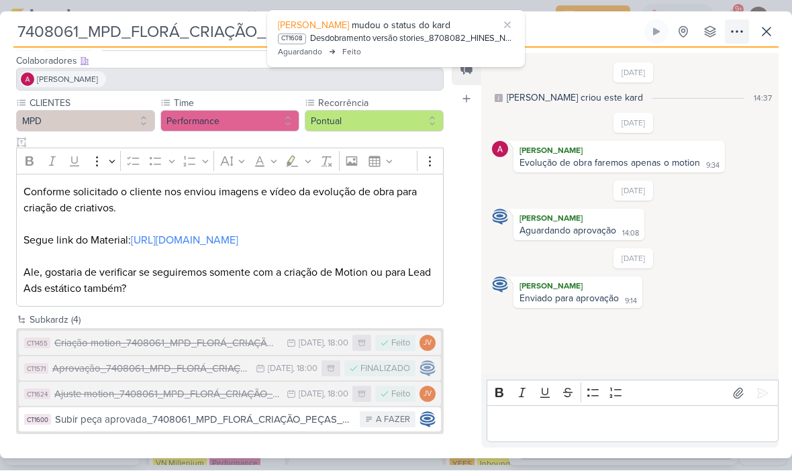
click at [737, 34] on icon at bounding box center [737, 32] width 16 height 16
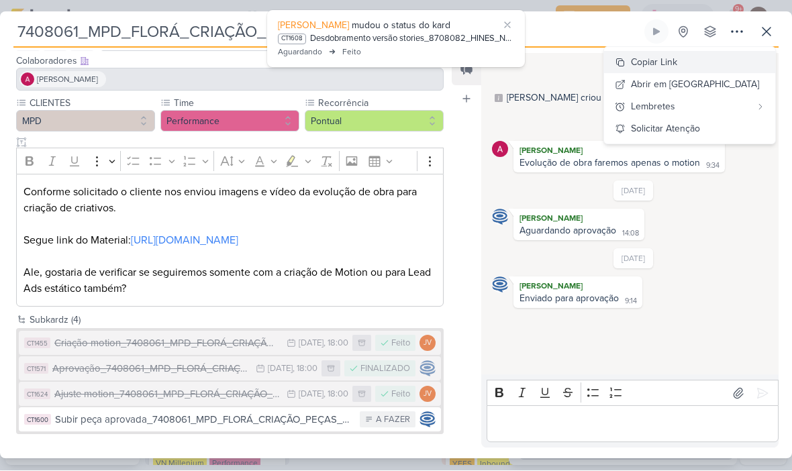
click at [677, 68] on div "Copiar Link" at bounding box center [654, 63] width 46 height 14
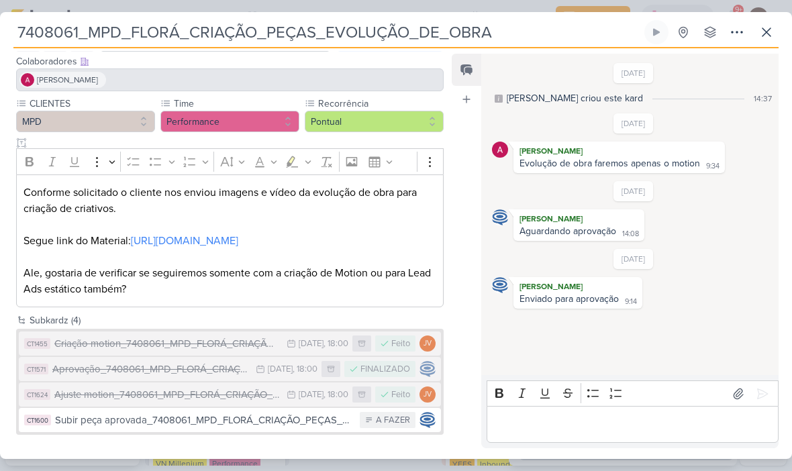
scroll to position [0, 0]
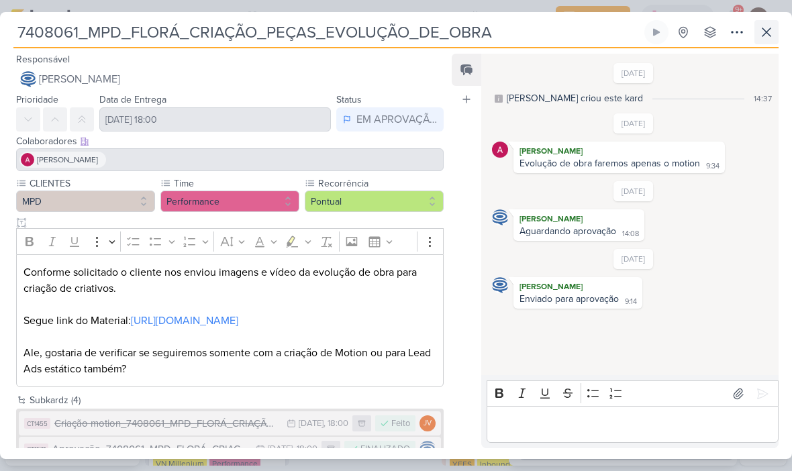
click at [773, 28] on icon at bounding box center [767, 32] width 16 height 16
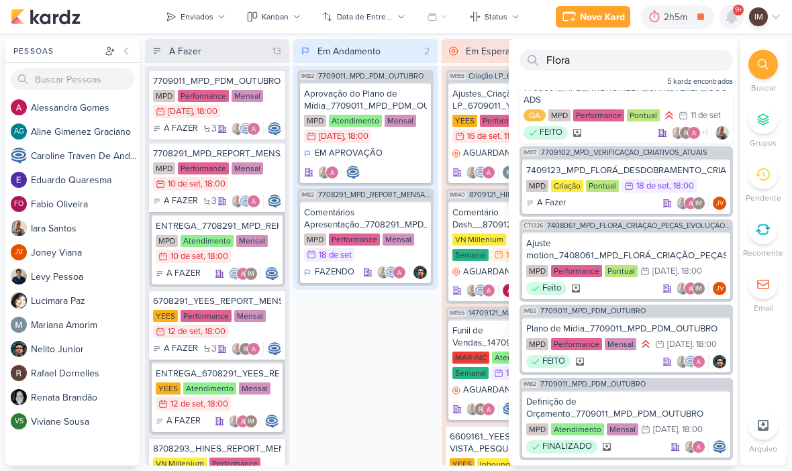
click at [731, 15] on icon at bounding box center [731, 17] width 11 height 12
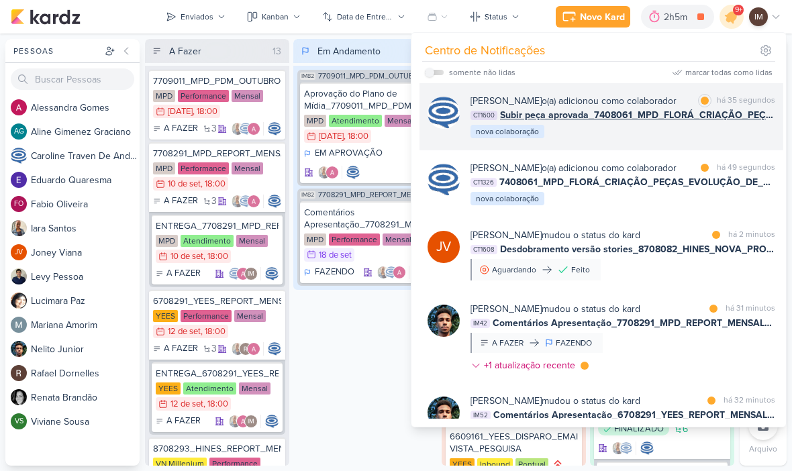
click at [624, 140] on div "Caroline Traven De Andrade o(a) adicionou como colaborador marcar como lida há …" at bounding box center [623, 117] width 305 height 46
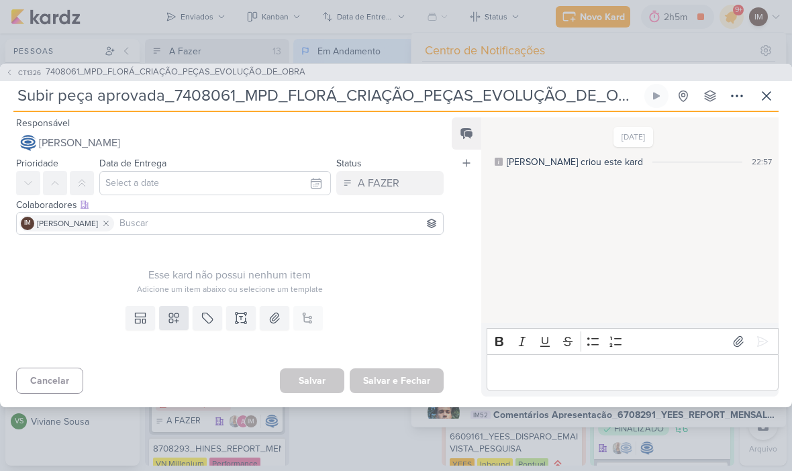
click at [183, 319] on button at bounding box center [174, 318] width 30 height 24
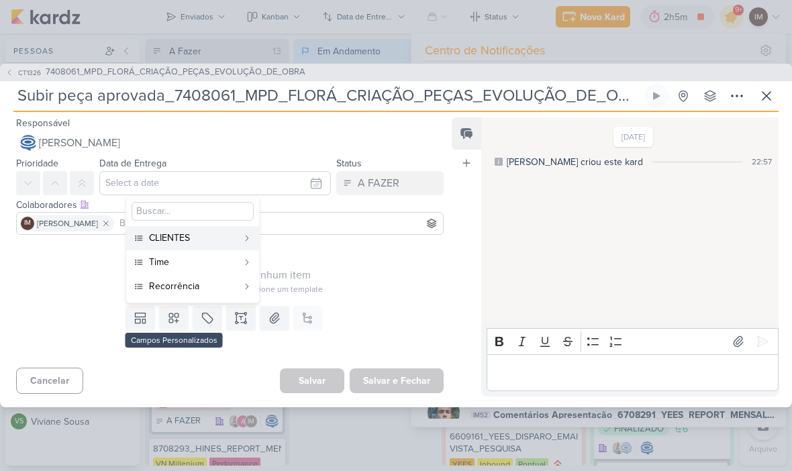
click at [236, 233] on div "CLIENTES" at bounding box center [193, 238] width 89 height 14
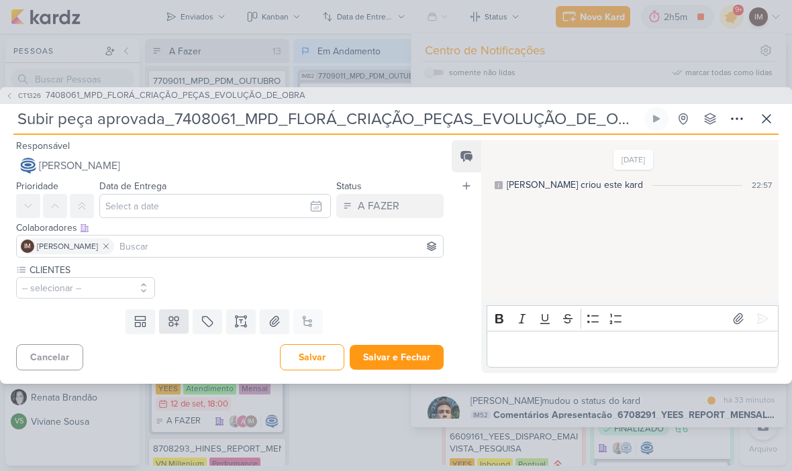
click at [181, 326] on icon at bounding box center [173, 321] width 13 height 13
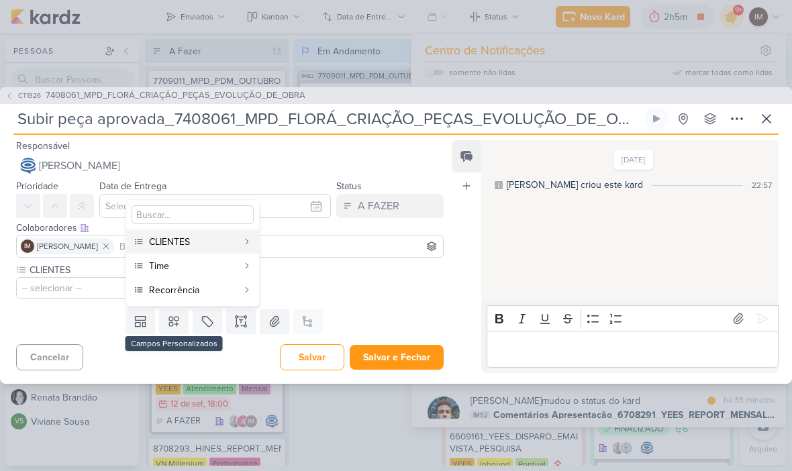
click at [201, 264] on div "Time" at bounding box center [193, 266] width 89 height 14
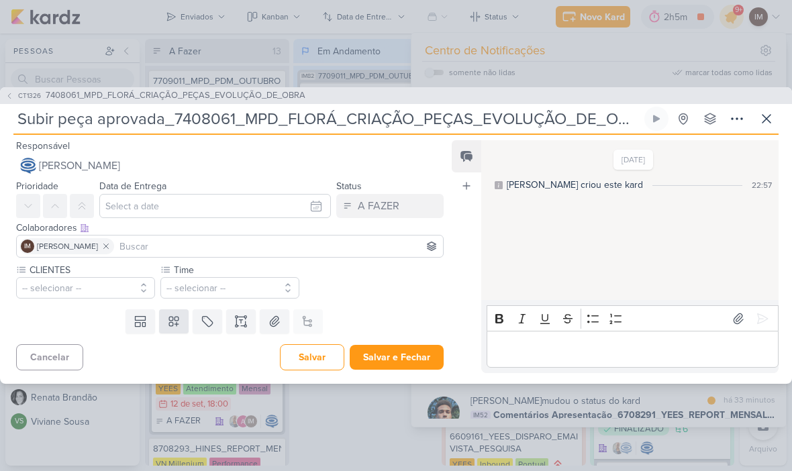
click at [181, 320] on button at bounding box center [174, 321] width 30 height 24
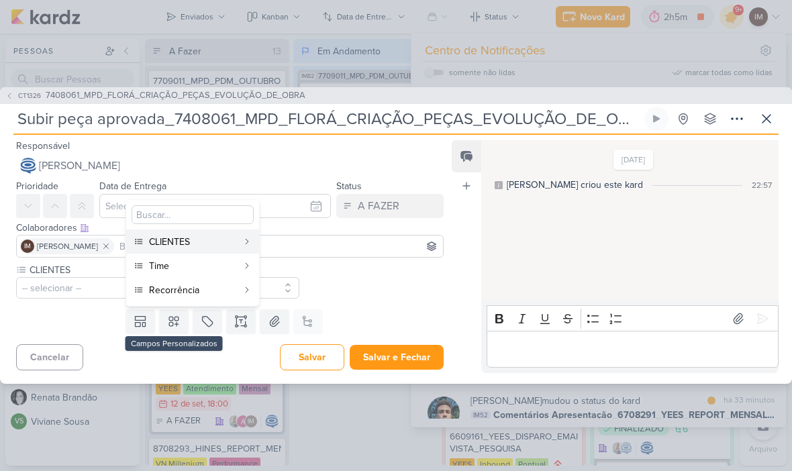
click at [194, 293] on div "Recorrência" at bounding box center [193, 290] width 89 height 14
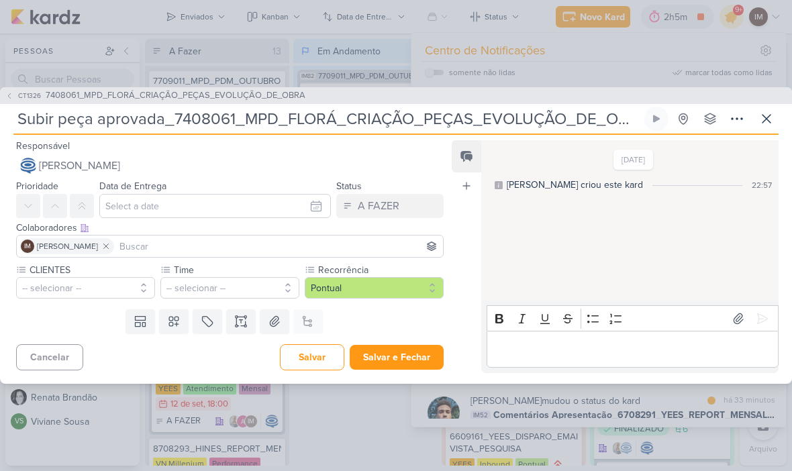
click at [50, 283] on button "-- selecionar --" at bounding box center [85, 287] width 139 height 21
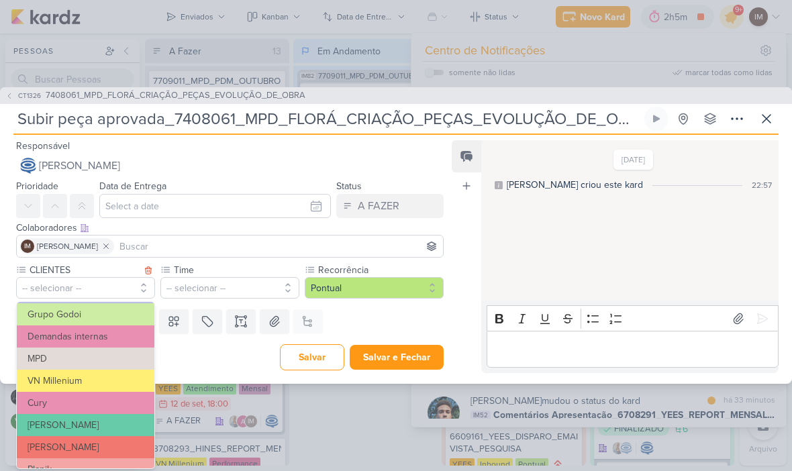
scroll to position [116, 0]
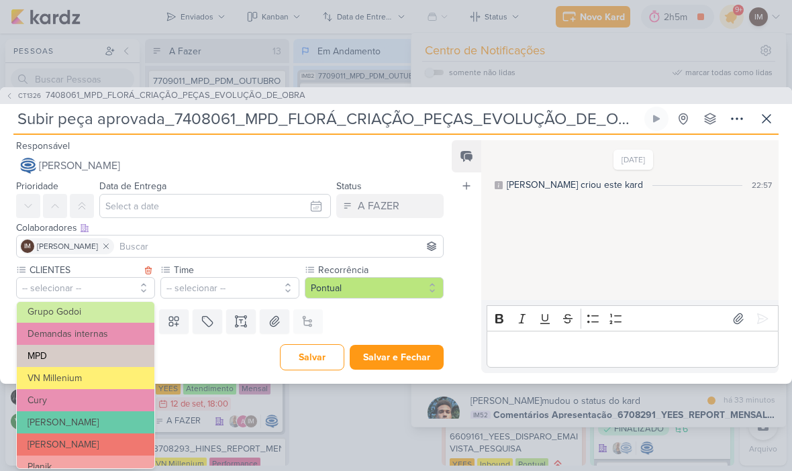
click at [33, 359] on button "MPD" at bounding box center [86, 356] width 138 height 22
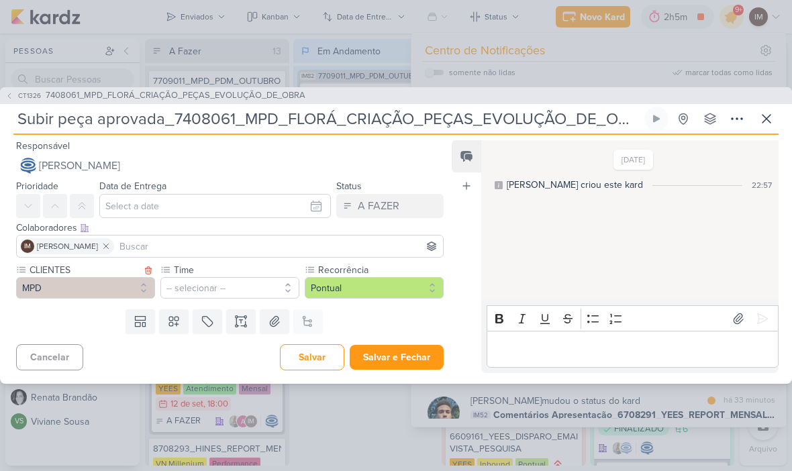
click at [254, 285] on button "-- selecionar --" at bounding box center [229, 287] width 139 height 21
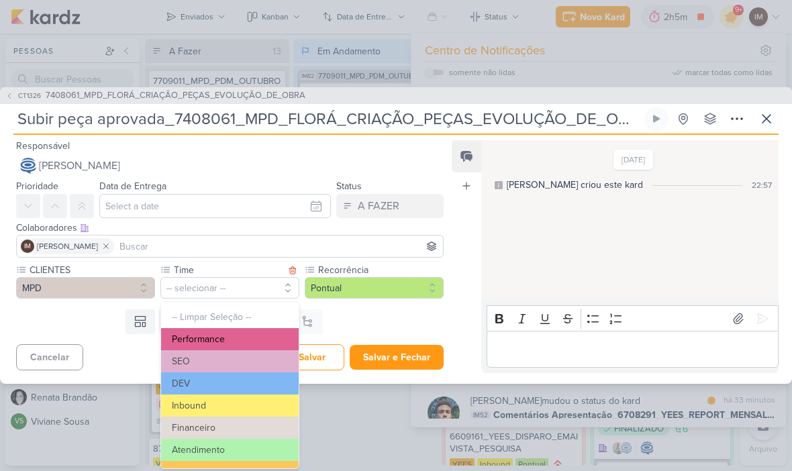
click at [271, 341] on button "Performance" at bounding box center [230, 339] width 138 height 22
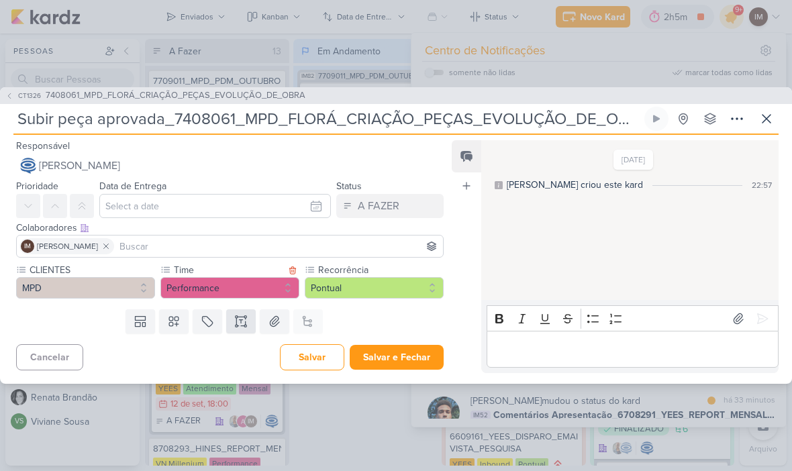
click at [242, 323] on icon at bounding box center [240, 321] width 13 height 13
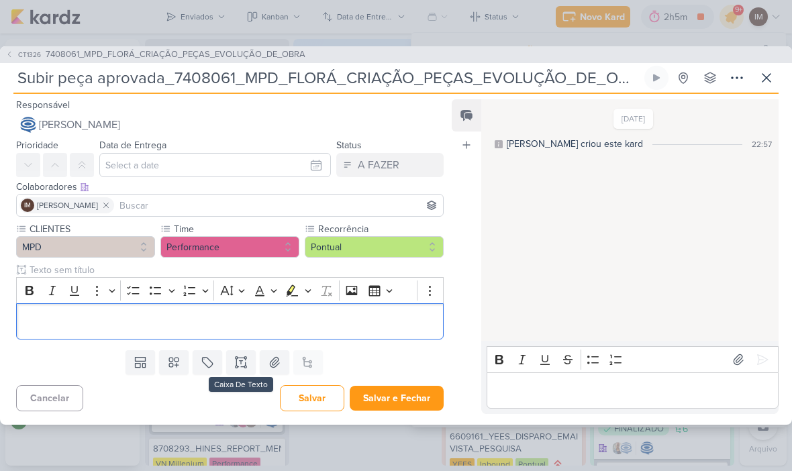
click at [340, 211] on input at bounding box center [279, 205] width 324 height 16
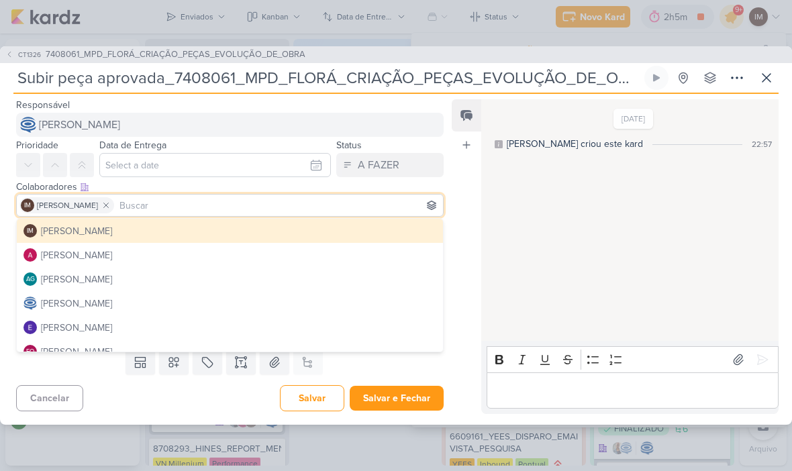
click at [383, 121] on button "[PERSON_NAME]" at bounding box center [230, 125] width 428 height 24
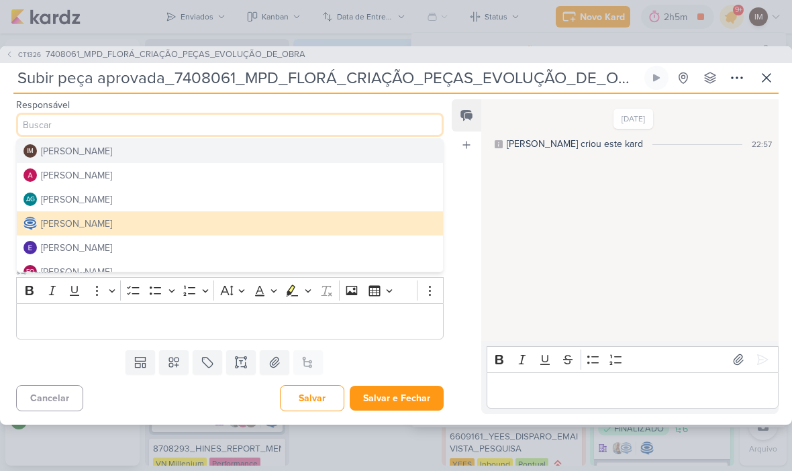
click at [505, 201] on div "14/9/25 Caroline criou este kard 22:57" at bounding box center [629, 221] width 296 height 240
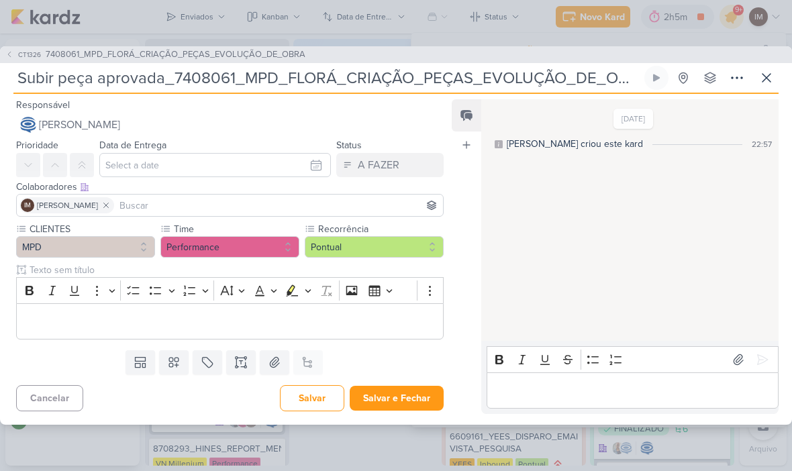
click at [284, 322] on p "Editor editing area: main" at bounding box center [229, 321] width 413 height 16
click at [38, 282] on button "Bold" at bounding box center [29, 291] width 20 height 20
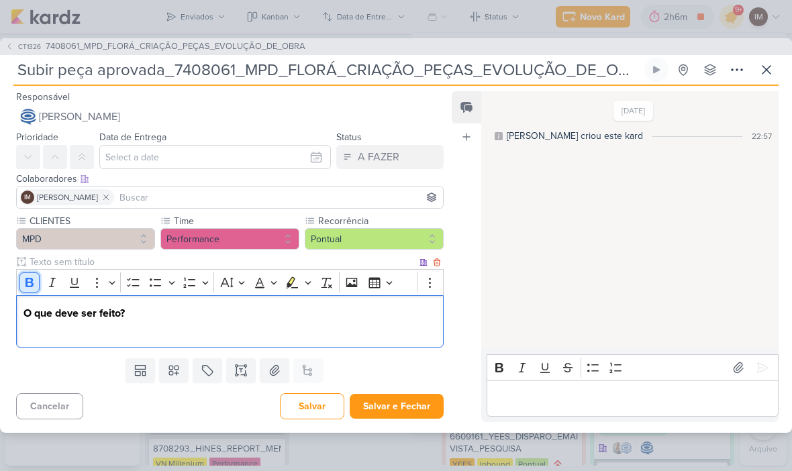
click at [29, 278] on icon "Editor toolbar" at bounding box center [30, 282] width 8 height 9
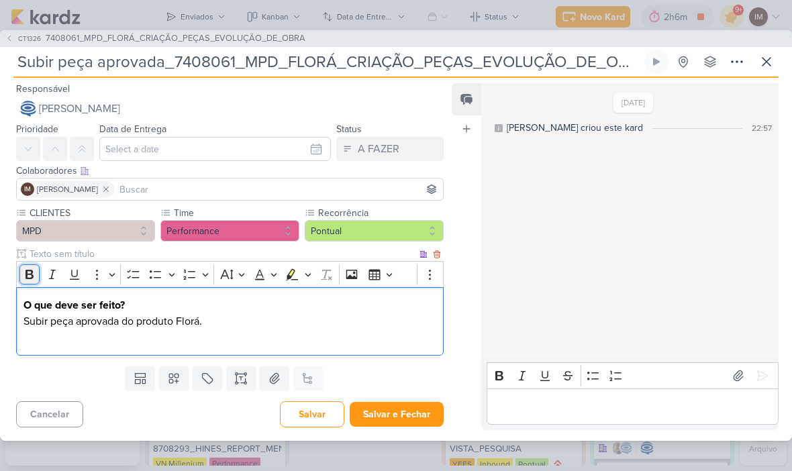
click at [32, 275] on icon "Editor toolbar" at bounding box center [30, 274] width 8 height 9
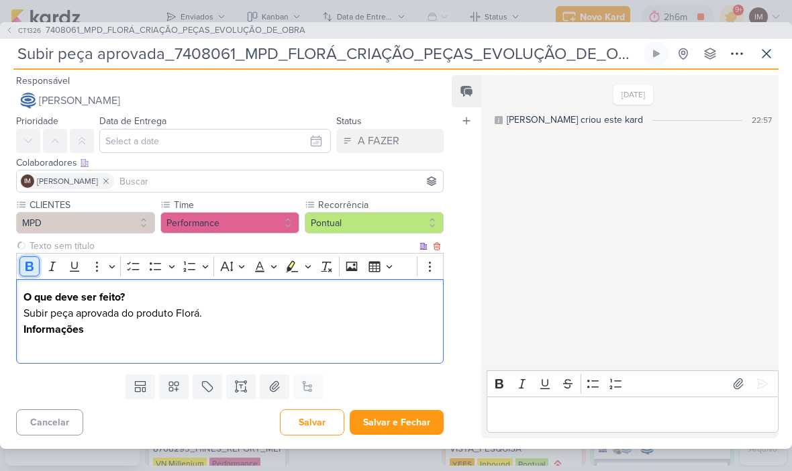
click at [28, 262] on icon "Editor toolbar" at bounding box center [30, 266] width 8 height 9
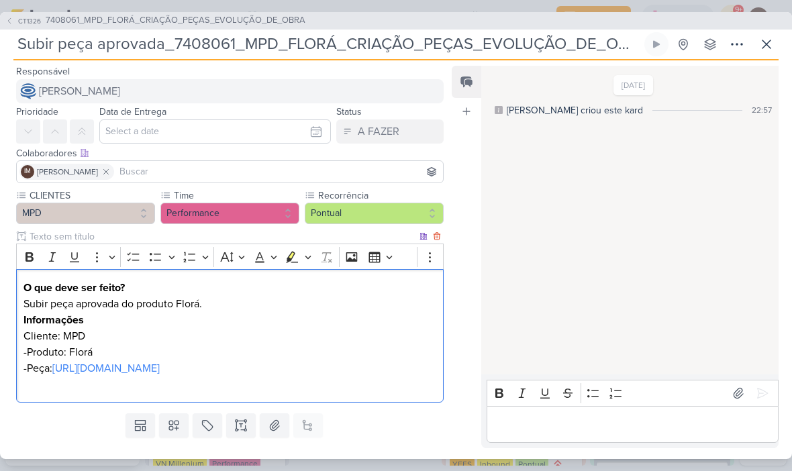
click at [56, 83] on span "[PERSON_NAME]" at bounding box center [79, 91] width 81 height 16
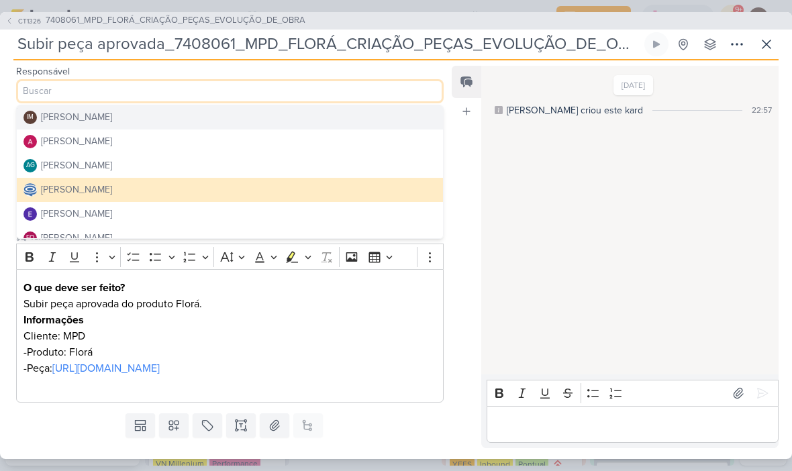
scroll to position [0, 0]
click at [48, 136] on div "[PERSON_NAME]" at bounding box center [76, 141] width 71 height 14
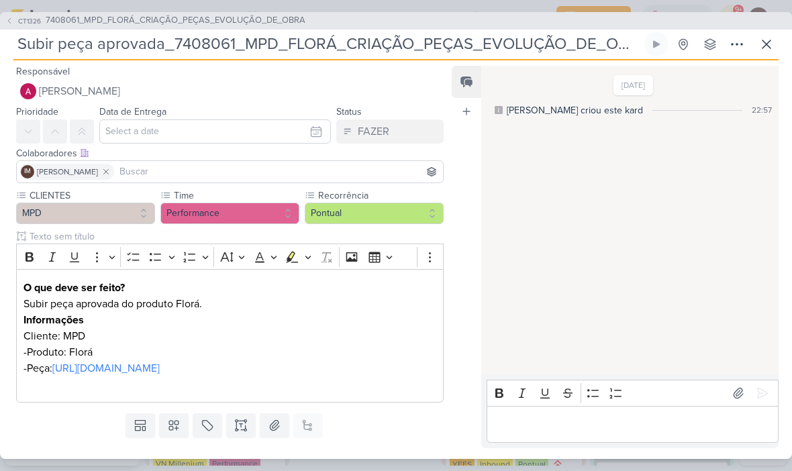
click at [189, 165] on input at bounding box center [279, 172] width 324 height 16
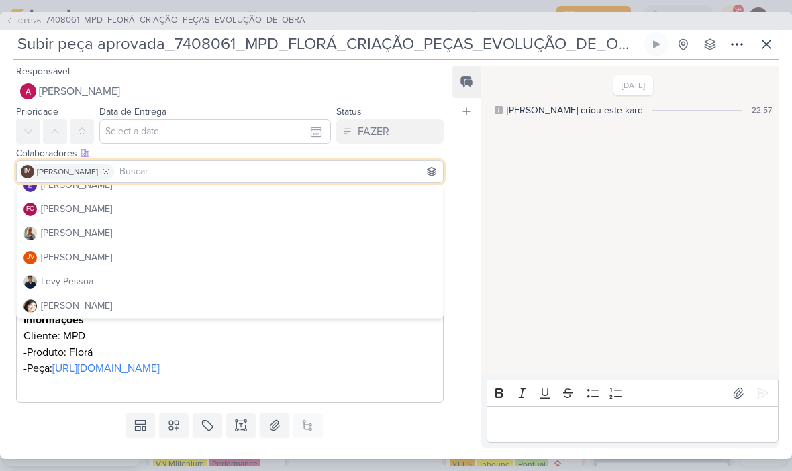
scroll to position [115, 0]
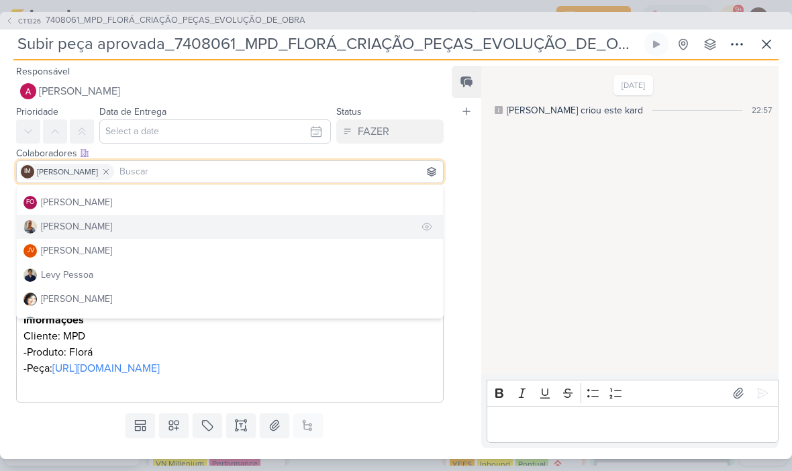
click at [35, 224] on img at bounding box center [29, 226] width 13 height 13
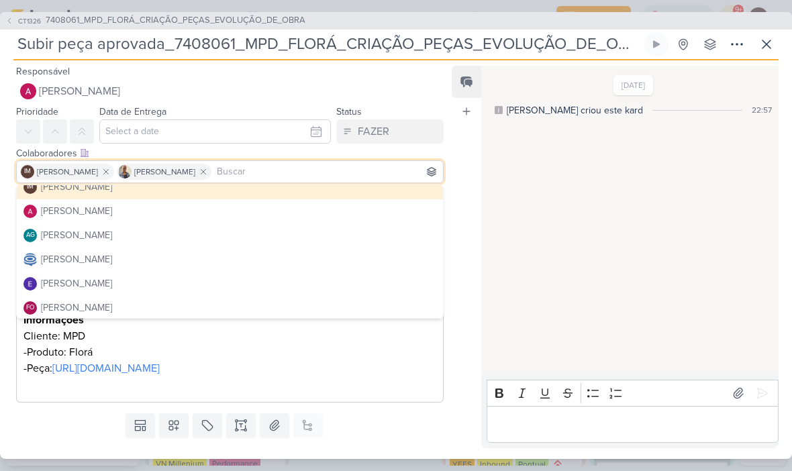
scroll to position [3, 0]
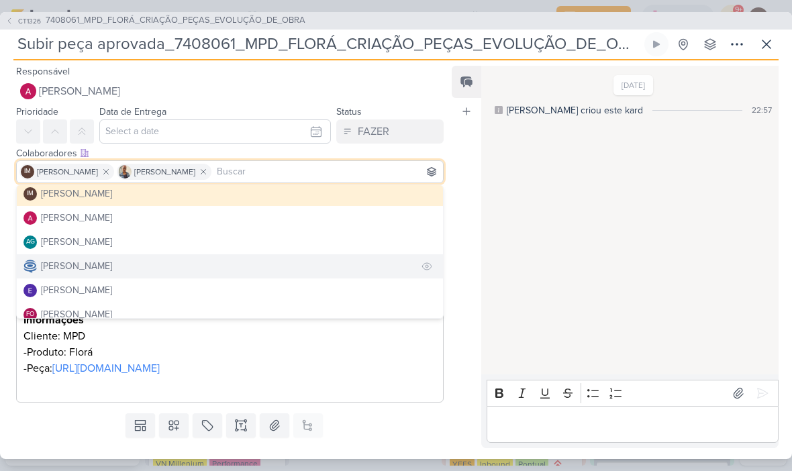
click at [47, 262] on div "[PERSON_NAME]" at bounding box center [76, 266] width 71 height 14
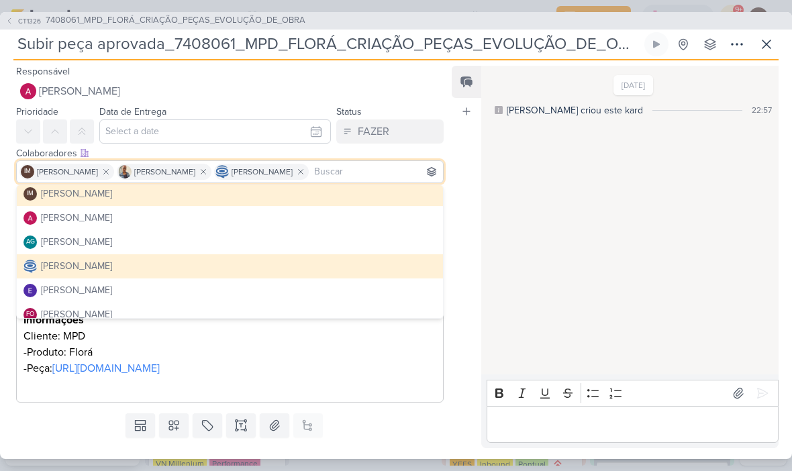
click at [23, 350] on p "-Produto: Florá" at bounding box center [229, 352] width 413 height 16
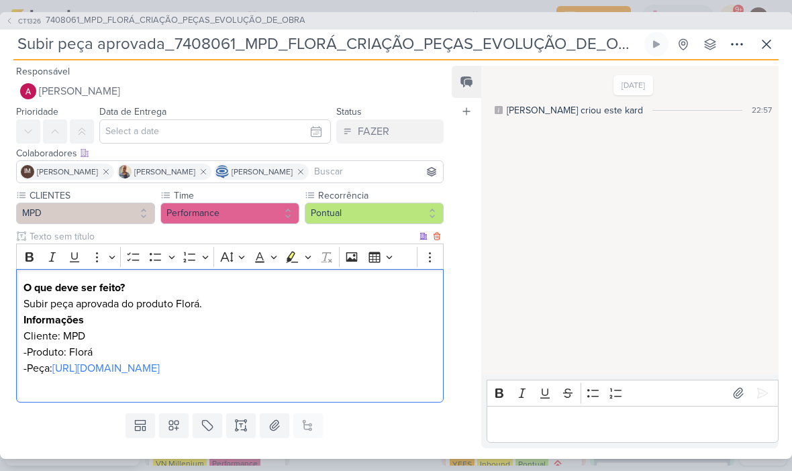
click at [37, 388] on p "-Peça: https://drive.google.com/drive/folders/1JK190q9bP-y3pNrFLsfUwZ0-RVJXOb5a" at bounding box center [229, 376] width 413 height 32
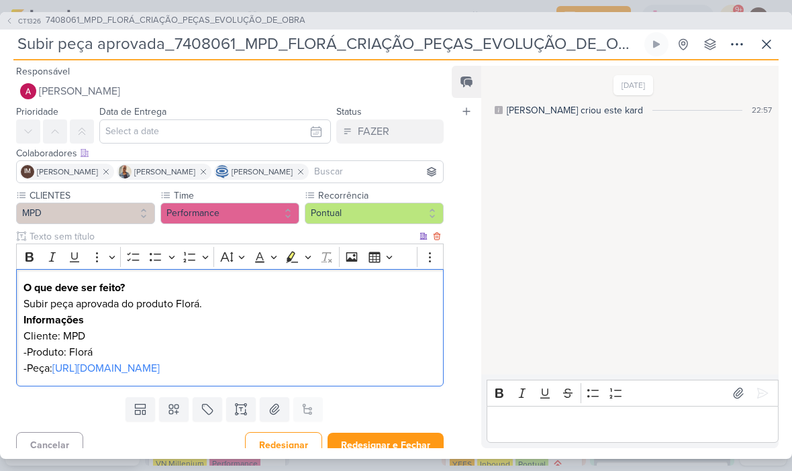
click at [453, 326] on div "Feed Atrelar email Solte o email para atrelar ao kard" at bounding box center [467, 257] width 30 height 383
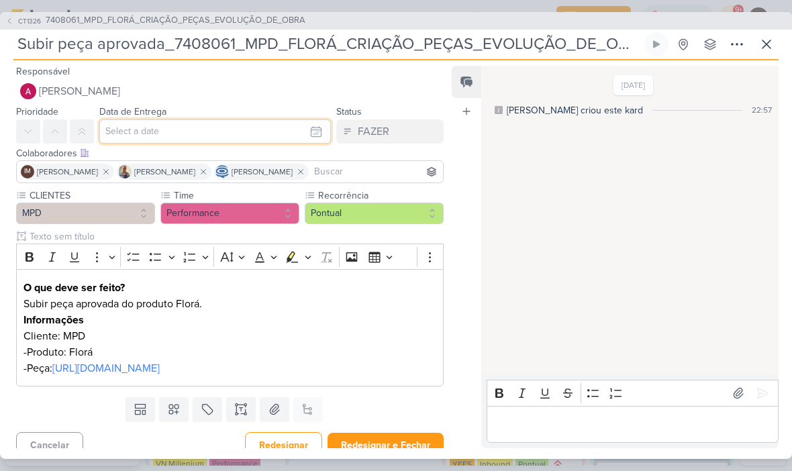
click at [307, 135] on input "text" at bounding box center [215, 131] width 232 height 24
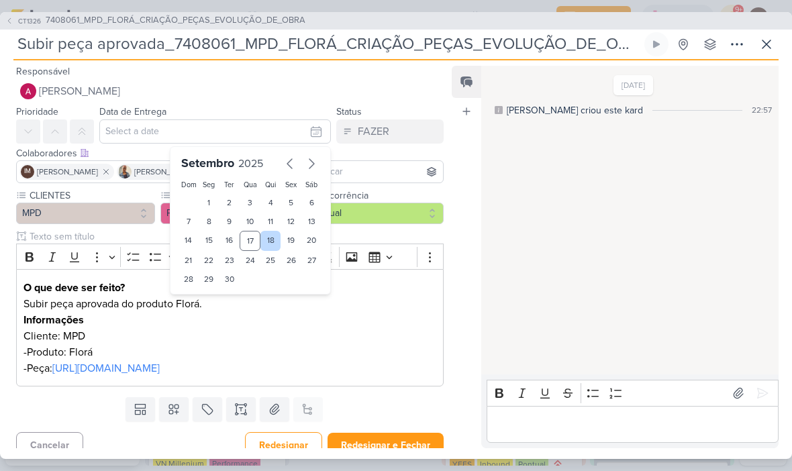
click at [271, 242] on div "18" at bounding box center [270, 241] width 21 height 20
type input "18 de setembro de 2025 às 23:59"
click at [209, 297] on select "00 01 02 03 04 05 06 07 08 09 10 11 12 13 14 15 16 17 18 19 20 21 22 23" at bounding box center [209, 302] width 19 height 16
select select "18"
type input "18 de setembro de 2025 às 18:59"
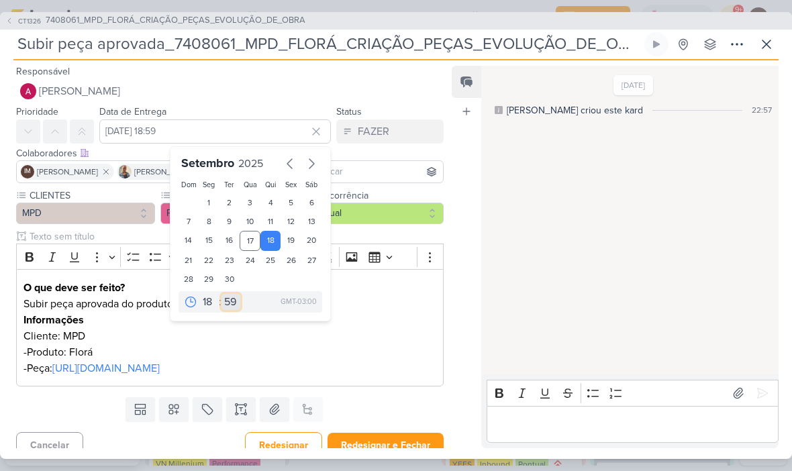
click at [234, 300] on select "00 05 10 15 20 25 30 35 40 45 50 55 59" at bounding box center [231, 302] width 19 height 16
select select "0"
type input "[DATE] 18:00"
click at [455, 255] on div "Feed Atrelar email Solte o email para atrelar ao kard" at bounding box center [467, 257] width 30 height 383
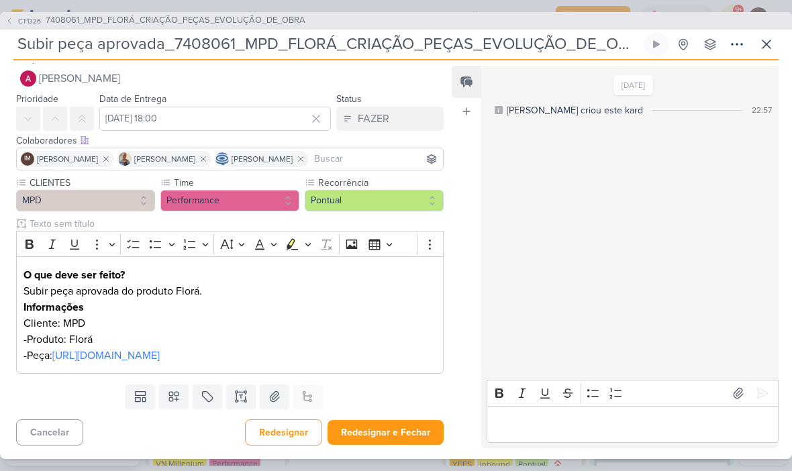
scroll to position [13, 0]
click at [117, 288] on p "Subir peça aprovada do produto Florá." at bounding box center [229, 291] width 413 height 16
click at [118, 285] on p "Subir peça aprovada do produto Florá." at bounding box center [229, 291] width 413 height 16
click at [466, 312] on div "Feed Atrelar email Solte o email para atrelar ao kard" at bounding box center [467, 257] width 30 height 383
click at [416, 433] on button "Redesignar e Fechar" at bounding box center [386, 432] width 116 height 25
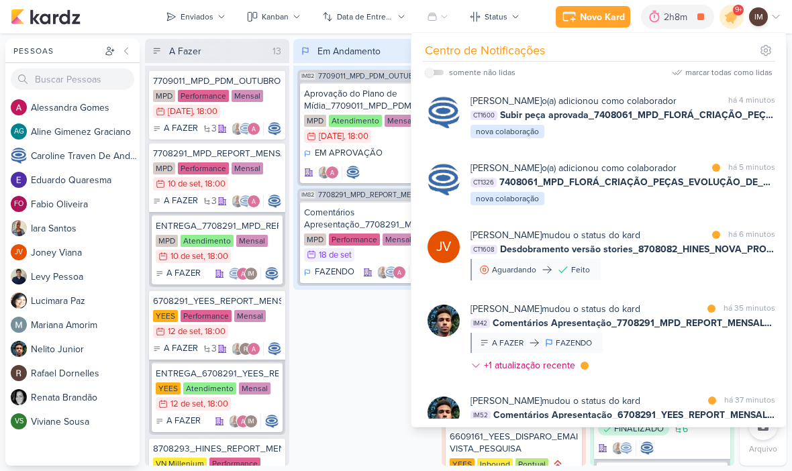
scroll to position [0, 0]
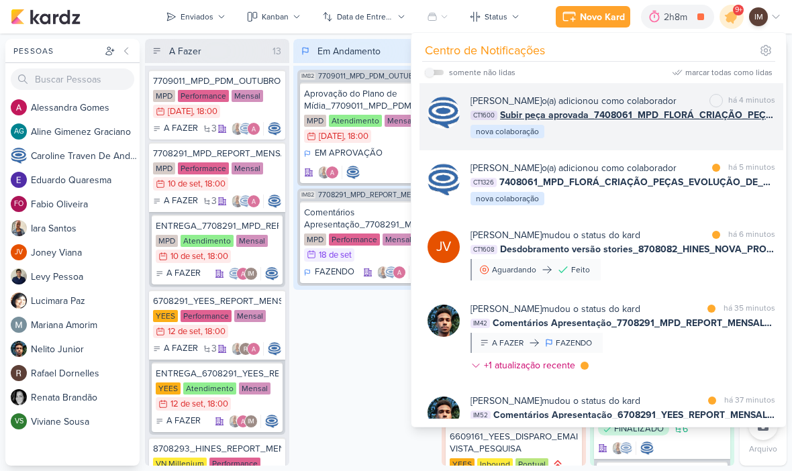
click at [677, 102] on div "Caroline Traven De Andrade o(a) adicionou como colaborador" at bounding box center [574, 101] width 206 height 14
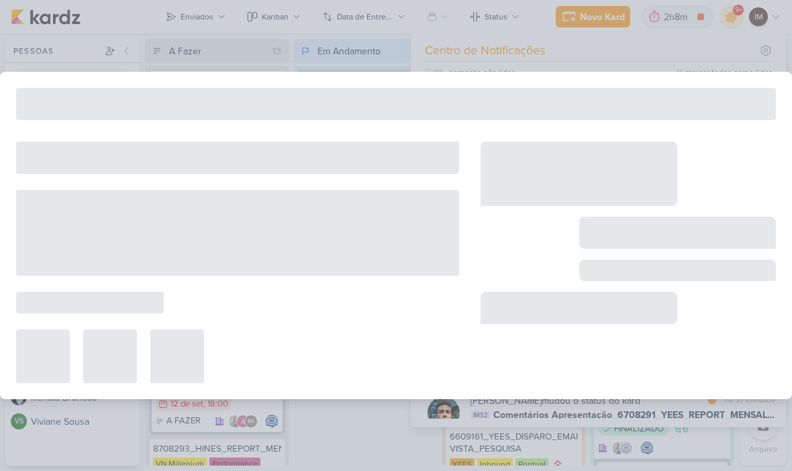
click at [685, 104] on div at bounding box center [396, 104] width 760 height 32
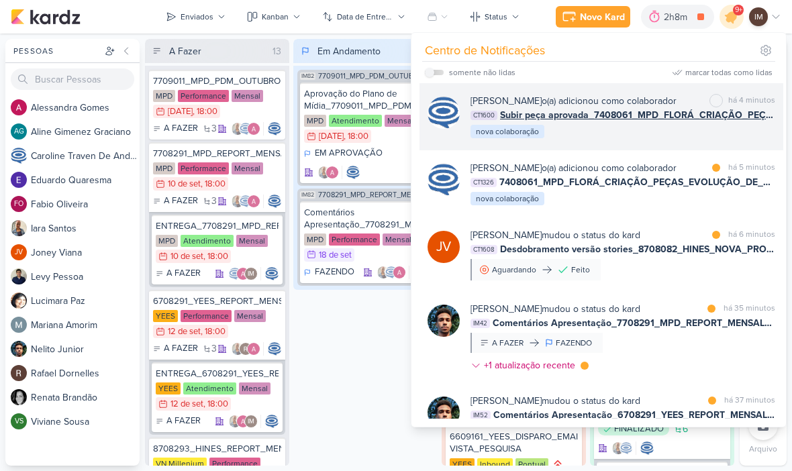
click at [590, 108] on div "Caroline Traven De Andrade o(a) adicionou como colaborador" at bounding box center [574, 101] width 206 height 14
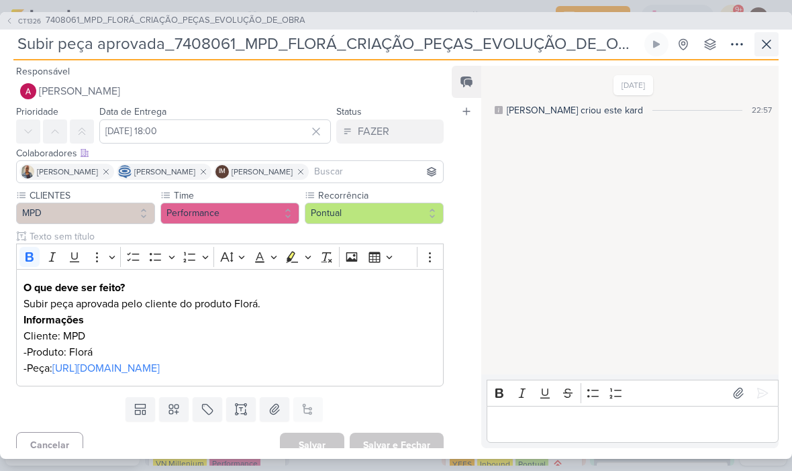
click at [771, 48] on icon at bounding box center [767, 44] width 8 height 8
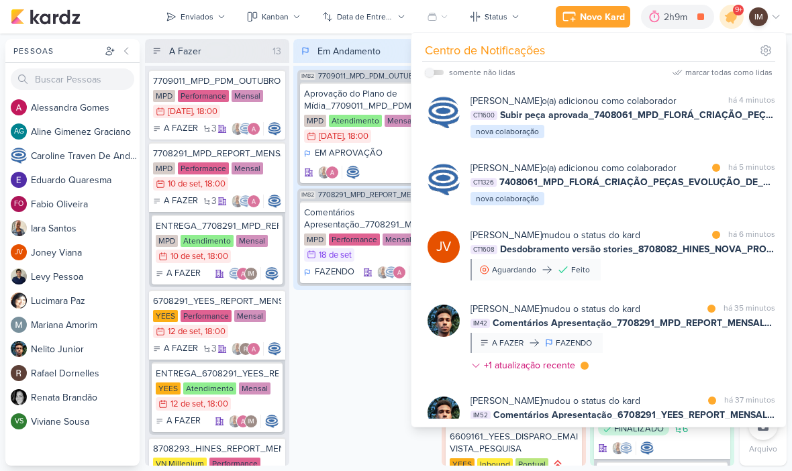
click at [364, 309] on div "Em Andamento 2 IM82 7709011_MPD_PDM_OUTUBRO Aprovação do Plano de Mídia_7709011…" at bounding box center [365, 252] width 144 height 427
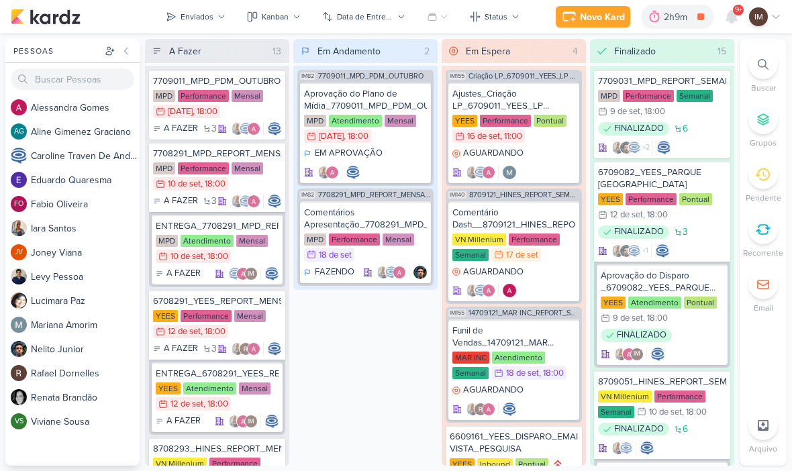
click at [720, 8] on div "9+" at bounding box center [732, 17] width 24 height 24
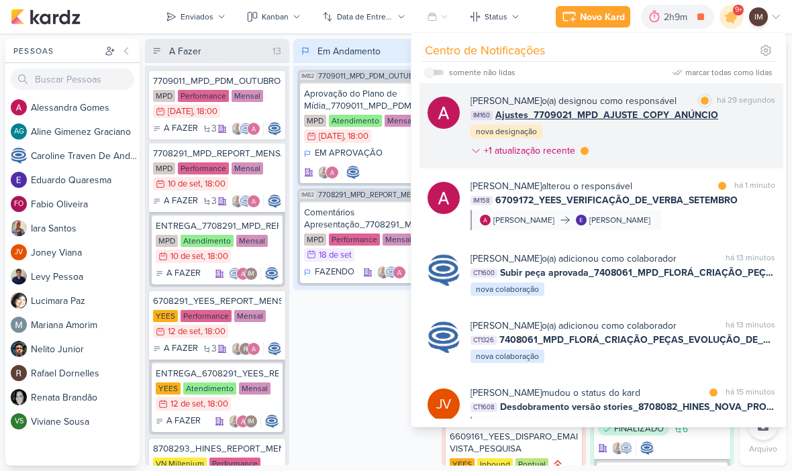
click at [705, 142] on div "Alessandra Gomes o(a) designou como responsável marcar como lida há 29 segundos…" at bounding box center [623, 128] width 305 height 69
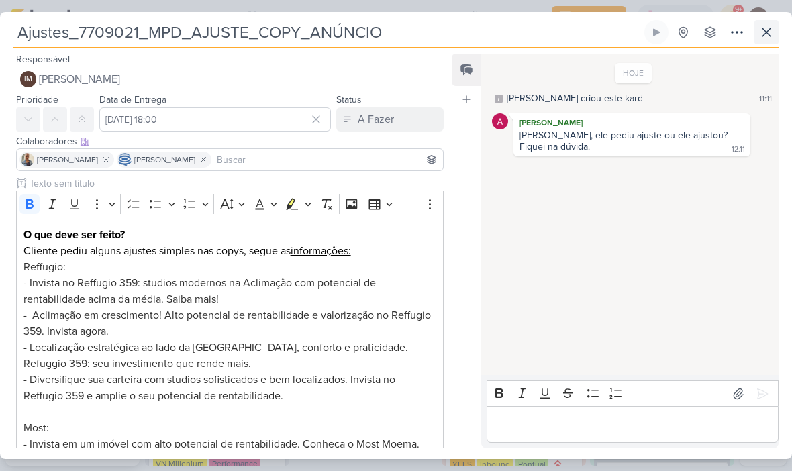
click at [762, 38] on icon at bounding box center [767, 32] width 16 height 16
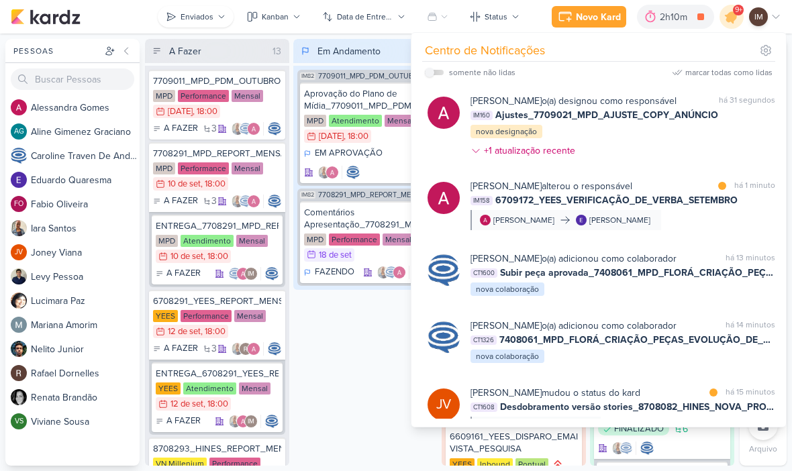
click at [198, 17] on div "Enviados" at bounding box center [197, 17] width 33 height 12
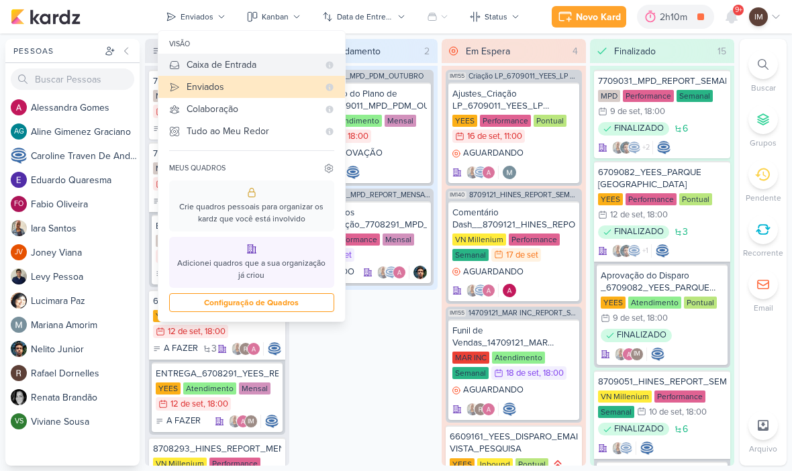
click at [204, 75] on button "Caixa de Entrada" at bounding box center [251, 65] width 187 height 22
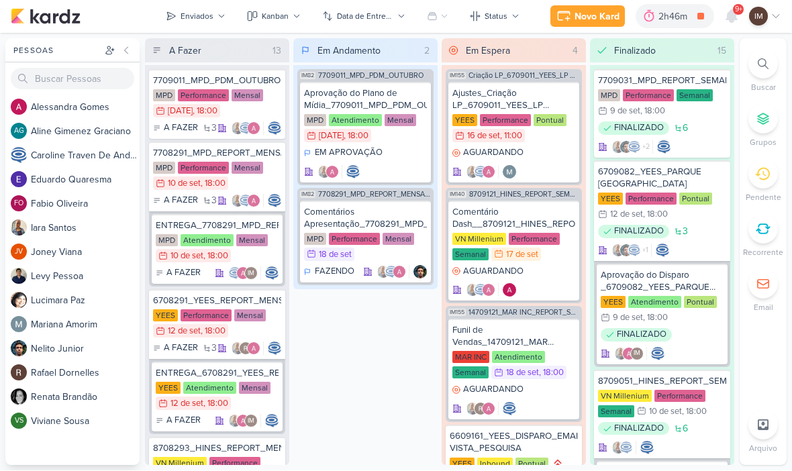
scroll to position [1, 0]
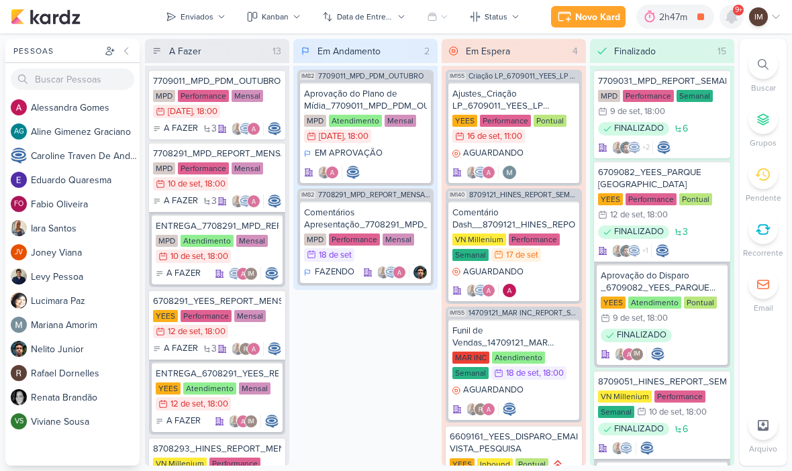
click at [737, 17] on icon at bounding box center [732, 17] width 16 height 16
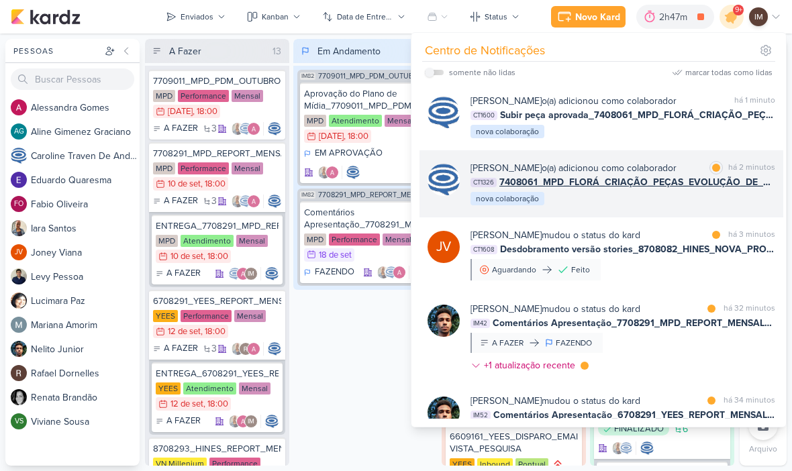
click at [609, 175] on div "Caroline Traven De Andrade o(a) adicionou como colaborador" at bounding box center [574, 168] width 206 height 14
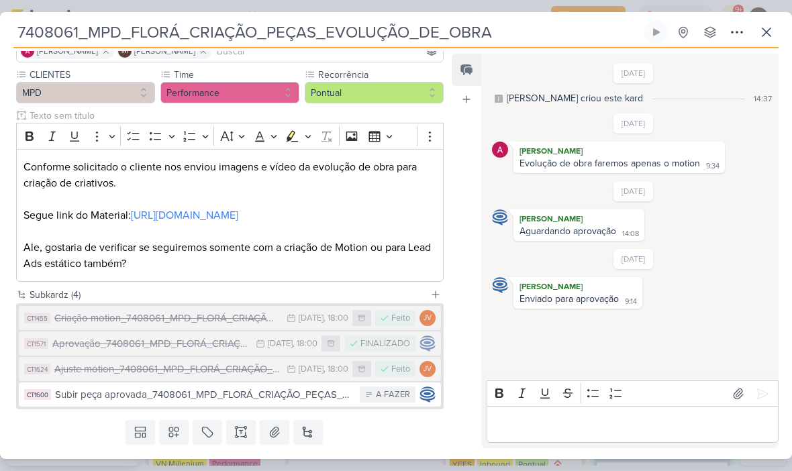
scroll to position [113, 0]
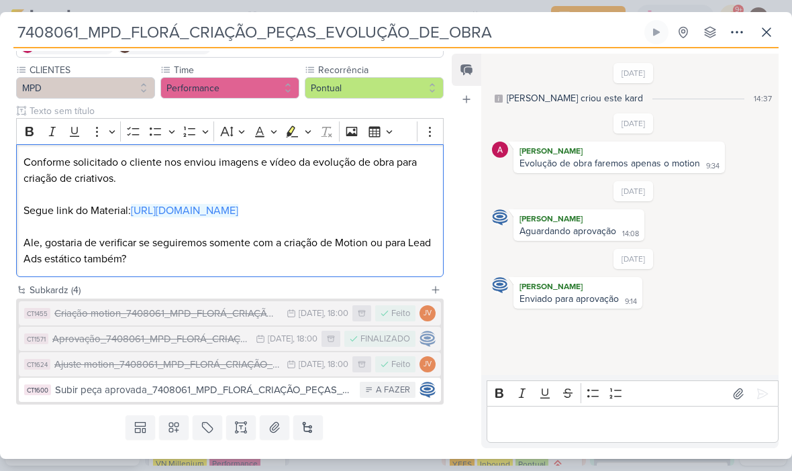
copy p "https://drive.google.com/drive/folders/1JK190q9bP-y3pNrFLsfUwZ0-RVJXOb5a"
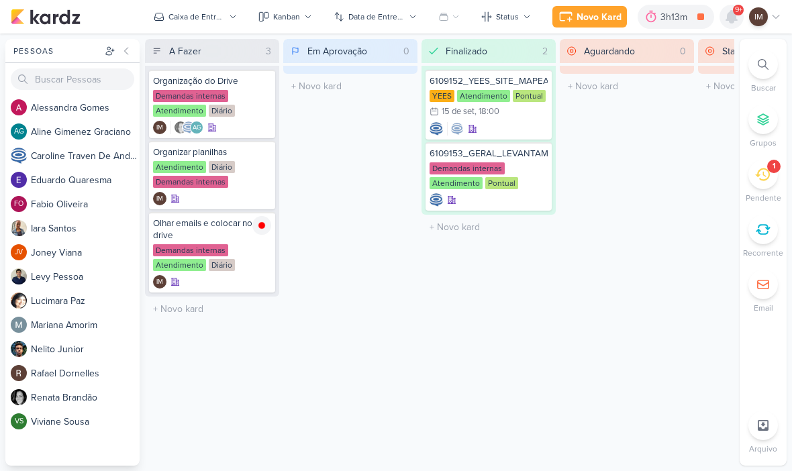
click at [741, 19] on div at bounding box center [732, 17] width 24 height 24
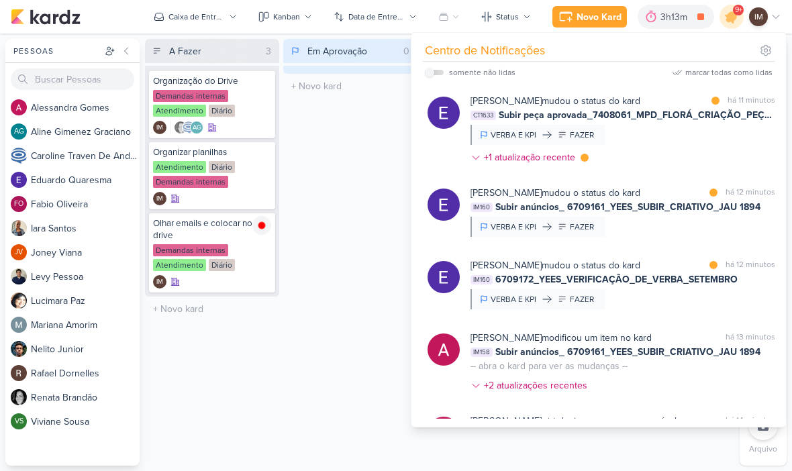
click at [332, 137] on div "Em Aprovação 0 Mover Para Esquerda Mover Para Direita [GEOGRAPHIC_DATA] O títul…" at bounding box center [350, 252] width 134 height 427
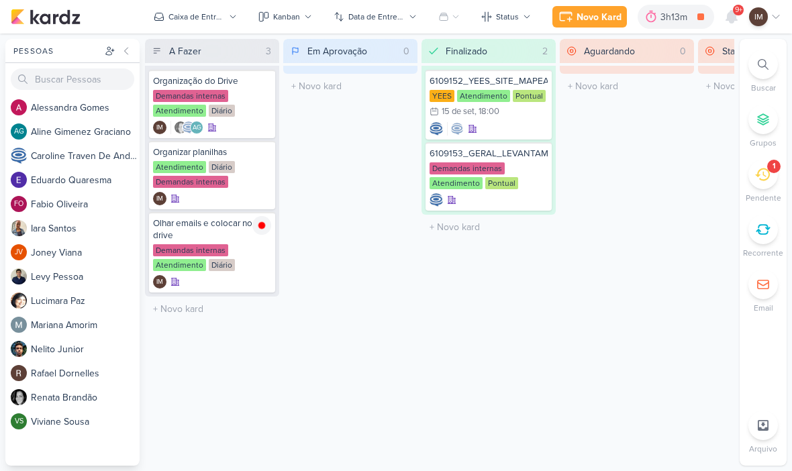
click at [755, 66] on div at bounding box center [763, 65] width 30 height 30
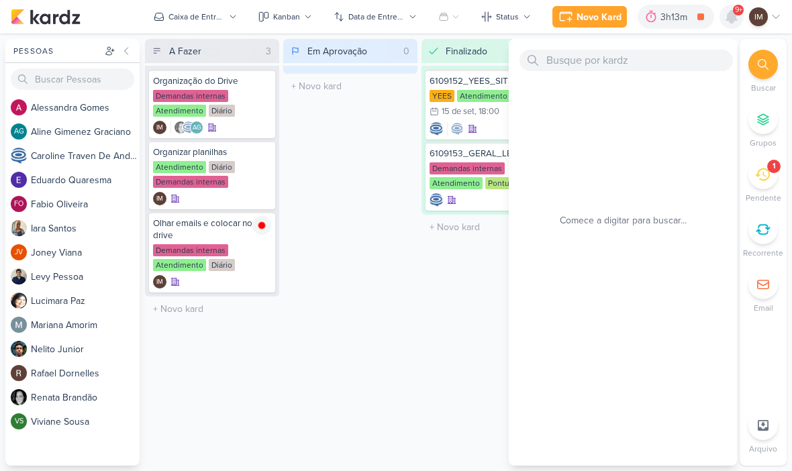
click at [741, 16] on div at bounding box center [732, 17] width 24 height 24
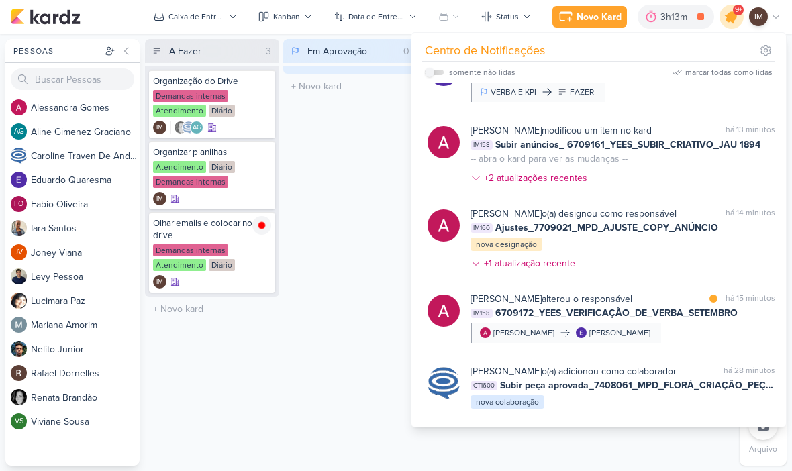
scroll to position [218, 0]
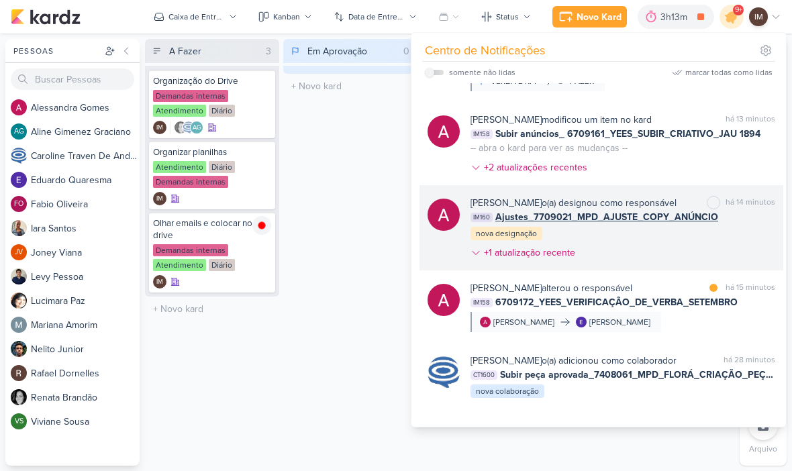
click at [446, 211] on img at bounding box center [444, 215] width 32 height 32
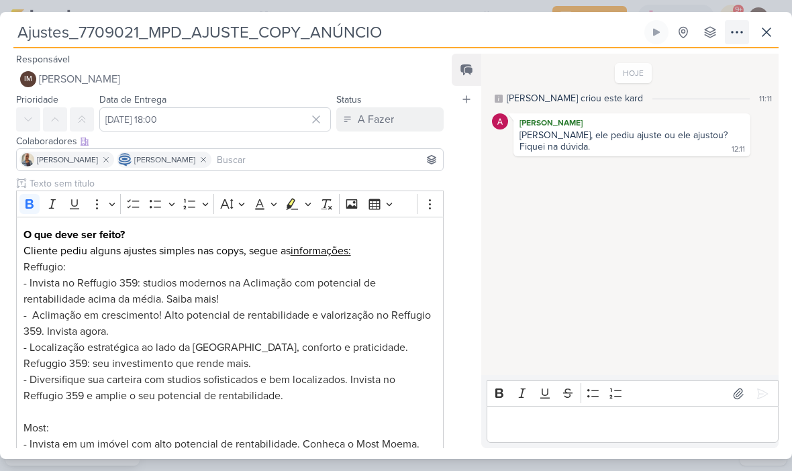
click at [739, 34] on icon at bounding box center [737, 32] width 16 height 16
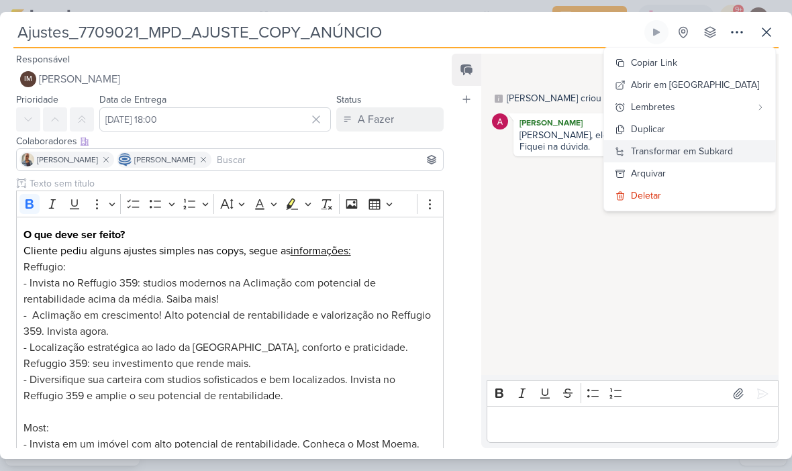
click at [724, 149] on div "Transformar em Subkard" at bounding box center [682, 151] width 102 height 14
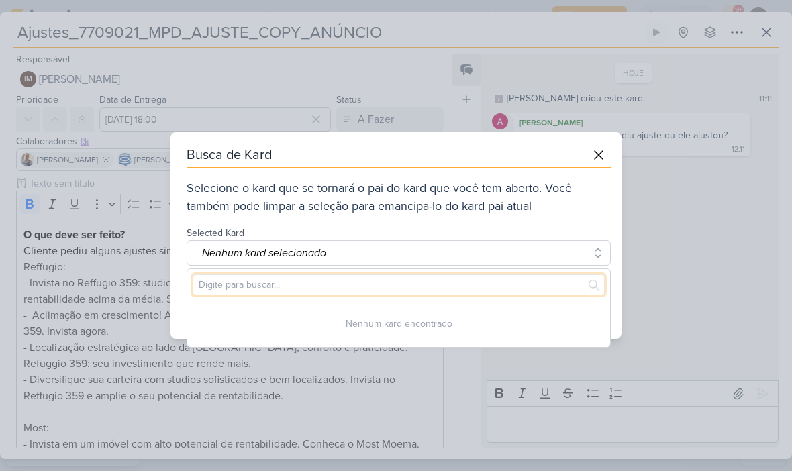
click at [509, 282] on input "text" at bounding box center [399, 285] width 412 height 21
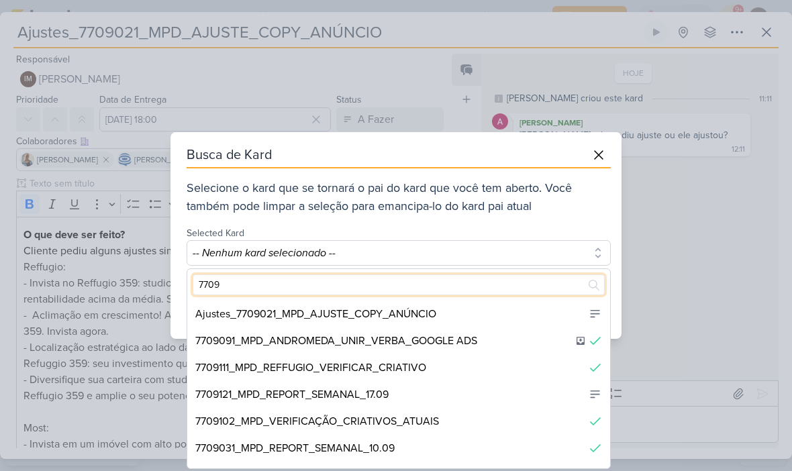
scroll to position [0, 0]
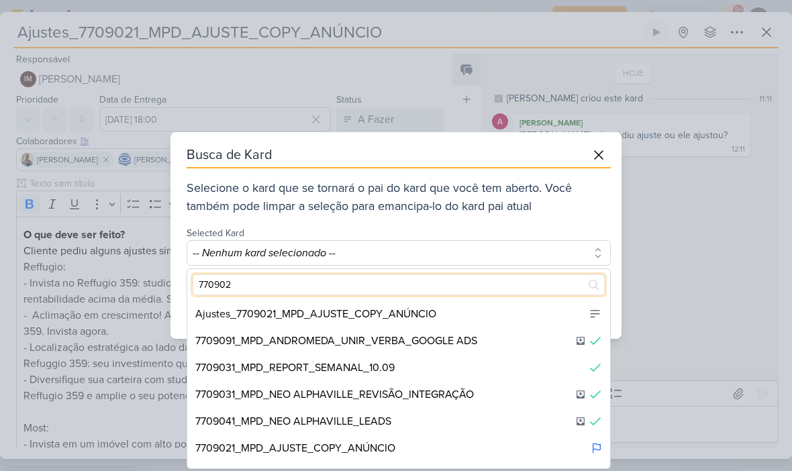
type input "7709021"
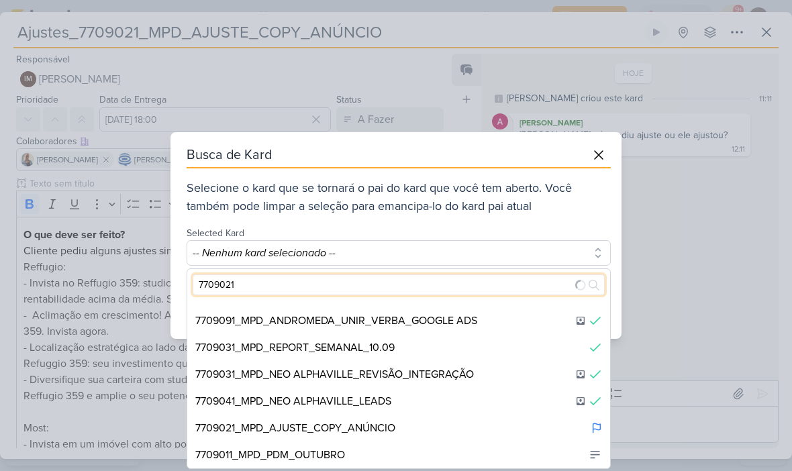
scroll to position [36, 0]
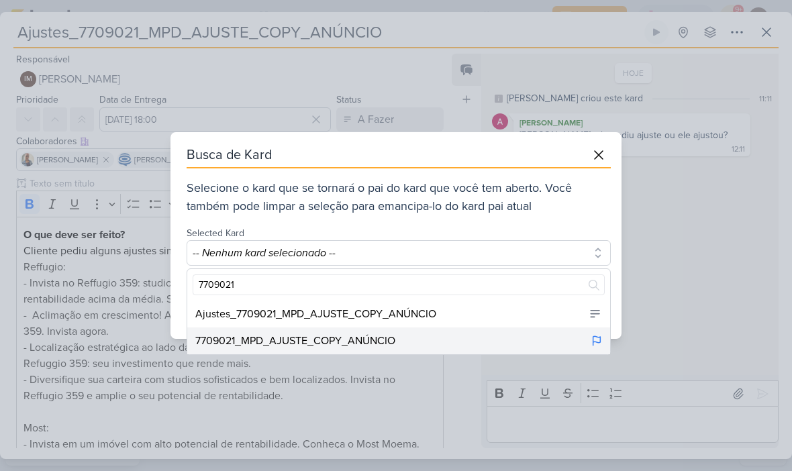
click at [471, 328] on div "7709021_MPD_AJUSTE_COPY_ANÚNCIO" at bounding box center [398, 341] width 423 height 27
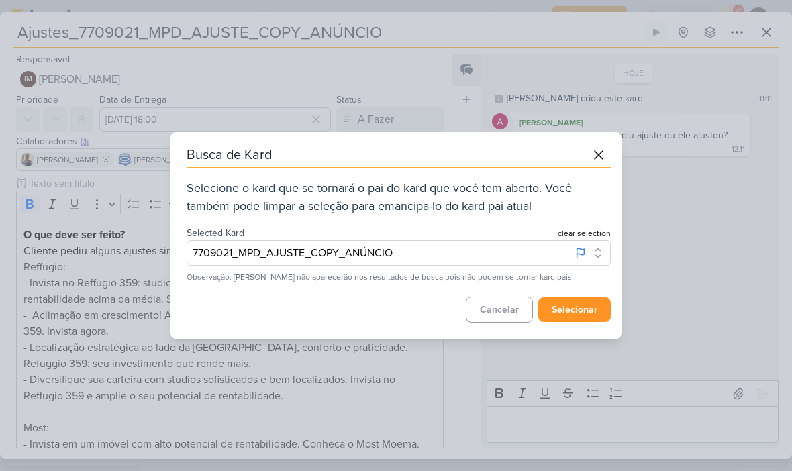
click at [579, 303] on button "selecionar" at bounding box center [574, 309] width 72 height 25
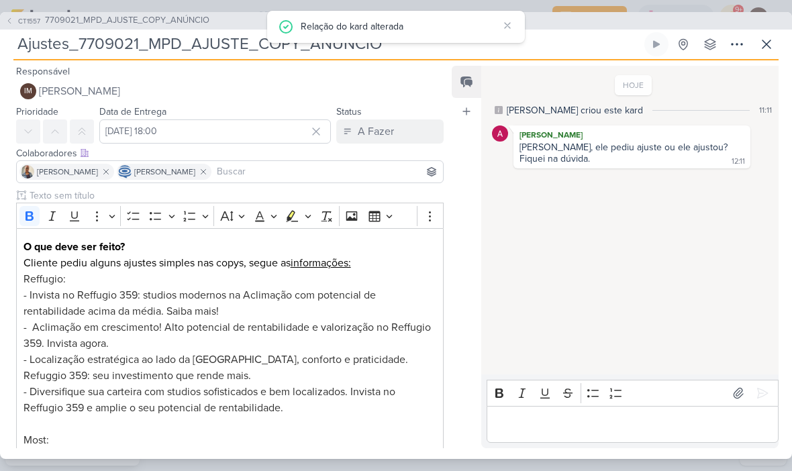
scroll to position [0, 0]
click at [9, 19] on icon at bounding box center [9, 21] width 8 height 8
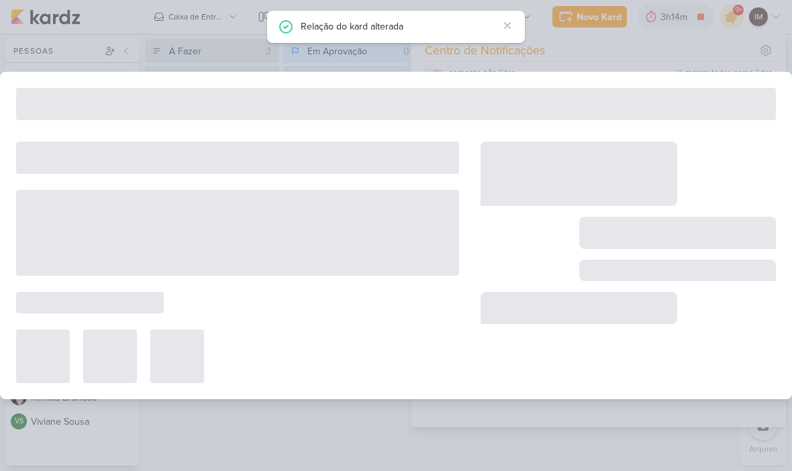
type input "7709021_MPD_AJUSTE_COPY_ANÚNCIO"
type input "5 de setembro de 2025 às 18:00"
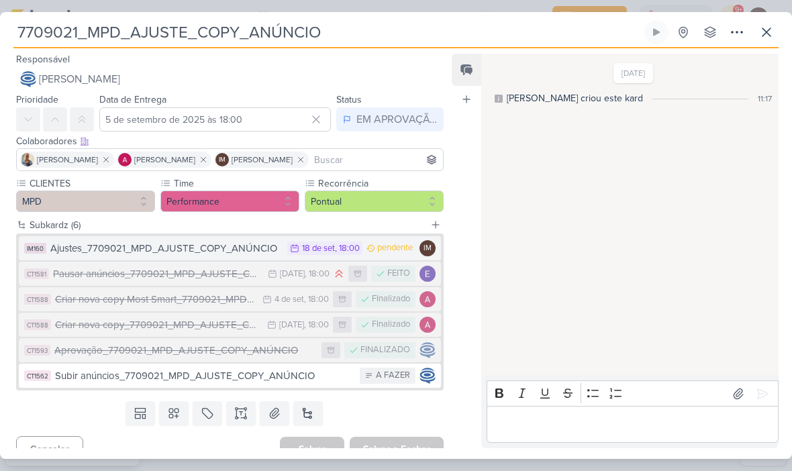
click at [216, 250] on div "Ajustes_7709021_MPD_AJUSTE_COPY_ANÚNCIO" at bounding box center [165, 248] width 230 height 15
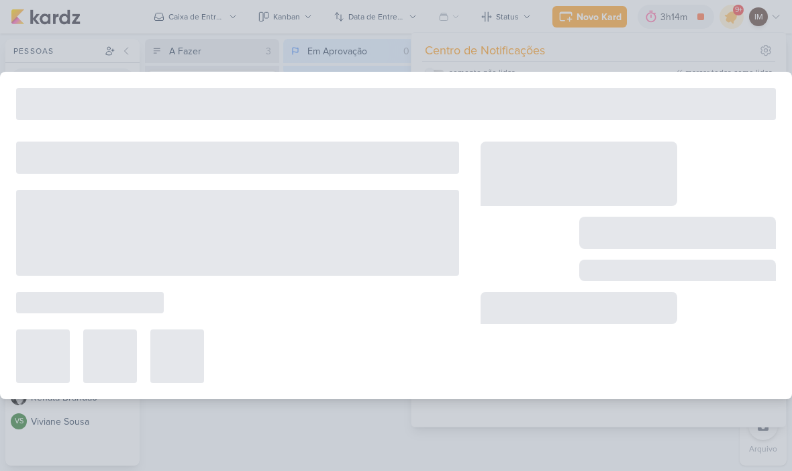
type input "Ajustes_7709021_MPD_AJUSTE_COPY_ANÚNCIO"
type input "[DATE] 18:00"
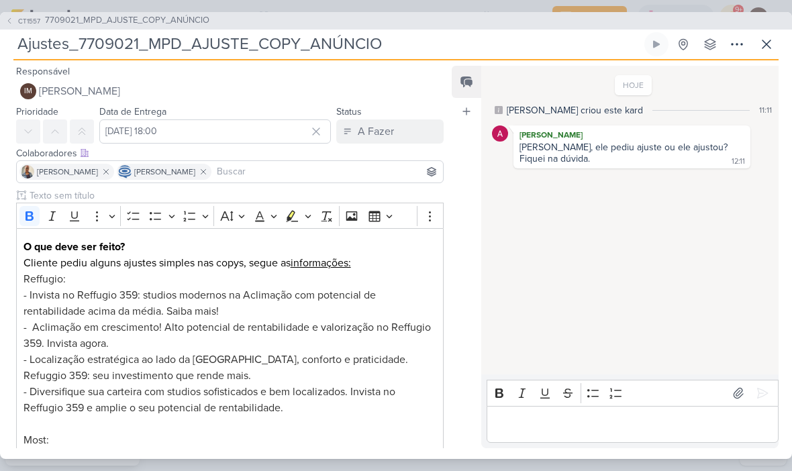
scroll to position [-1, 0]
click at [12, 23] on icon at bounding box center [9, 21] width 8 height 8
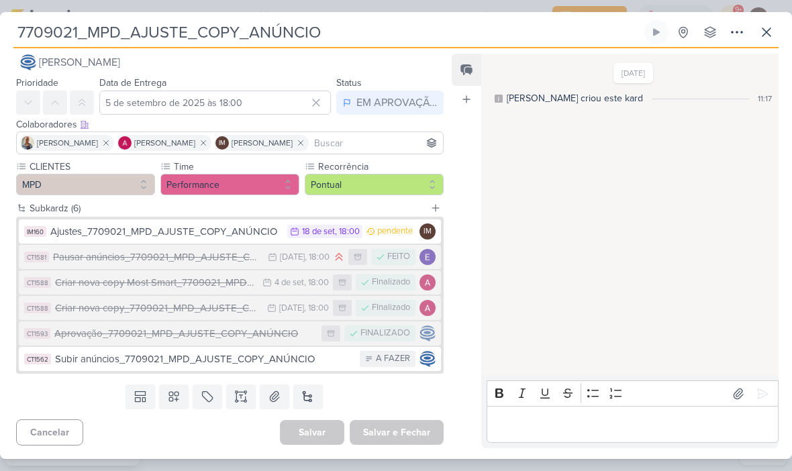
scroll to position [17, 0]
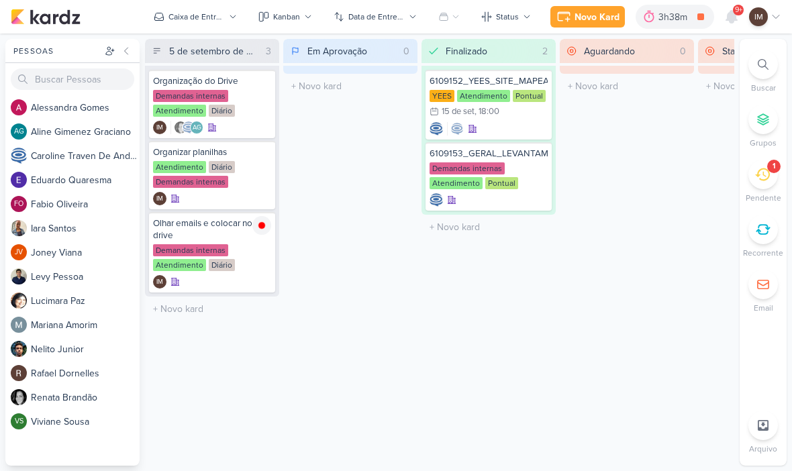
scroll to position [1, 0]
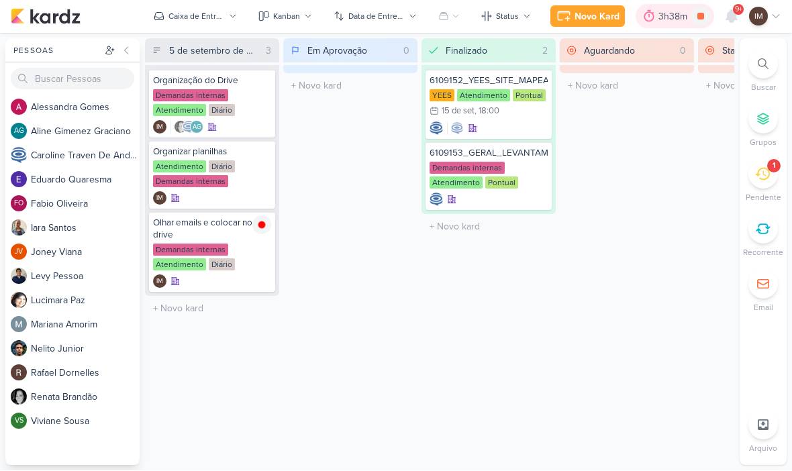
click at [676, 15] on div "3h38m" at bounding box center [675, 17] width 33 height 14
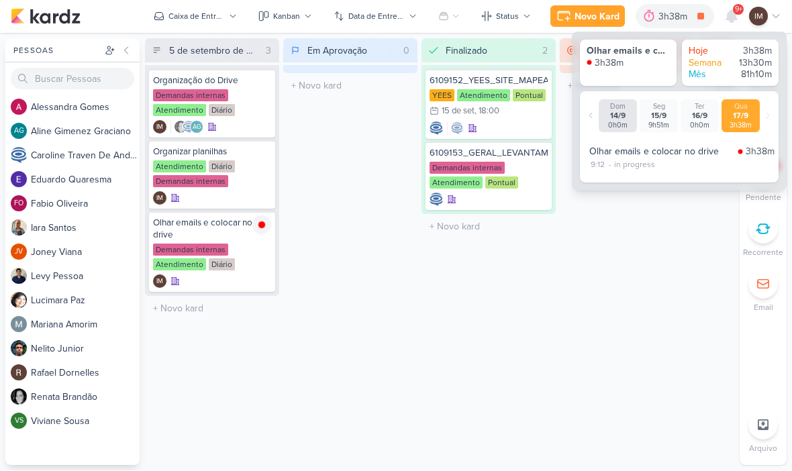
click at [576, 262] on div "Aguardando 0 Mover Para Esquerda Mover Para Direita [GEOGRAPHIC_DATA] O título …" at bounding box center [627, 252] width 134 height 427
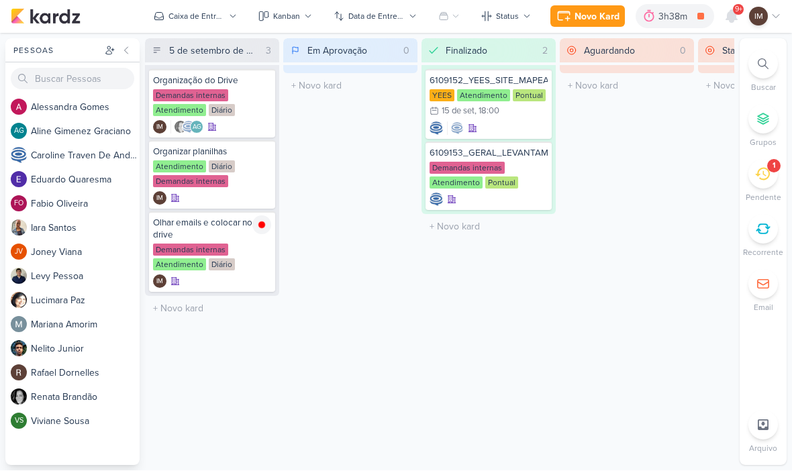
click at [609, 6] on button "Novo Kard" at bounding box center [587, 16] width 75 height 21
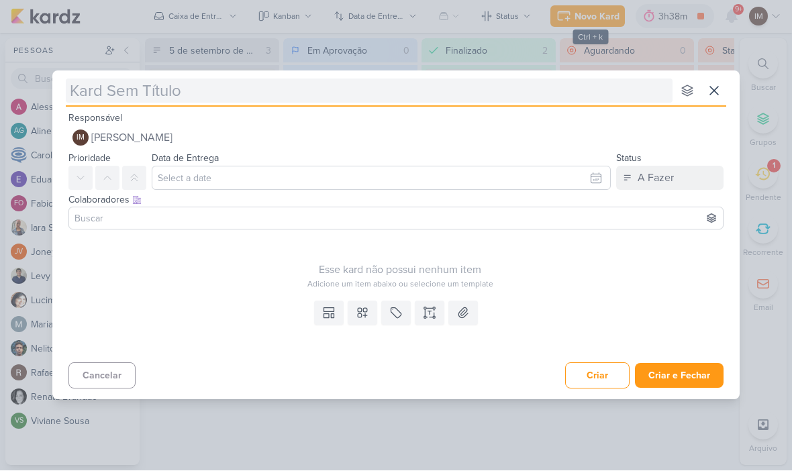
click at [526, 97] on input "text" at bounding box center [369, 91] width 607 height 24
type input "14709172_MAR INC_INTEGRAÇAO_LP"
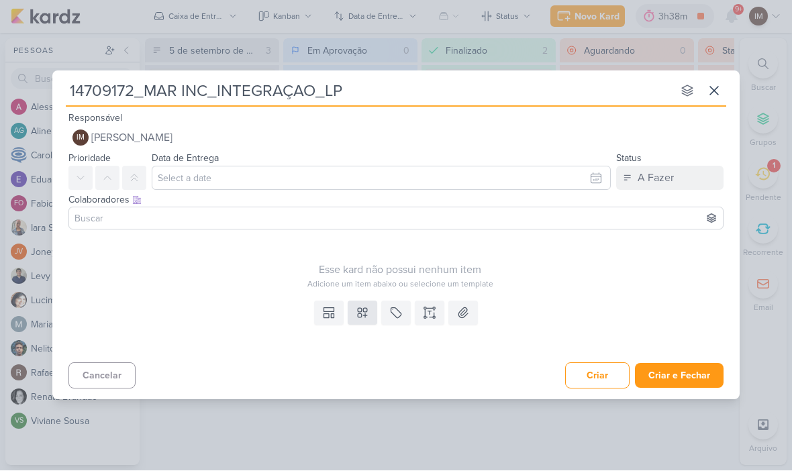
type input "14709172_MAR INC_INTEGRAÇAO_LP"
click at [364, 318] on icon at bounding box center [362, 313] width 13 height 13
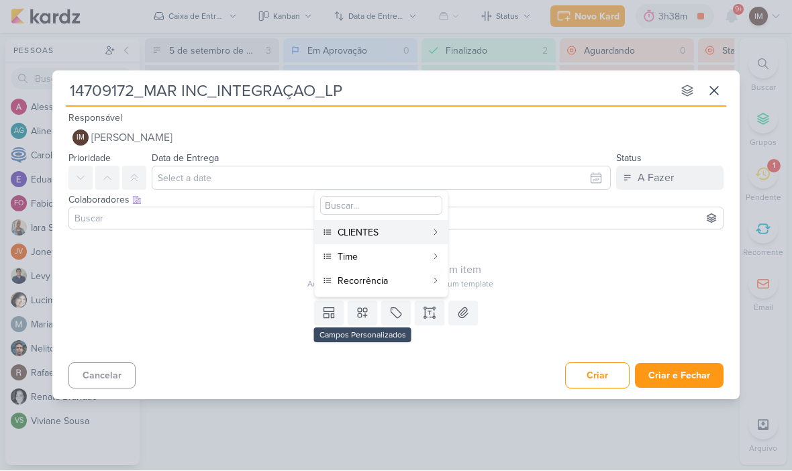
click at [401, 254] on div "Time" at bounding box center [382, 257] width 89 height 14
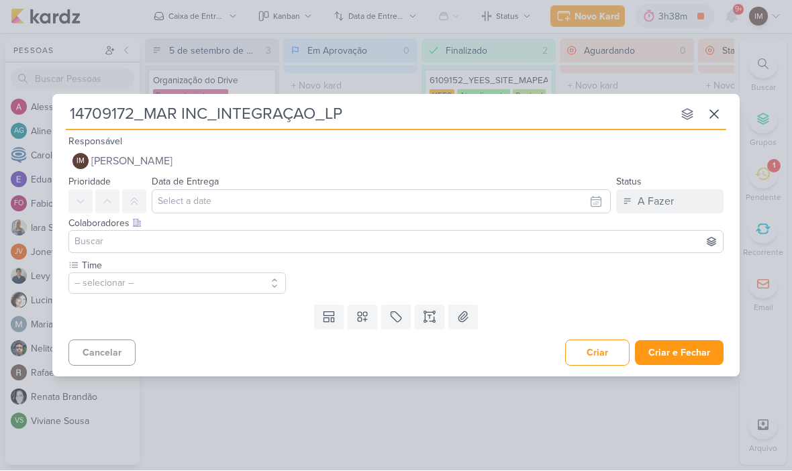
click at [218, 279] on button "-- selecionar --" at bounding box center [176, 283] width 217 height 21
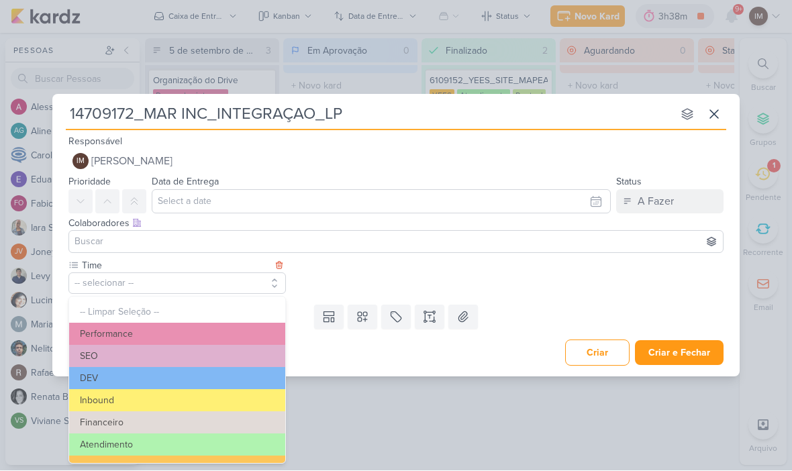
scroll to position [0, 0]
click at [253, 326] on button "Performance" at bounding box center [177, 335] width 216 height 22
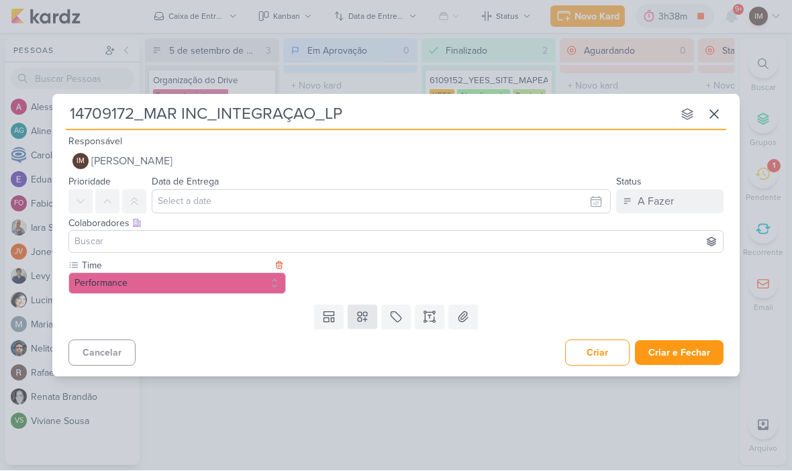
click at [364, 321] on icon at bounding box center [362, 317] width 13 height 13
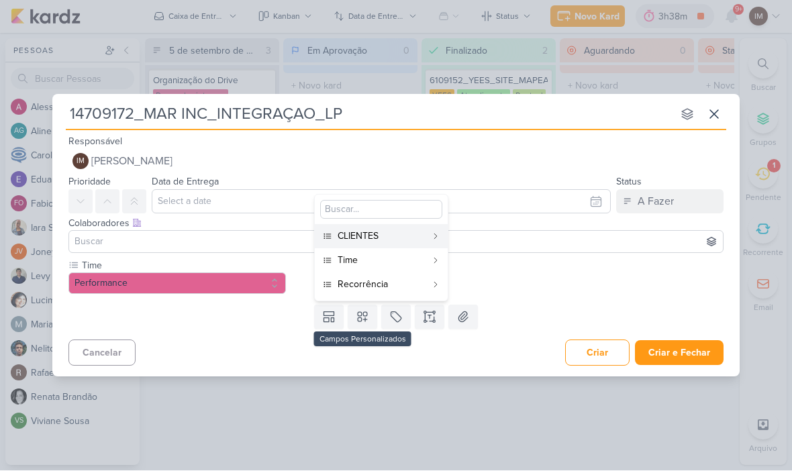
click at [405, 259] on div "Time" at bounding box center [382, 261] width 89 height 14
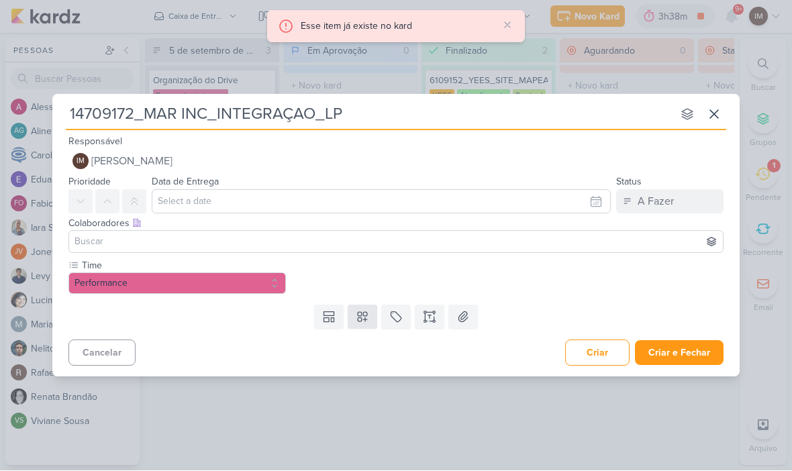
click at [356, 321] on icon at bounding box center [362, 317] width 13 height 13
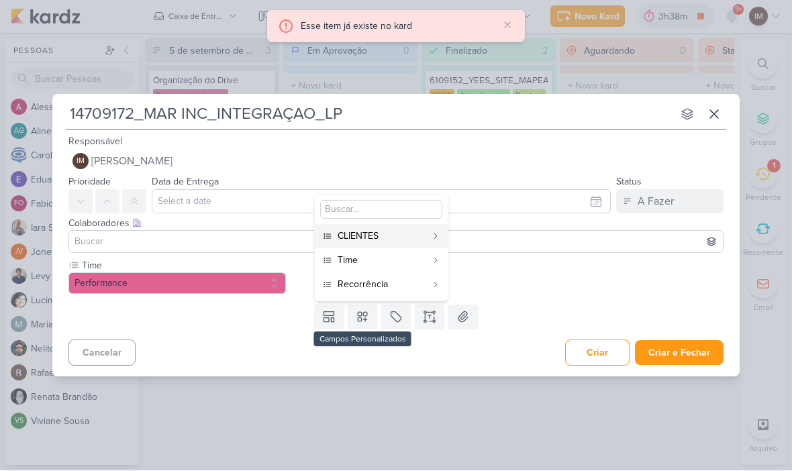
click at [385, 238] on div "CLIENTES" at bounding box center [382, 237] width 89 height 14
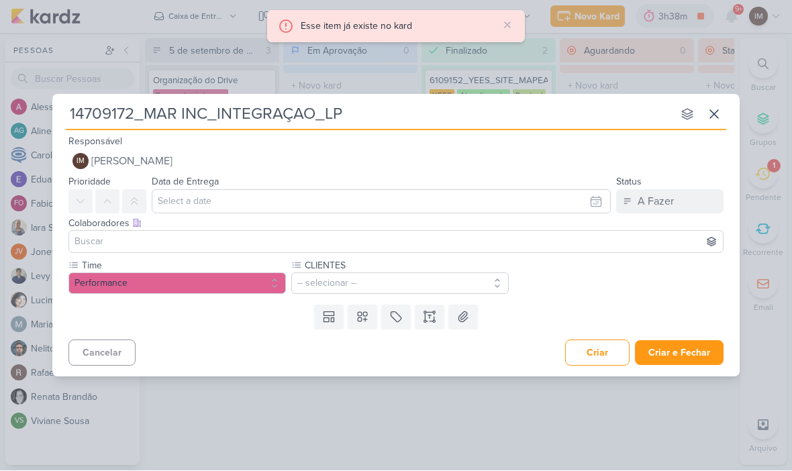
click at [268, 273] on button "Performance" at bounding box center [176, 283] width 217 height 21
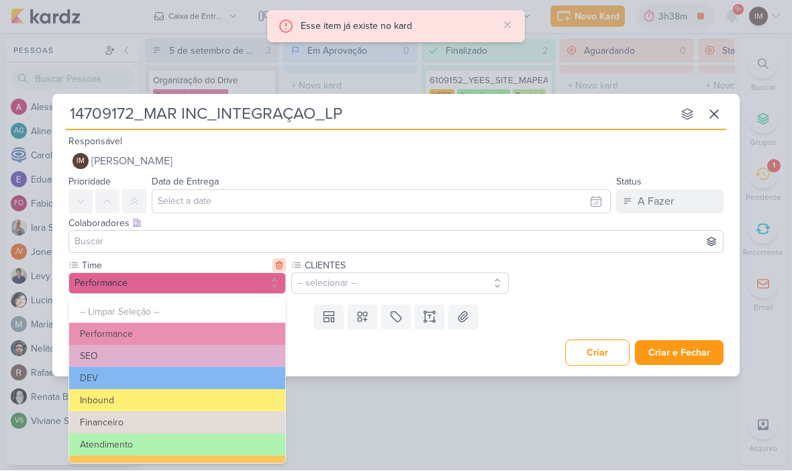
click at [282, 269] on icon at bounding box center [279, 265] width 9 height 9
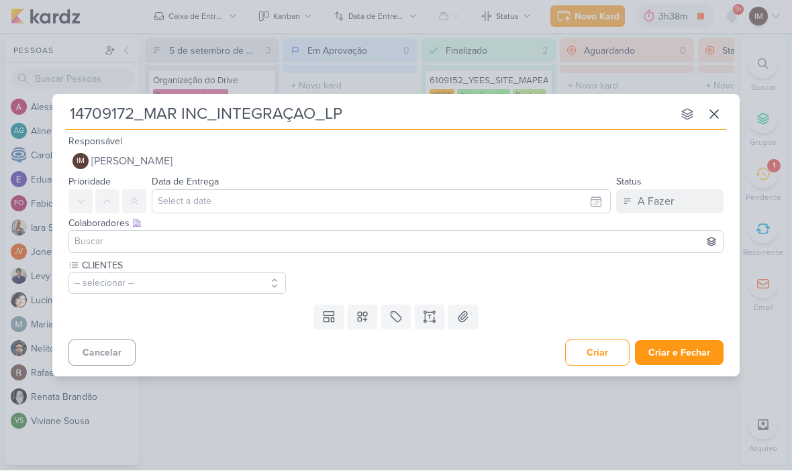
click at [256, 288] on button "-- selecionar --" at bounding box center [176, 283] width 217 height 21
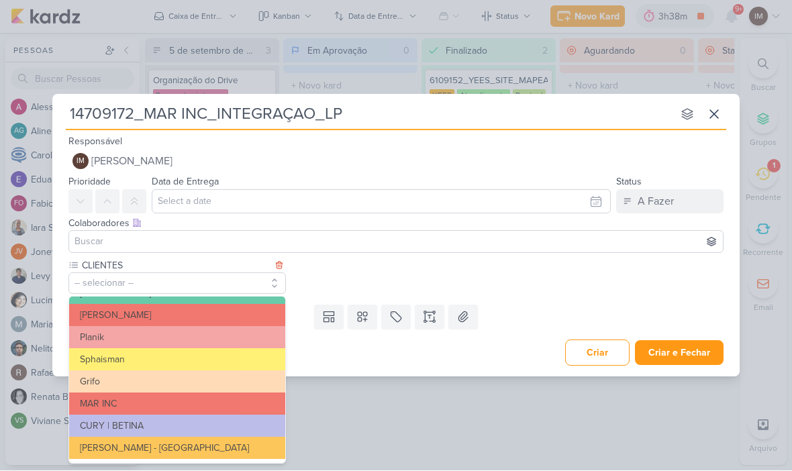
scroll to position [240, 0]
click at [76, 401] on button "MAR INC" at bounding box center [177, 404] width 216 height 22
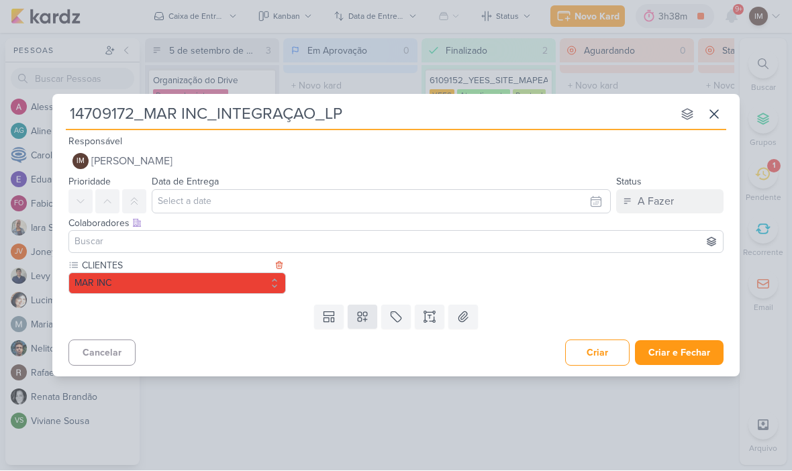
click at [364, 326] on button at bounding box center [363, 317] width 30 height 24
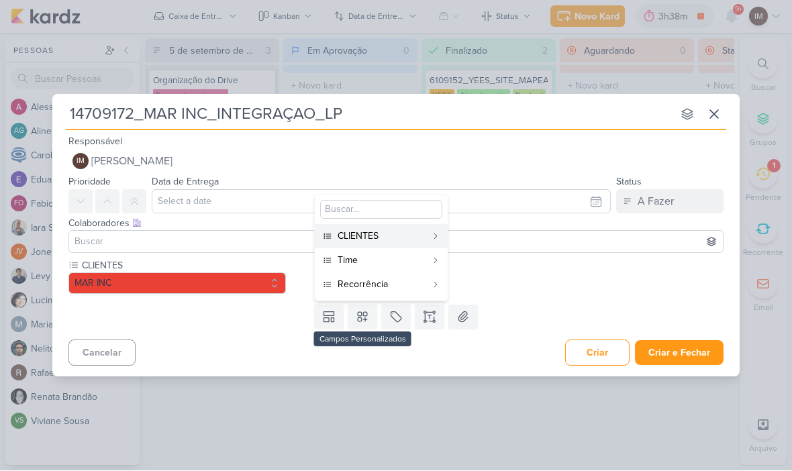
click at [419, 230] on div "CLIENTES" at bounding box center [382, 237] width 89 height 14
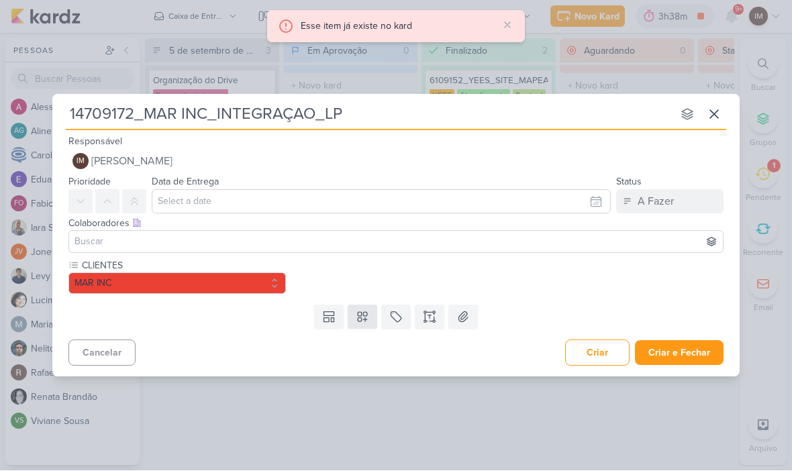
click at [360, 323] on icon at bounding box center [362, 317] width 13 height 13
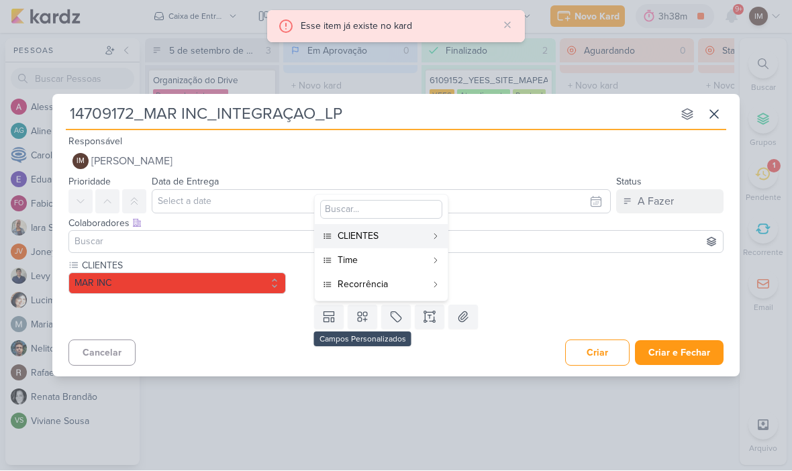
click at [410, 260] on div "Time" at bounding box center [382, 261] width 89 height 14
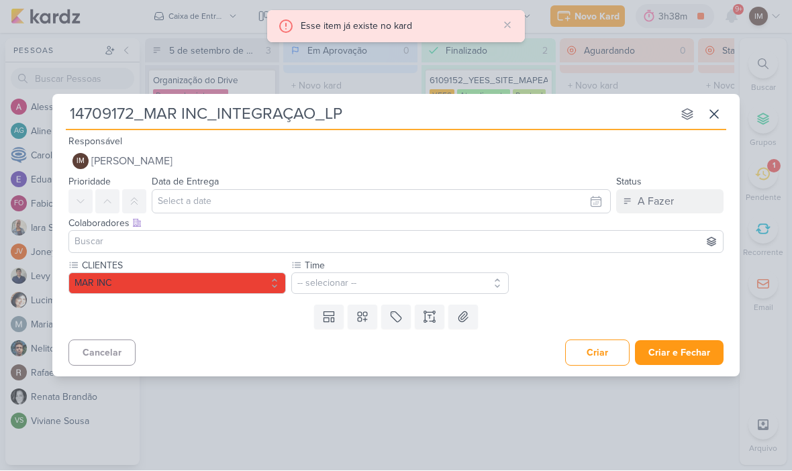
click at [310, 273] on button "-- selecionar --" at bounding box center [399, 283] width 217 height 21
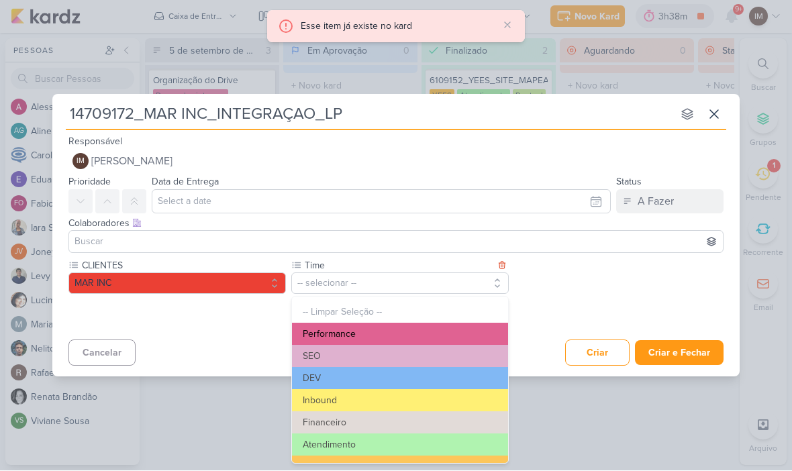
click at [308, 332] on button "Performance" at bounding box center [400, 335] width 216 height 22
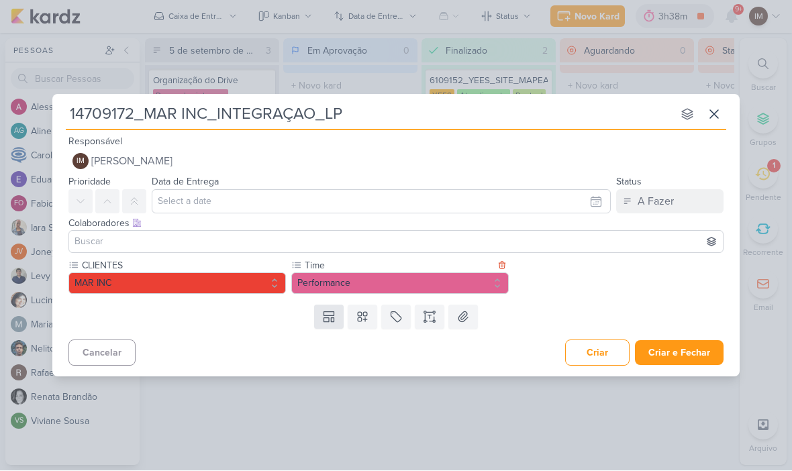
click at [325, 322] on icon at bounding box center [326, 320] width 5 height 4
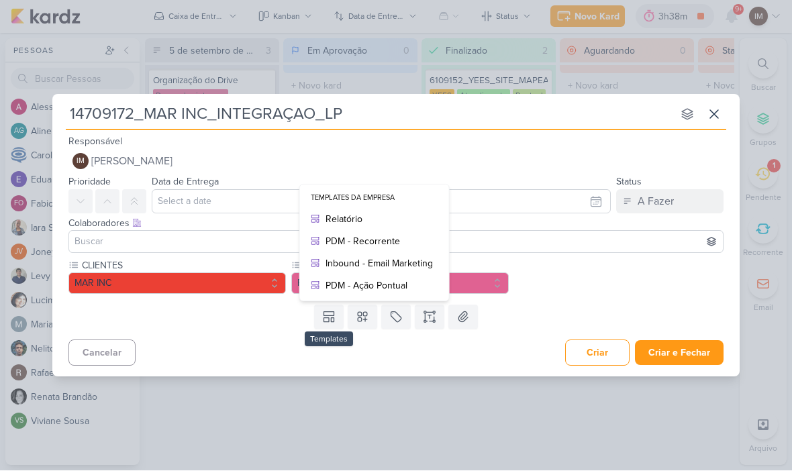
click at [273, 353] on div "Cancelar Criar Criar e Fechar Ctrl + Enter" at bounding box center [395, 352] width 687 height 34
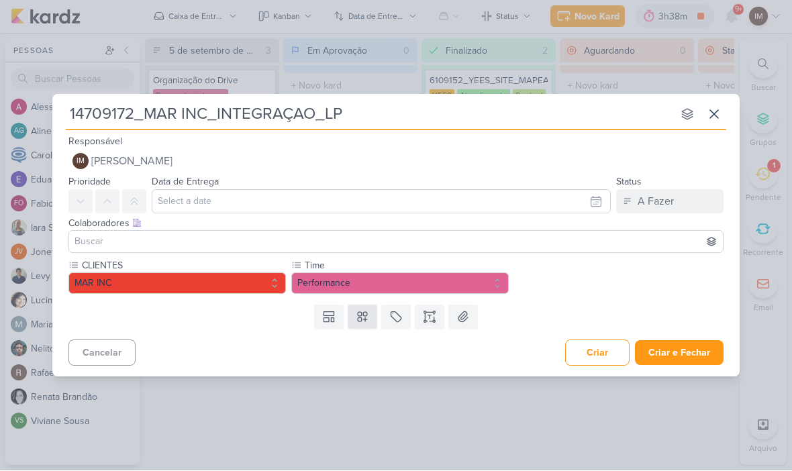
click at [365, 318] on icon at bounding box center [362, 317] width 9 height 9
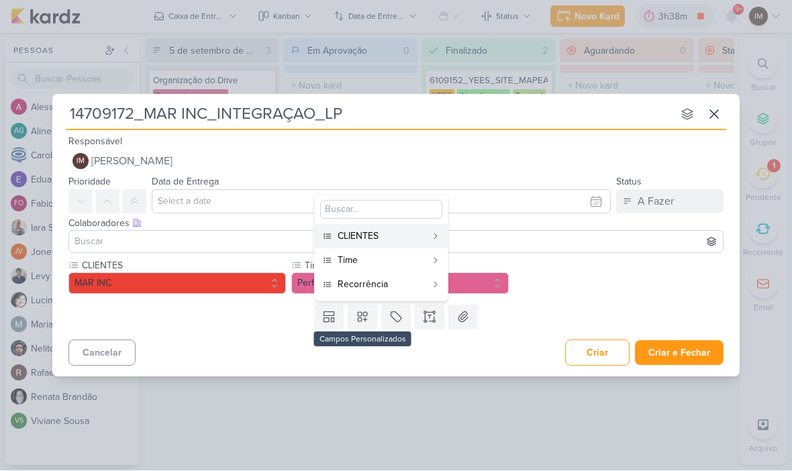
click at [350, 293] on button "Recorrência" at bounding box center [381, 285] width 133 height 24
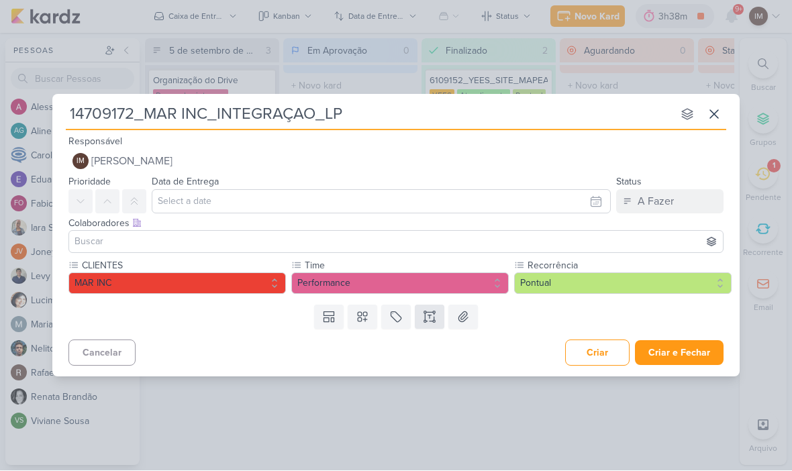
click at [432, 327] on button at bounding box center [430, 317] width 30 height 24
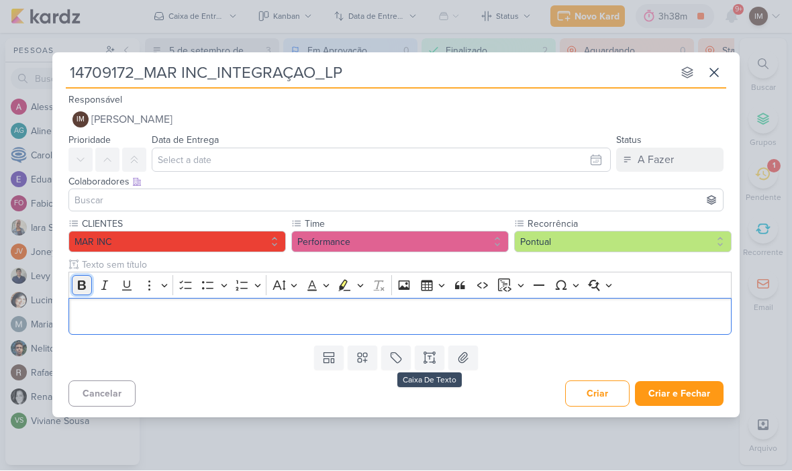
click at [81, 277] on button "Bold" at bounding box center [82, 286] width 20 height 20
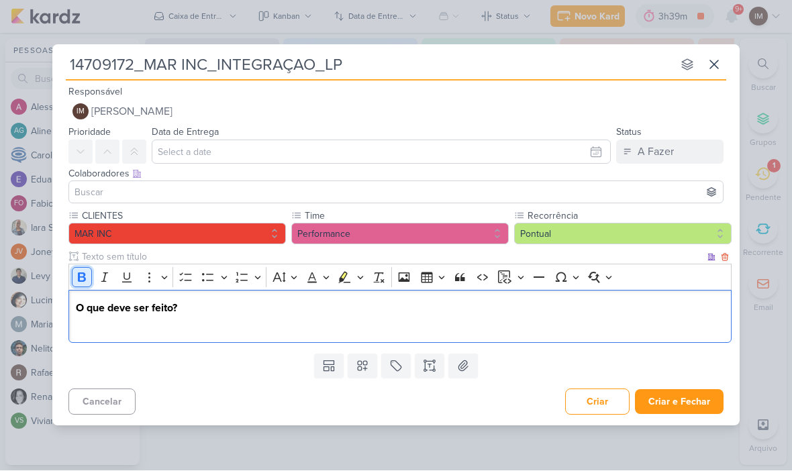
click at [88, 279] on icon "Editor toolbar" at bounding box center [81, 277] width 13 height 13
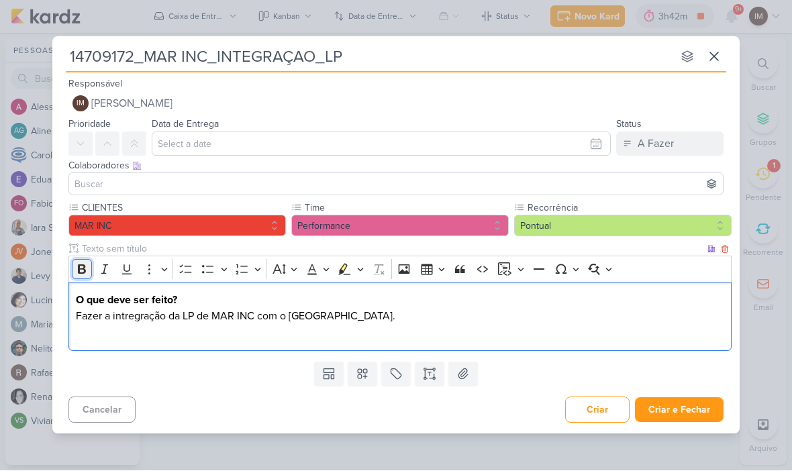
click at [84, 273] on icon "Editor toolbar" at bounding box center [82, 269] width 8 height 9
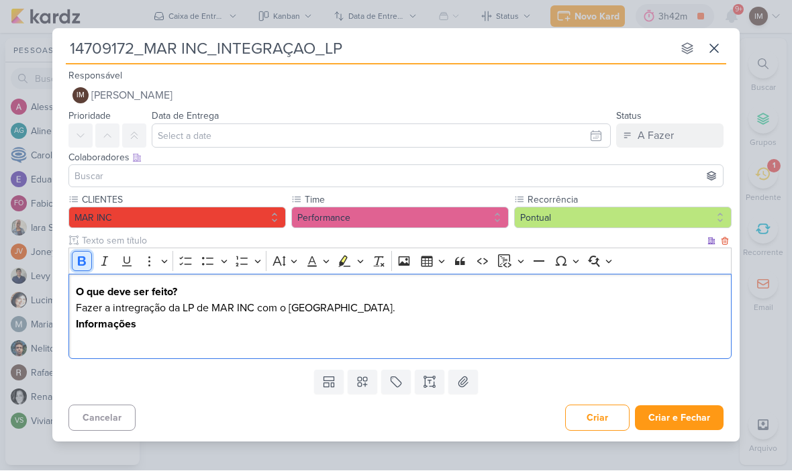
click at [87, 266] on icon "Editor toolbar" at bounding box center [81, 261] width 13 height 13
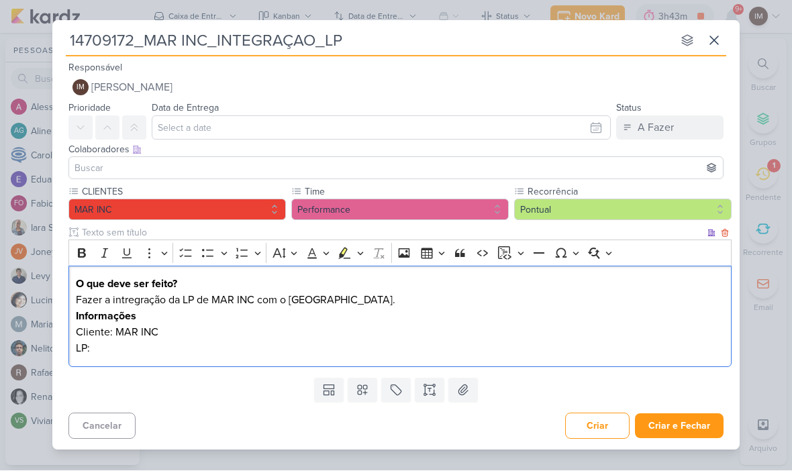
click at [75, 350] on div "O que deve ser feito? Fazer a intregração da LP de MAR INC com o CRM RD Station…" at bounding box center [399, 316] width 663 height 101
click at [107, 350] on p "-LP:" at bounding box center [400, 349] width 649 height 16
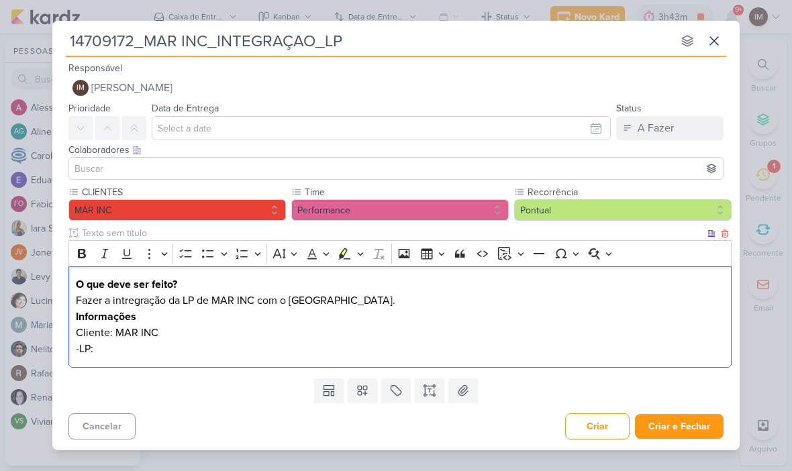
click at [248, 339] on p "Cliente: MAR INC" at bounding box center [400, 333] width 649 height 16
click at [126, 346] on p "-LP:" at bounding box center [400, 349] width 649 height 16
click at [137, 356] on p "-Link LP:" at bounding box center [400, 349] width 649 height 16
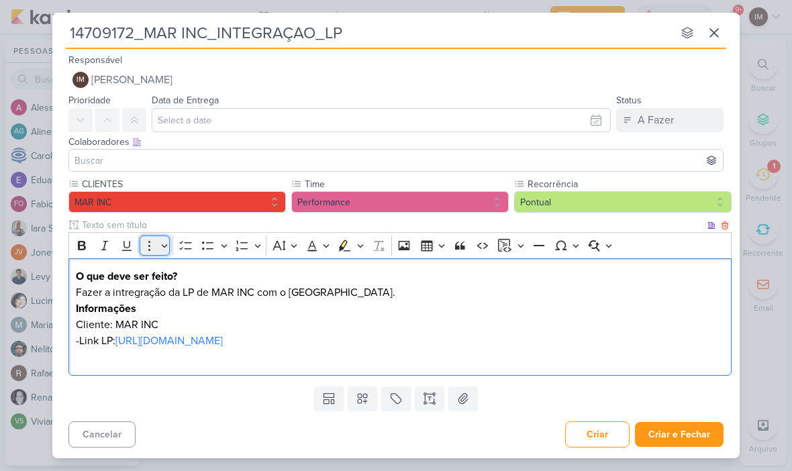
click at [164, 238] on button "More" at bounding box center [155, 246] width 30 height 20
click at [160, 246] on button "More" at bounding box center [155, 246] width 30 height 20
click at [217, 240] on button "Bulleted List" at bounding box center [208, 246] width 20 height 20
click at [228, 240] on button "Bulleted List" at bounding box center [223, 246] width 11 height 20
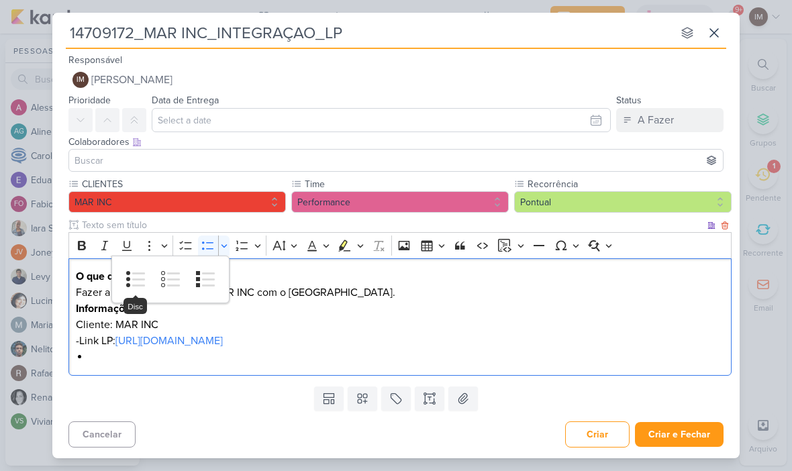
click at [115, 356] on li "Editor editing area: main" at bounding box center [407, 357] width 636 height 16
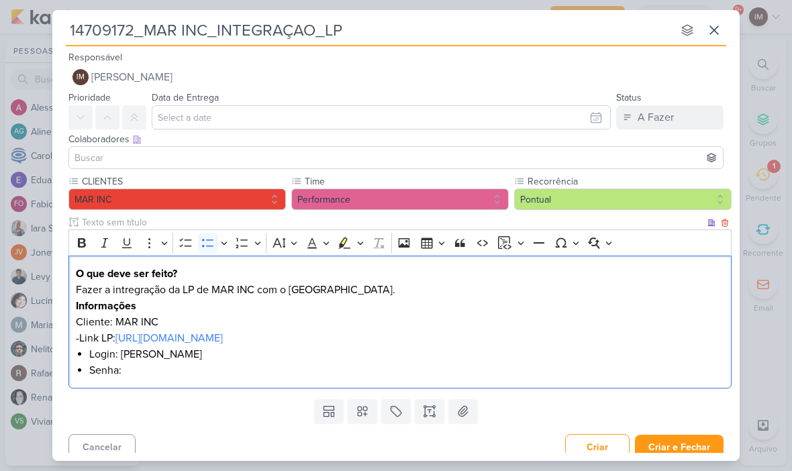
click at [154, 373] on li "Senha:" at bounding box center [407, 370] width 636 height 16
click at [708, 364] on li "Senha: !hLihc&xbq$13nrfXkX6%Zhz" at bounding box center [407, 370] width 636 height 16
click at [697, 435] on button "Criar e Fechar" at bounding box center [679, 447] width 89 height 25
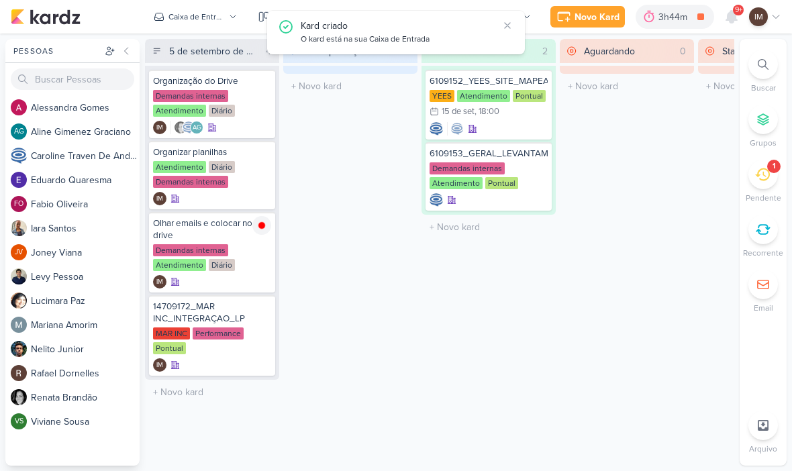
click at [585, 10] on div "Novo Kard" at bounding box center [597, 17] width 45 height 14
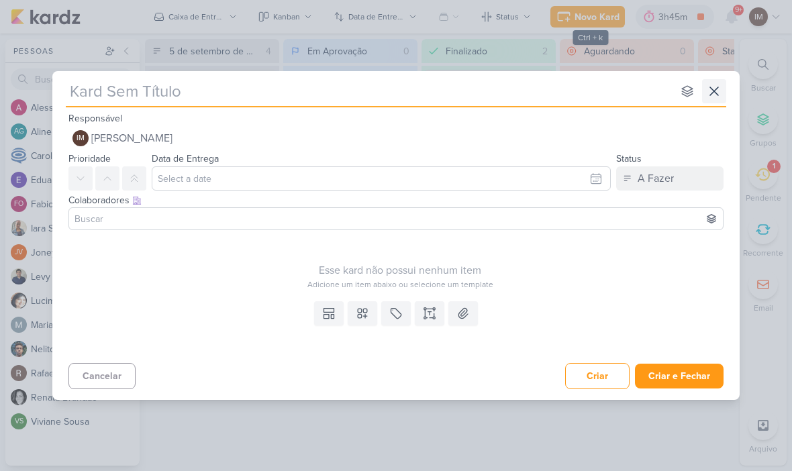
click at [724, 83] on button at bounding box center [714, 91] width 24 height 24
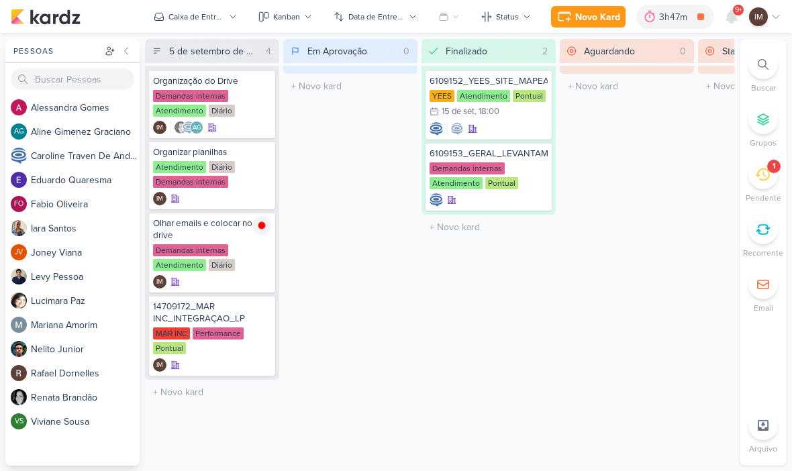
click at [587, 13] on div "Novo Kard" at bounding box center [597, 17] width 45 height 14
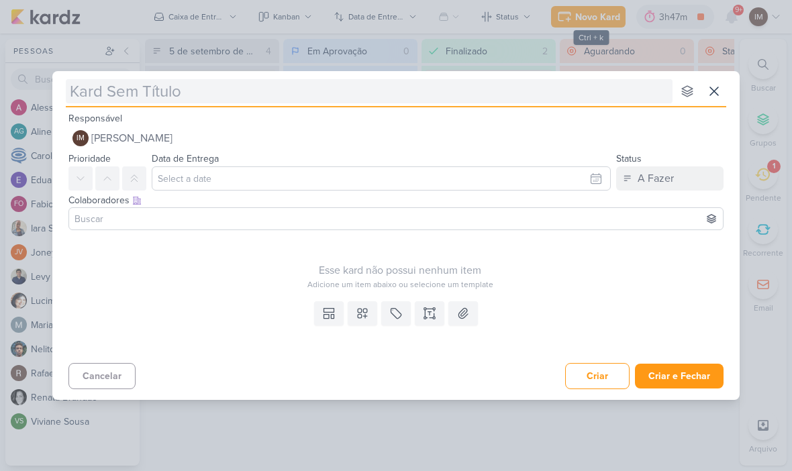
click at [144, 91] on input "text" at bounding box center [369, 91] width 607 height 24
type input "14408281_MAR INC_SUBLIME_JARDINS_DESDOBRAMENTO_PEÇAS_META_ADS"
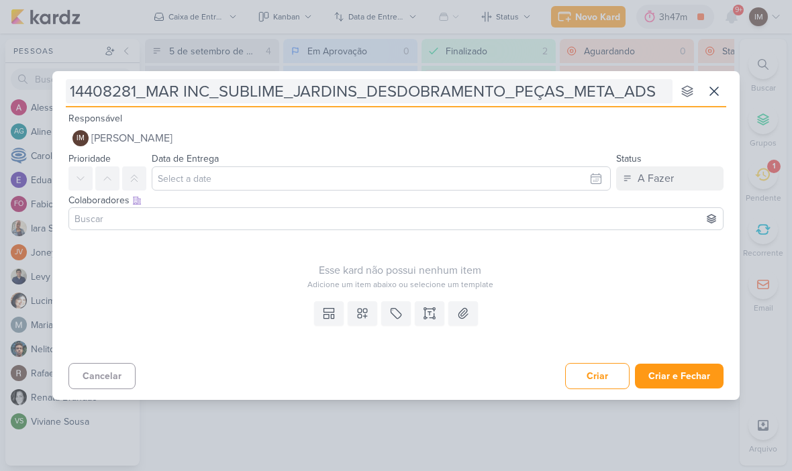
click at [79, 89] on input "14408281_MAR INC_SUBLIME_JARDINS_DESDOBRAMENTO_PEÇAS_META_ADS" at bounding box center [369, 91] width 607 height 24
type input "S14408281_MAR INC_SUBLIME_JARDINS_DESDOBRAMENTO_PEÇAS_META_ADS"
type input "Subir 14408281_MAR INC_SUBLIME_JARDINS_DESDOBRAMENTO_PEÇAS_META_ADS"
type input "Subir C14408281_MAR INC_SUBLIME_JARDINS_DESDOBRAMENTO_PEÇAS_META_ADS"
type input "Subir Cri14408281_MAR INC_SUBLIME_JARDINS_DESDOBRAMENTO_PEÇAS_META_ADS"
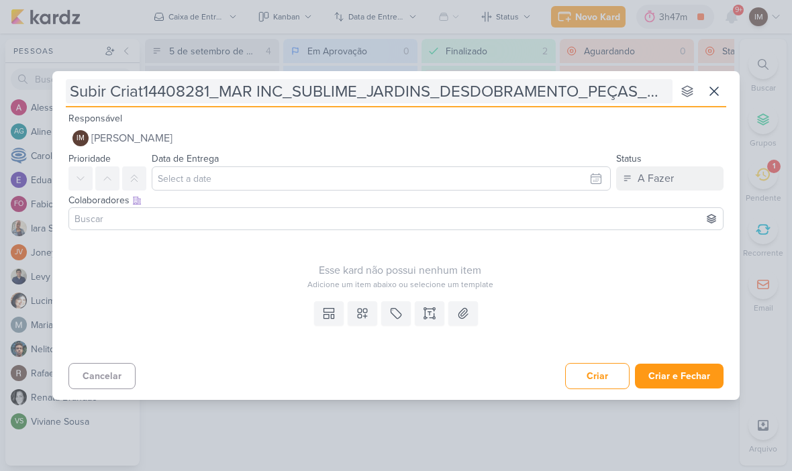
type input "Subir Criati14408281_MAR INC_SUBLIME_JARDINS_DESDOBRAMENTO_PEÇAS_META_ADS"
type input "Subir Criativos14408281_MAR INC_SUBLIME_JARDINS_DESDOBRAMENTO_PEÇAS_META_ADS"
type input "Subir Criativos_14408281_MAR INC_SUBLIME_JARDINS_DESDOBRAMENTO_PEÇAS_META_ADS"
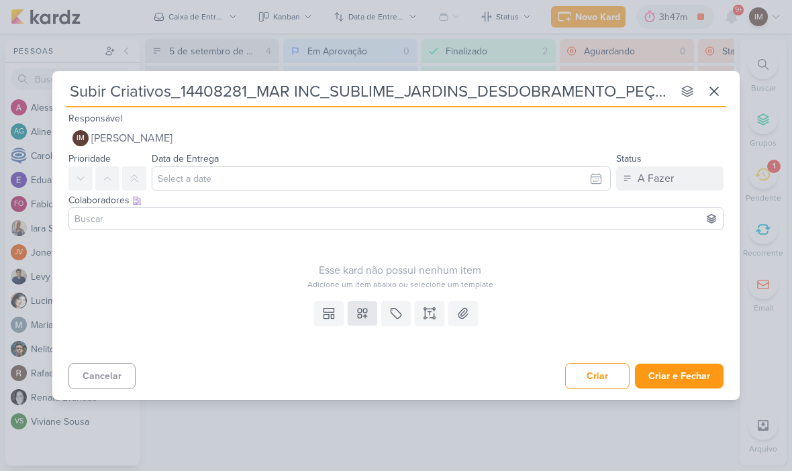
type input "Subir Criativos_14408281_MAR INC_SUBLIME_JARDINS_DESDOBRAMENTO_PEÇAS_META_ADS"
click at [364, 313] on icon at bounding box center [362, 313] width 9 height 9
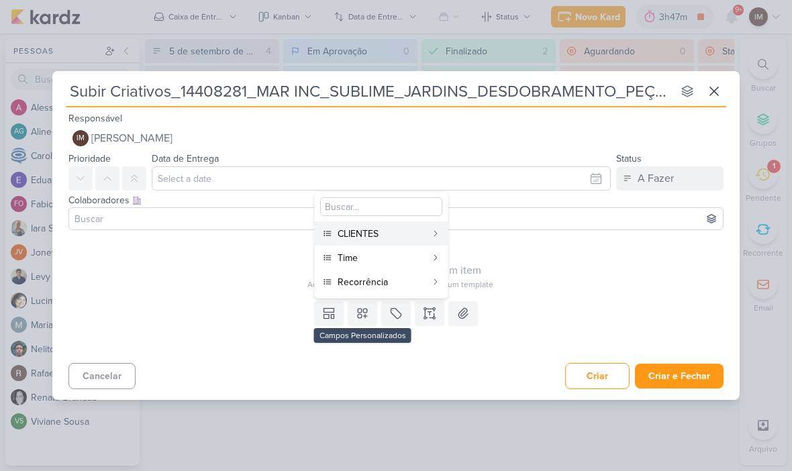
click at [408, 235] on div "CLIENTES" at bounding box center [382, 234] width 89 height 14
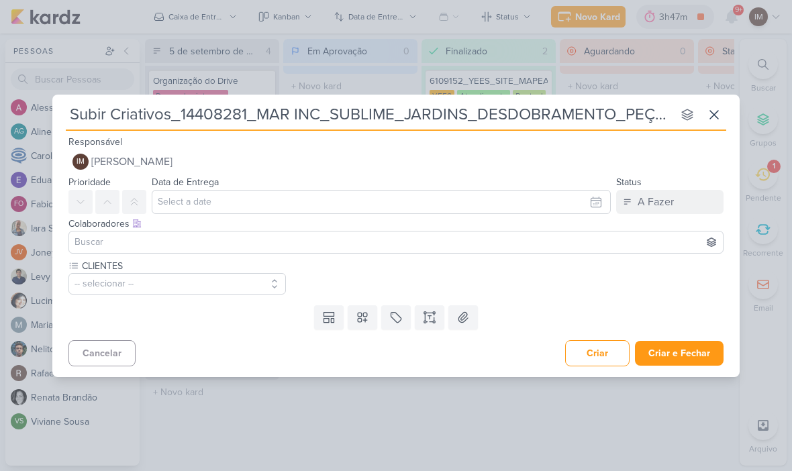
click at [362, 308] on button at bounding box center [363, 317] width 30 height 24
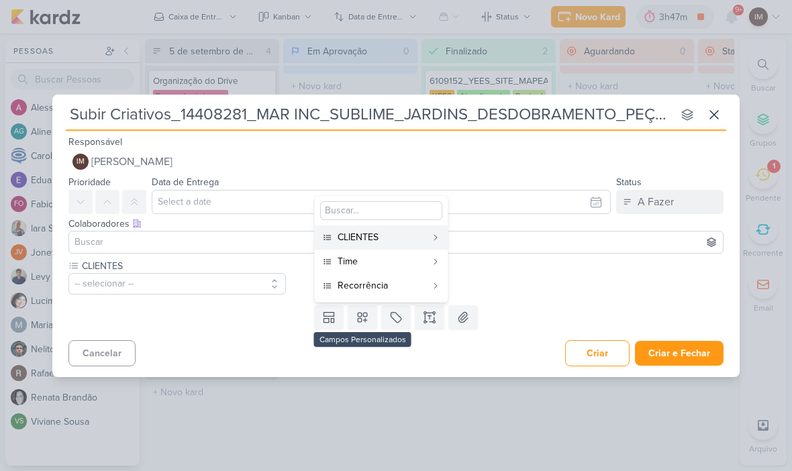
click at [386, 265] on div "Time" at bounding box center [382, 261] width 89 height 14
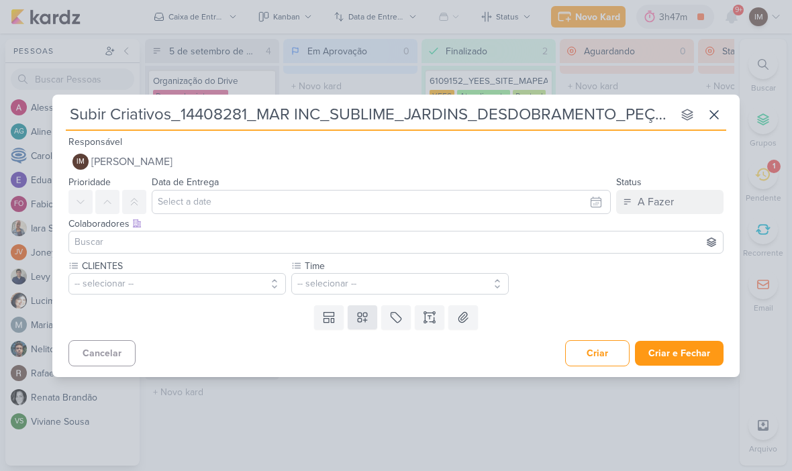
click at [365, 318] on icon at bounding box center [362, 317] width 9 height 9
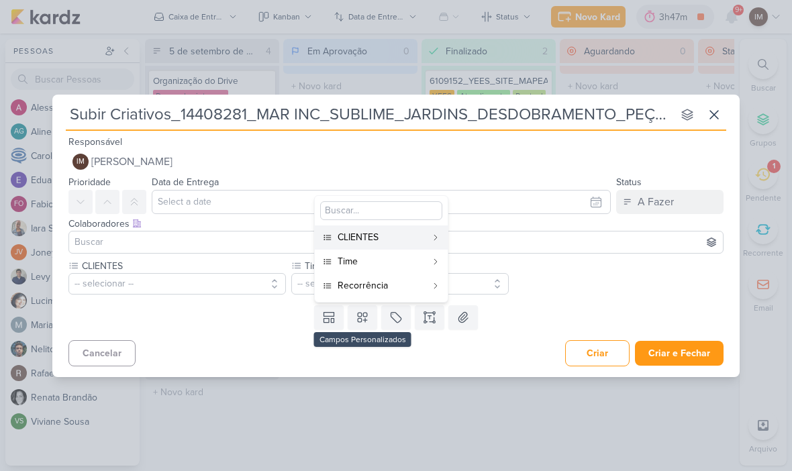
click at [399, 290] on div "Recorrência" at bounding box center [382, 286] width 89 height 14
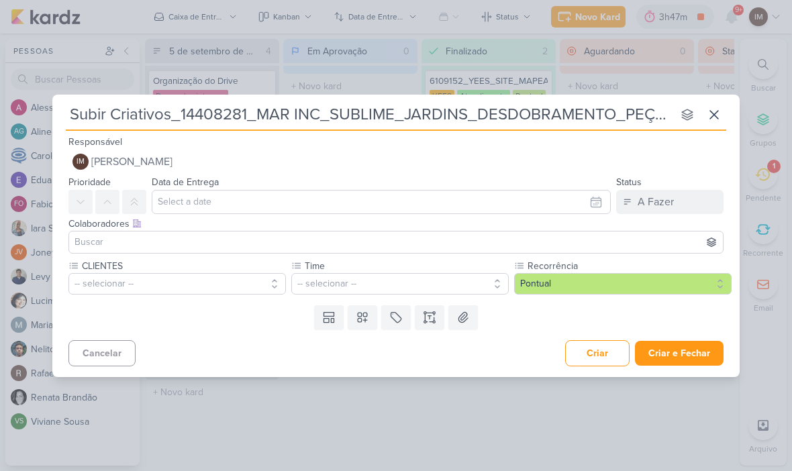
click at [253, 279] on button "-- selecionar --" at bounding box center [176, 283] width 217 height 21
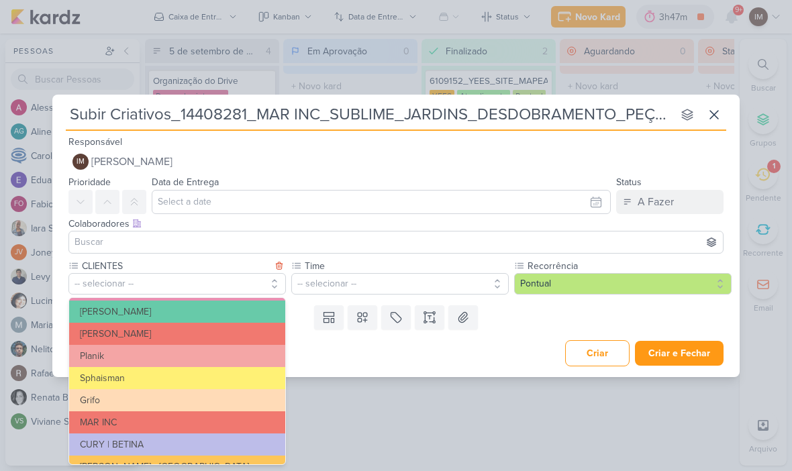
scroll to position [224, 0]
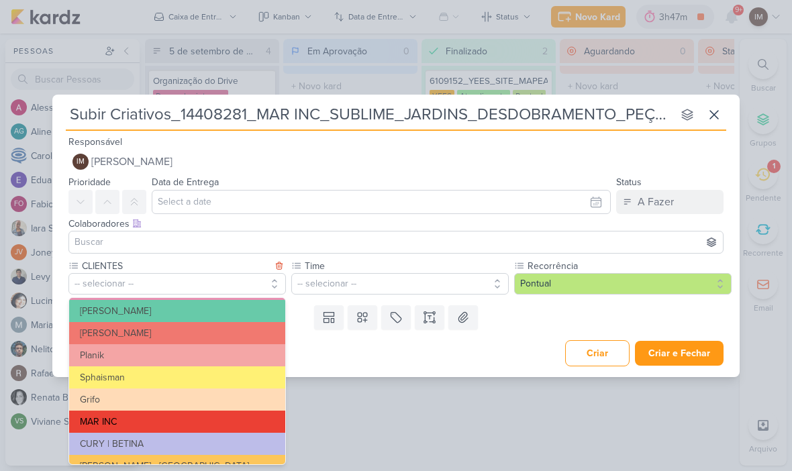
click at [228, 412] on button "MAR INC" at bounding box center [177, 422] width 216 height 22
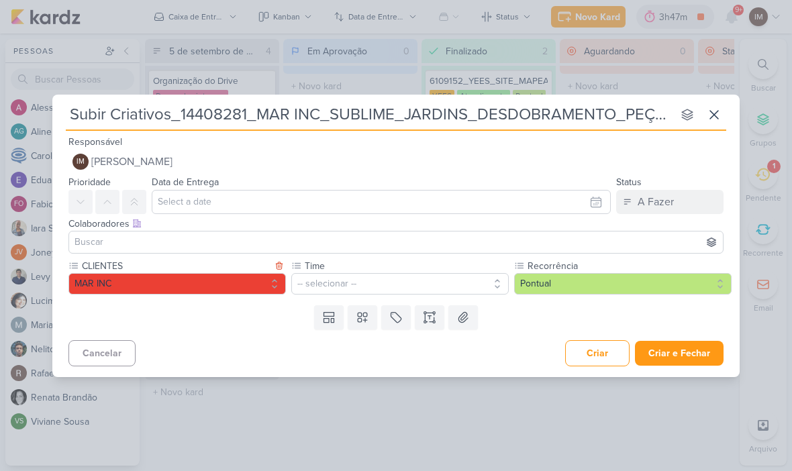
click at [350, 288] on button "-- selecionar --" at bounding box center [399, 283] width 217 height 21
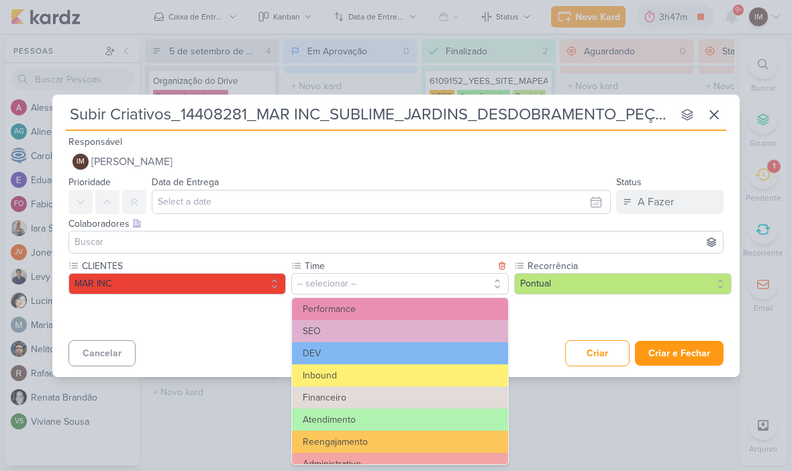
scroll to position [19, 0]
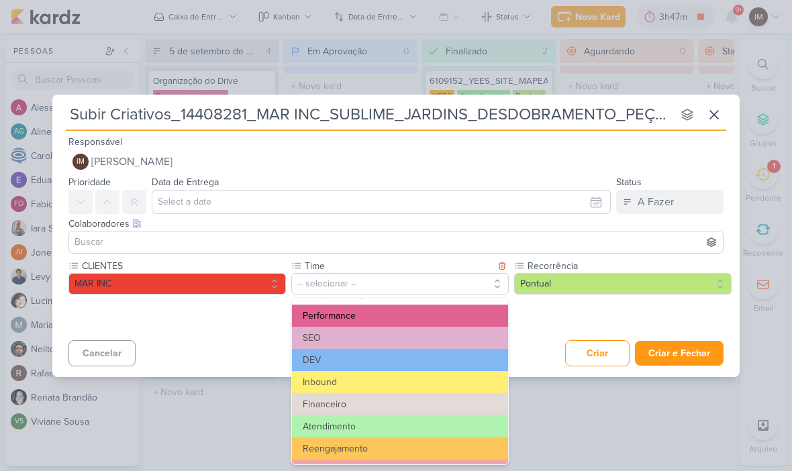
click at [451, 309] on button "Performance" at bounding box center [400, 316] width 216 height 22
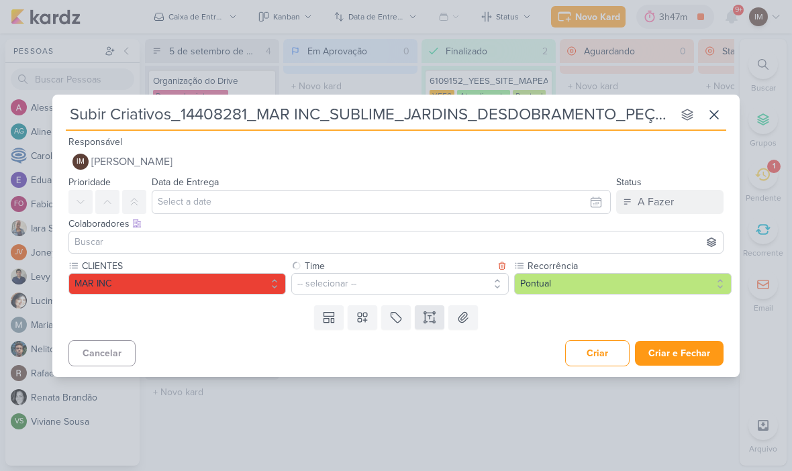
click at [434, 322] on icon at bounding box center [434, 322] width 2 height 2
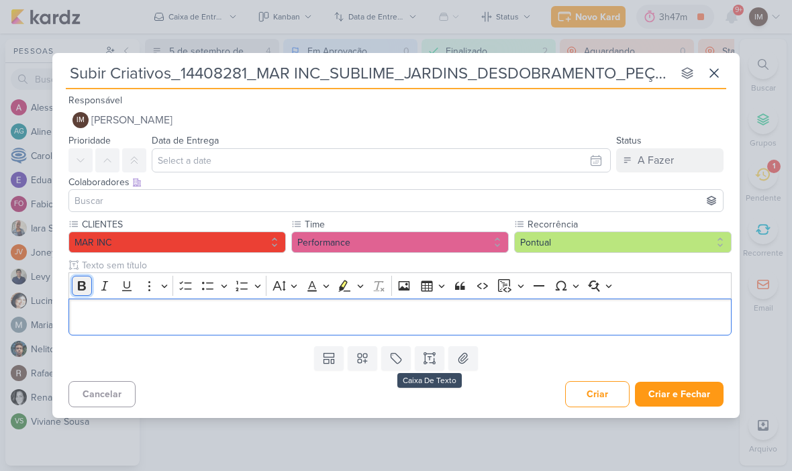
click at [85, 288] on icon "Editor toolbar" at bounding box center [82, 285] width 8 height 9
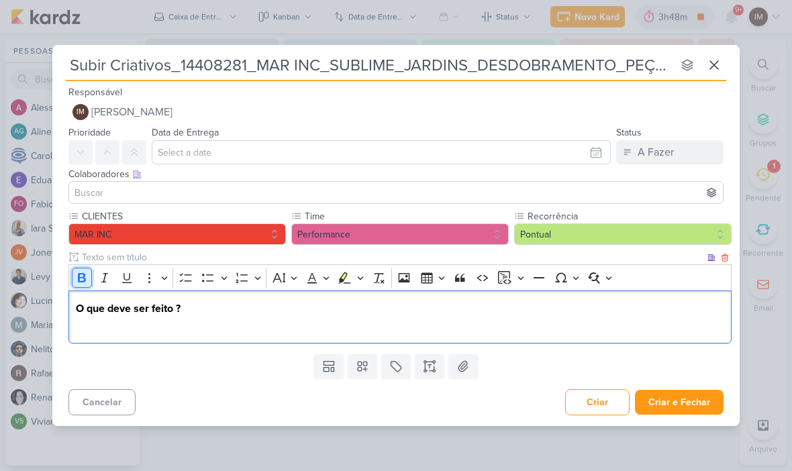
click at [82, 269] on button "Bold" at bounding box center [82, 278] width 20 height 20
click at [81, 277] on icon "Editor toolbar" at bounding box center [82, 277] width 8 height 9
click at [670, 401] on button "Criar e Fechar" at bounding box center [679, 402] width 89 height 25
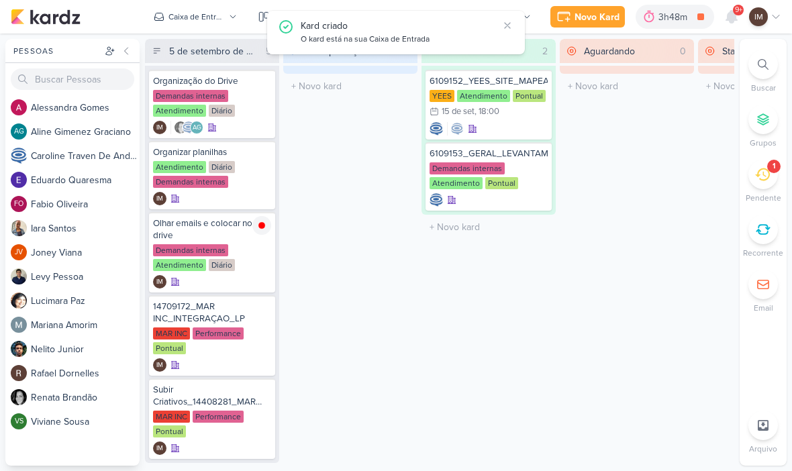
click at [755, 62] on div at bounding box center [763, 65] width 30 height 30
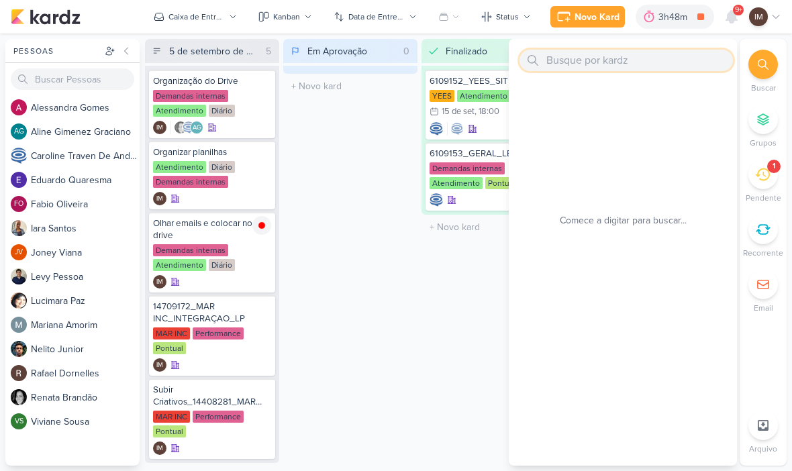
click at [644, 57] on input "text" at bounding box center [626, 60] width 213 height 21
paste input "14408281_MAR INC_SUBLIME_JARDINS_DESDOBRAMENTO_PEÇAS_META_ADS"
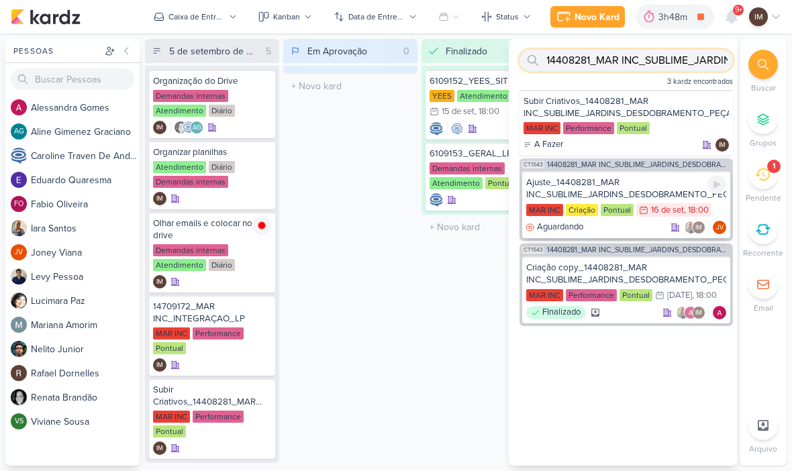
type input "14408281_MAR INC_SUBLIME_JARDINS_DESDOBRAMENTO_PEÇAS_META_ADS"
click at [639, 179] on div "Ajuste_14408281_MAR INC_SUBLIME_JARDINS_DESDOBRAMENTO_PEÇAS_META_ADS" at bounding box center [626, 189] width 200 height 24
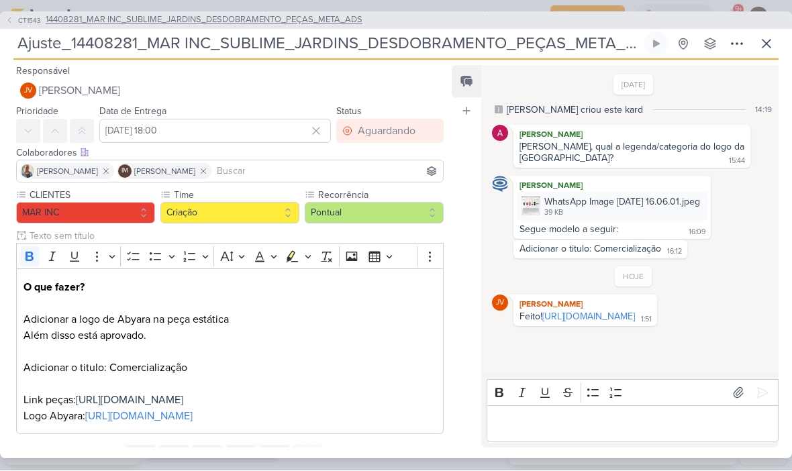
click at [12, 26] on button "CT1543 14408281_MAR INC_SUBLIME_JARDINS_DESDOBRAMENTO_PEÇAS_META_ADS" at bounding box center [183, 20] width 357 height 13
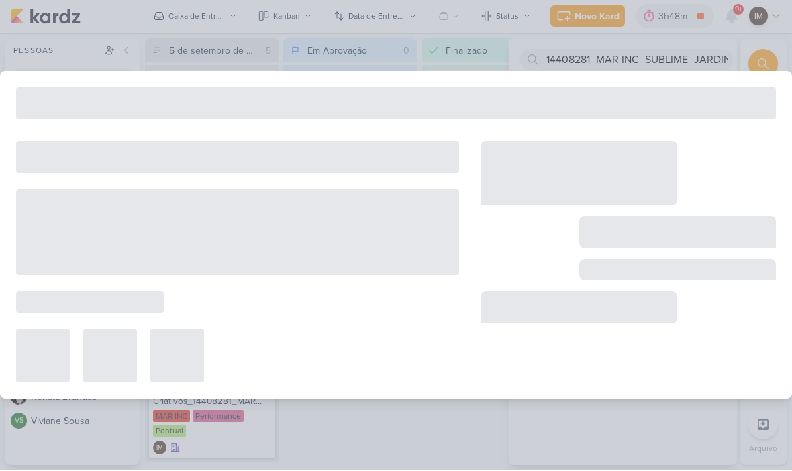
type input "14408281_MAR INC_SUBLIME_JARDINS_DESDOBRAMENTO_PEÇAS_META_ADS"
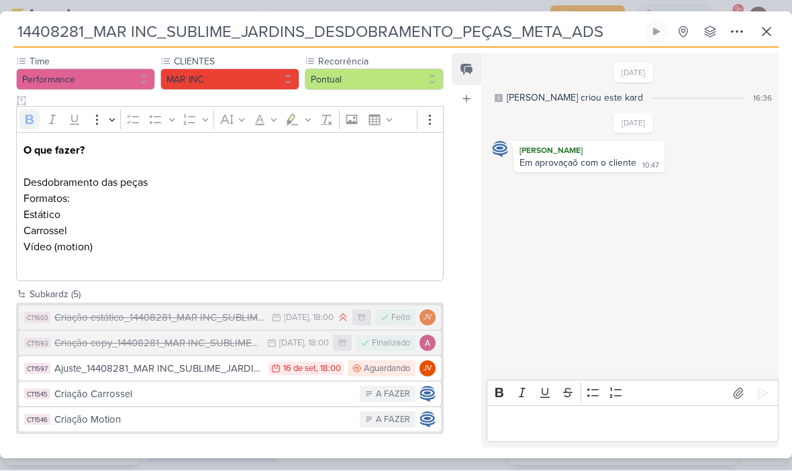
scroll to position [121, 0]
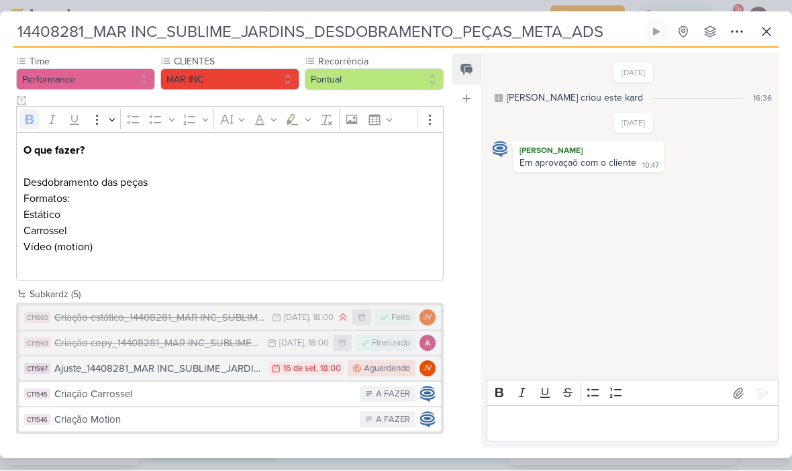
click at [85, 371] on div "Ajuste_14408281_MAR INC_SUBLIME_JARDINS_DESDOBRAMENTO_PEÇAS_META_ADS" at bounding box center [157, 369] width 207 height 15
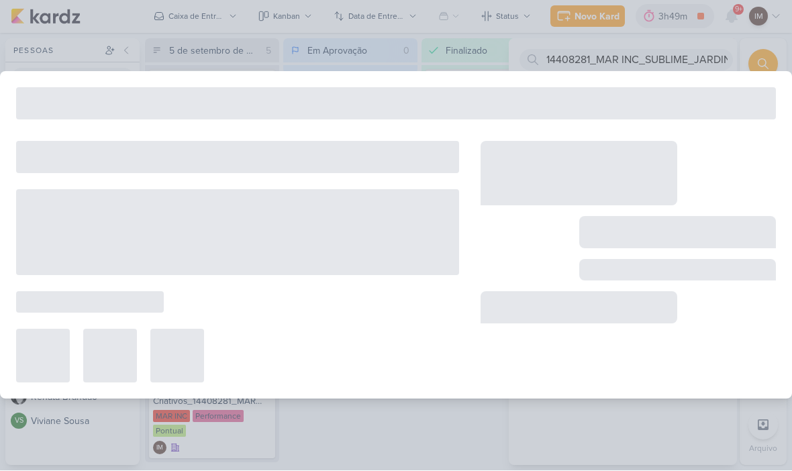
type input "Ajuste_14408281_MAR INC_SUBLIME_JARDINS_DESDOBRAMENTO_PEÇAS_META_ADS"
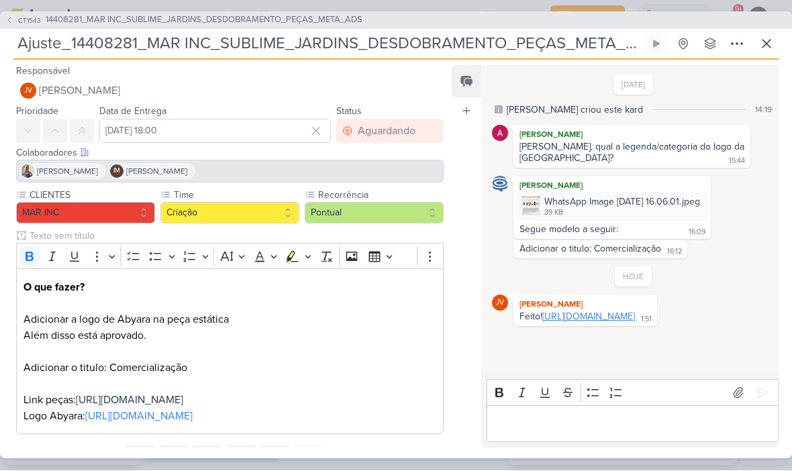
click at [567, 323] on link "https://drive.google.com/drive/folders/10AIi4gHL-ux6elNz_uqi88wmuUPoxE_M?usp=sh…" at bounding box center [588, 316] width 93 height 11
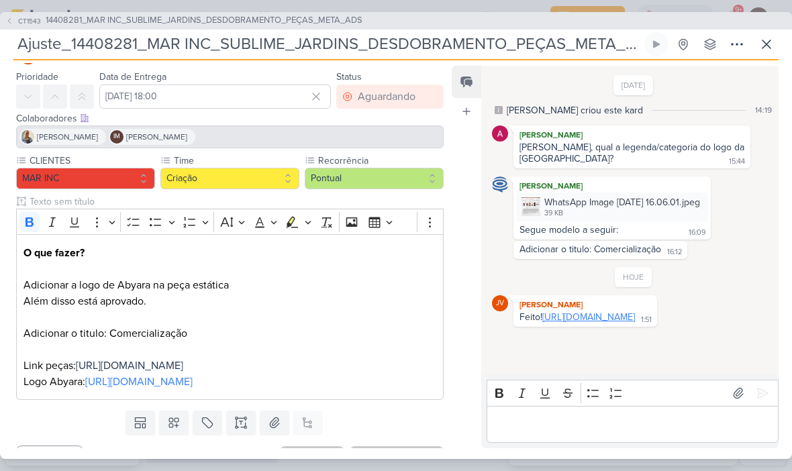
scroll to position [28, 0]
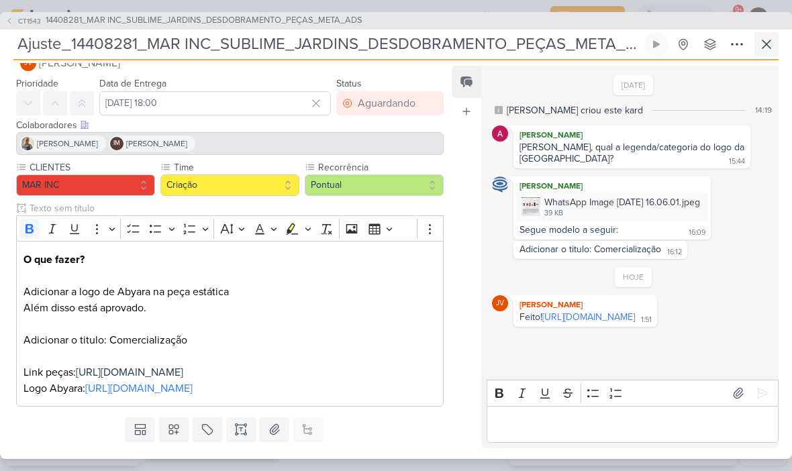
click at [763, 46] on icon at bounding box center [767, 44] width 16 height 16
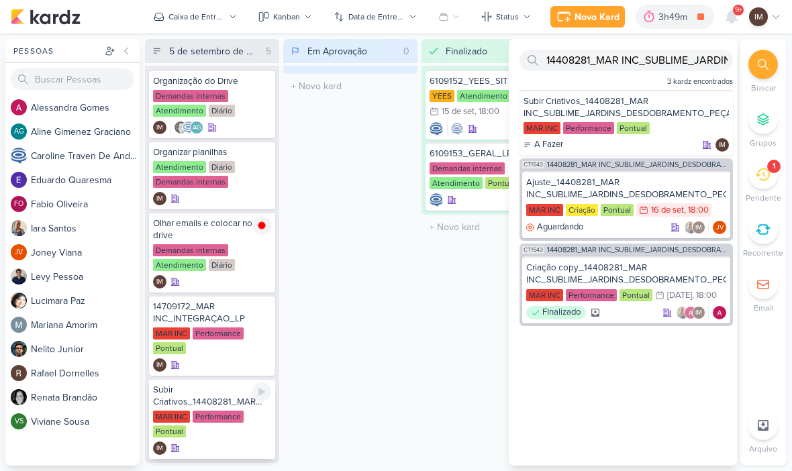
click at [217, 427] on div "MAR INC Performance Pontual" at bounding box center [212, 425] width 118 height 28
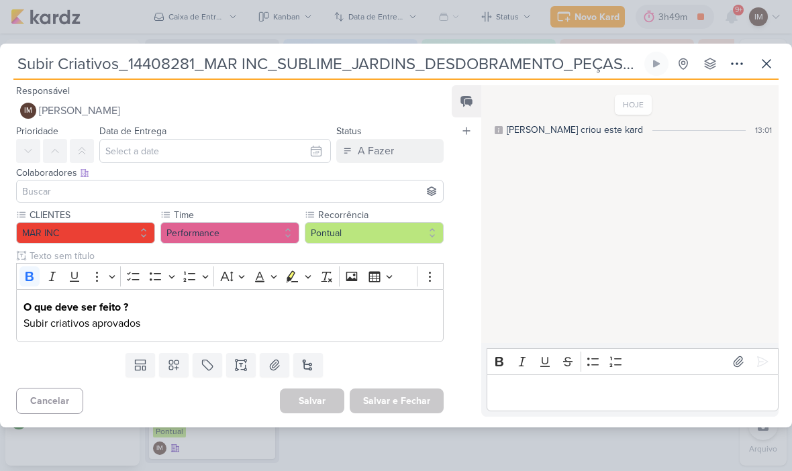
click at [148, 322] on p "Subir criativos aprovados" at bounding box center [229, 323] width 413 height 16
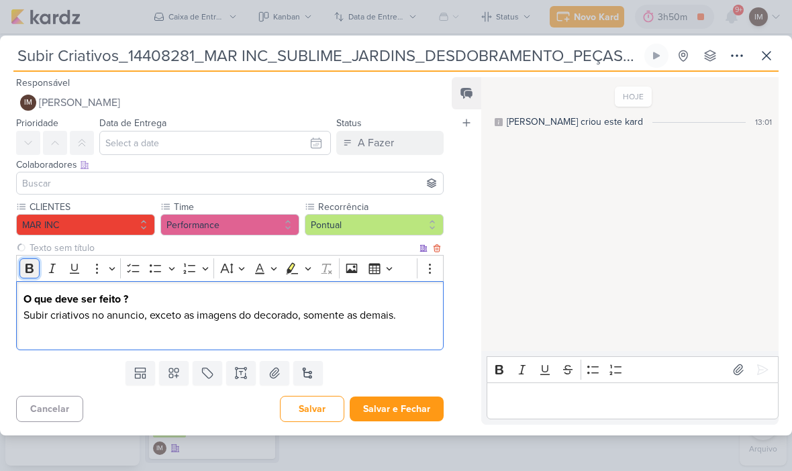
click at [36, 271] on button "Bold" at bounding box center [29, 268] width 20 height 20
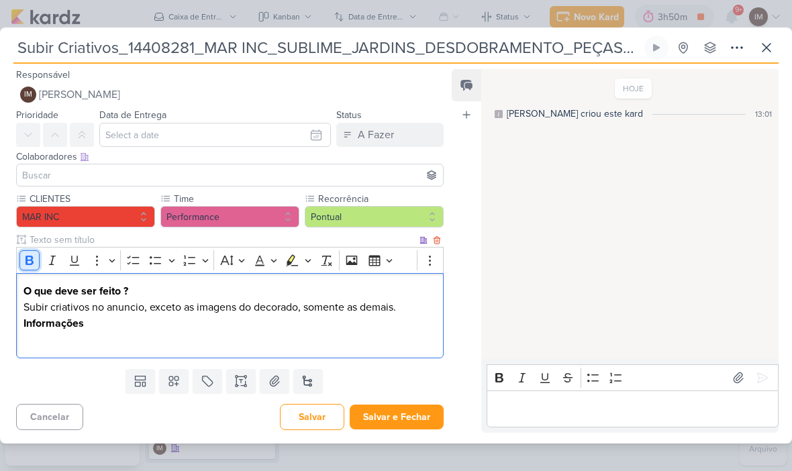
click at [33, 261] on icon "Editor toolbar" at bounding box center [30, 260] width 8 height 9
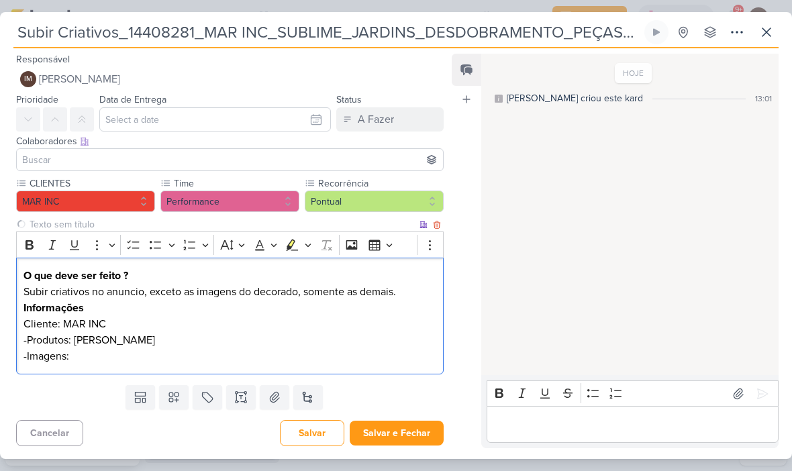
click at [85, 362] on p "-Imagens:" at bounding box center [229, 356] width 413 height 16
click at [44, 354] on p "-Imagens: https://drive.google.com/drive/folders/10AIi4gHL-ux6elNz_uqi88wmuUPox…" at bounding box center [229, 356] width 413 height 16
click at [170, 364] on p "-Link Imagens: https://drive.google.com/drive/folders/10AIi4gHL-ux6elNz_uqi88wm…" at bounding box center [229, 356] width 413 height 16
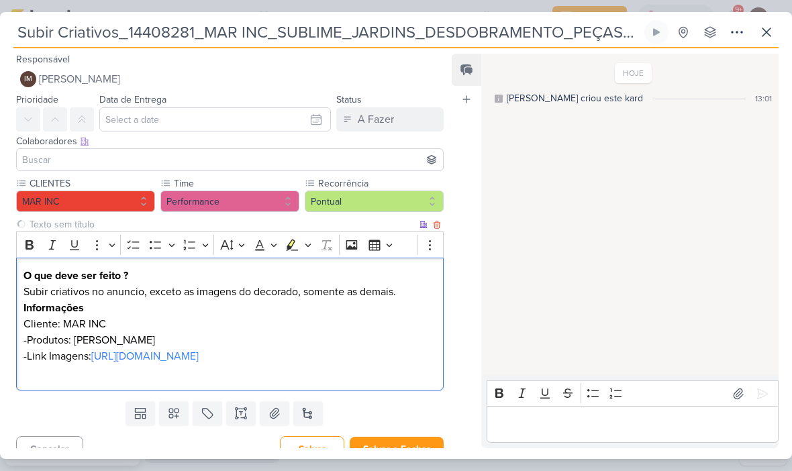
click at [62, 419] on div "Templates Campos Personalizados Marcadores Caixa De Texto Anexo Novo Subkard" at bounding box center [224, 413] width 449 height 35
click at [731, 38] on icon at bounding box center [737, 32] width 16 height 16
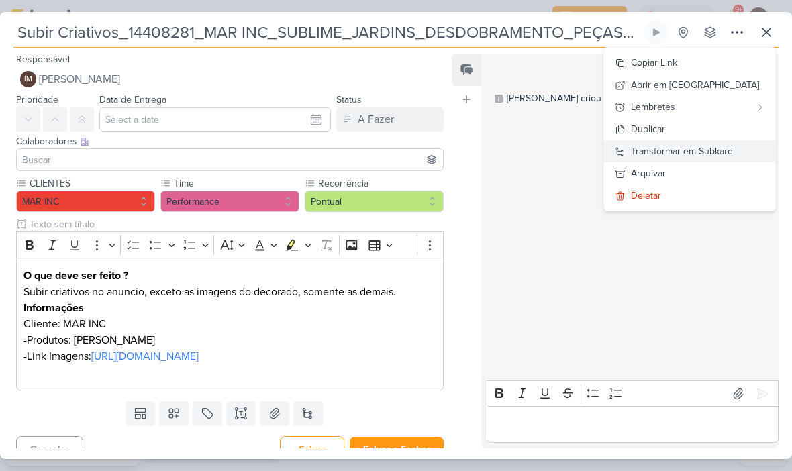
click at [722, 148] on div "Transformar em Subkard" at bounding box center [682, 151] width 102 height 14
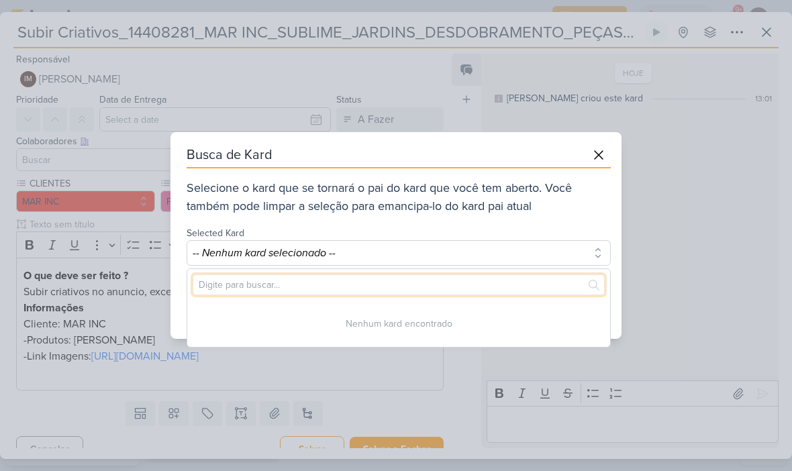
click at [508, 275] on input "text" at bounding box center [399, 285] width 412 height 21
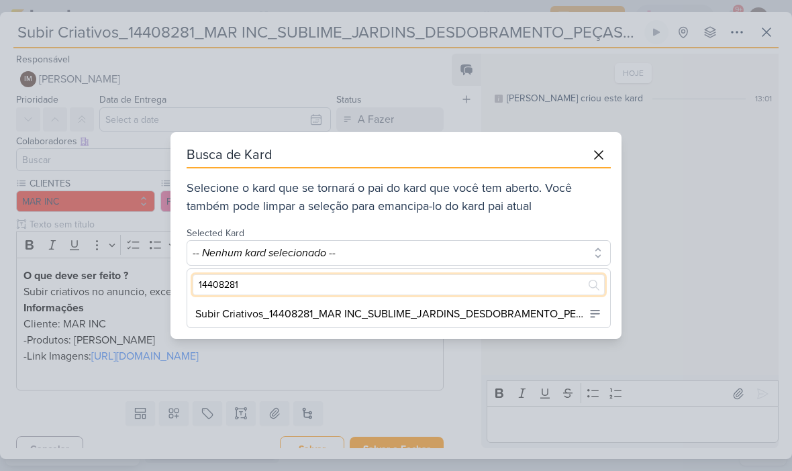
type input "14408281"
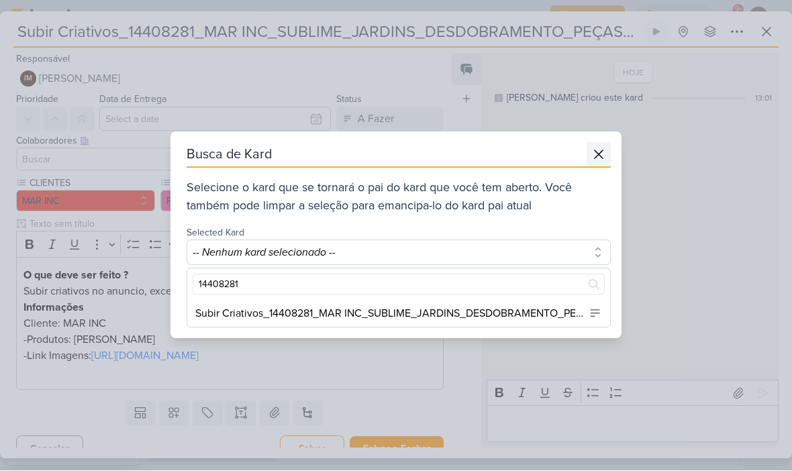
click at [591, 155] on icon at bounding box center [599, 155] width 16 height 16
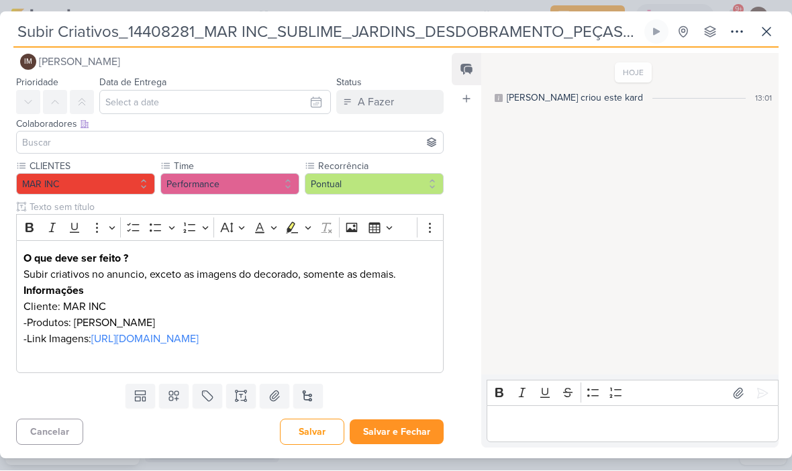
click at [414, 434] on button "Salvar e Fechar" at bounding box center [397, 432] width 94 height 25
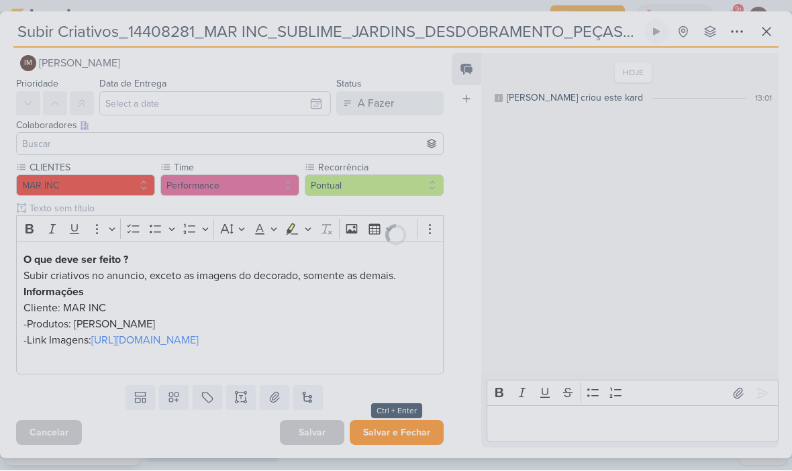
scroll to position [32, 0]
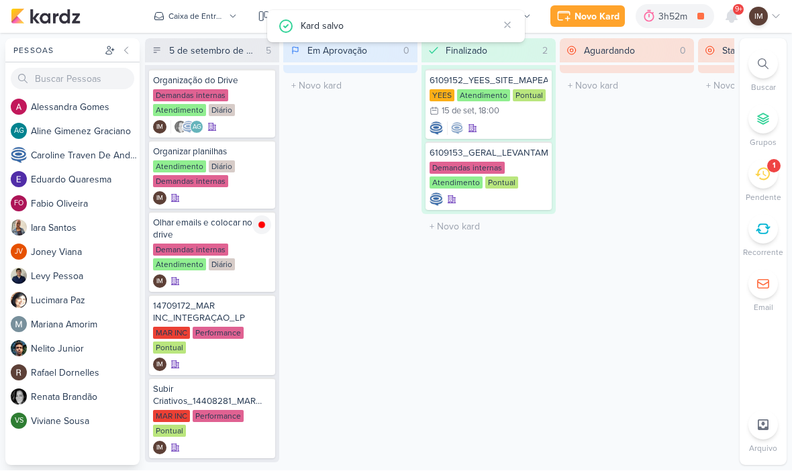
click at [762, 80] on li "Buscar" at bounding box center [763, 72] width 47 height 44
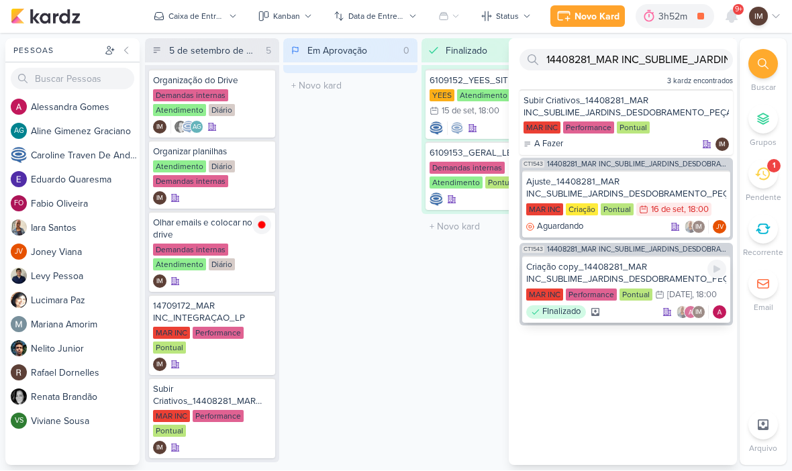
click at [636, 262] on div "Criação copy_14408281_MAR INC_SUBLIME_JARDINS_DESDOBRAMENTO_PEÇAS_META_ADS" at bounding box center [626, 274] width 200 height 24
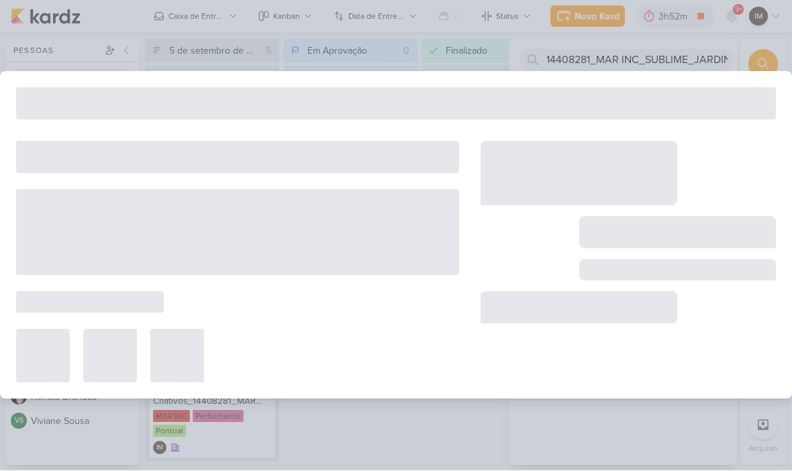
type input "Criação copy_14408281_MAR INC_SUBLIME_JARDINS_DESDOBRAMENTO_PEÇAS_META_ADS"
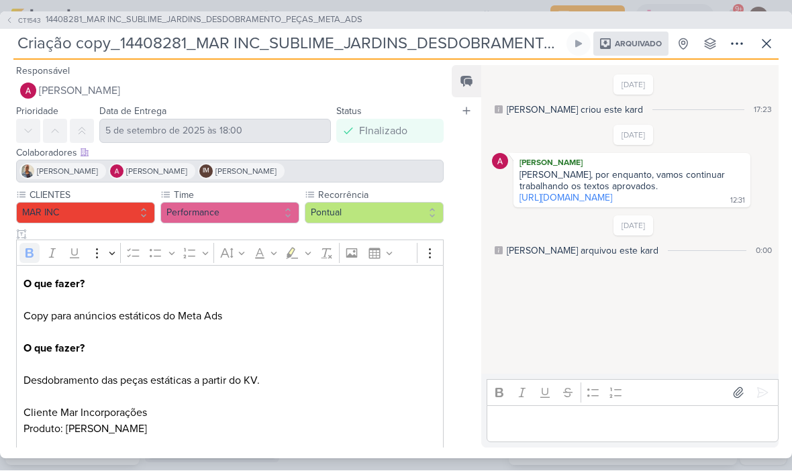
scroll to position [0, 0]
